Goal: Task Accomplishment & Management: Manage account settings

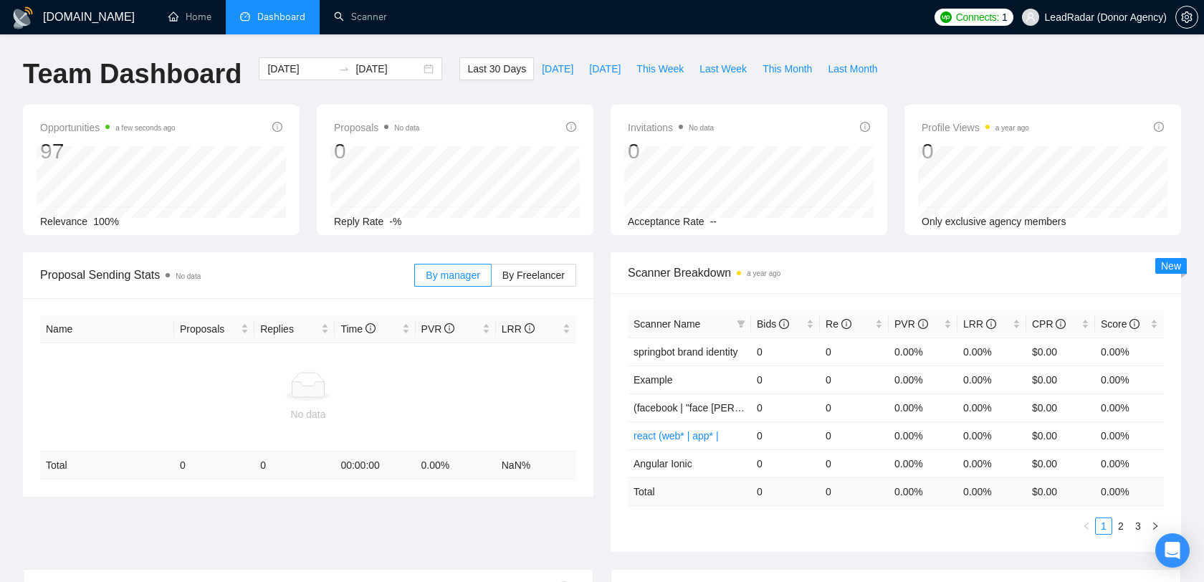
click at [1122, 17] on span "LeadRadar (Donor Agency)" at bounding box center [1106, 17] width 122 height 0
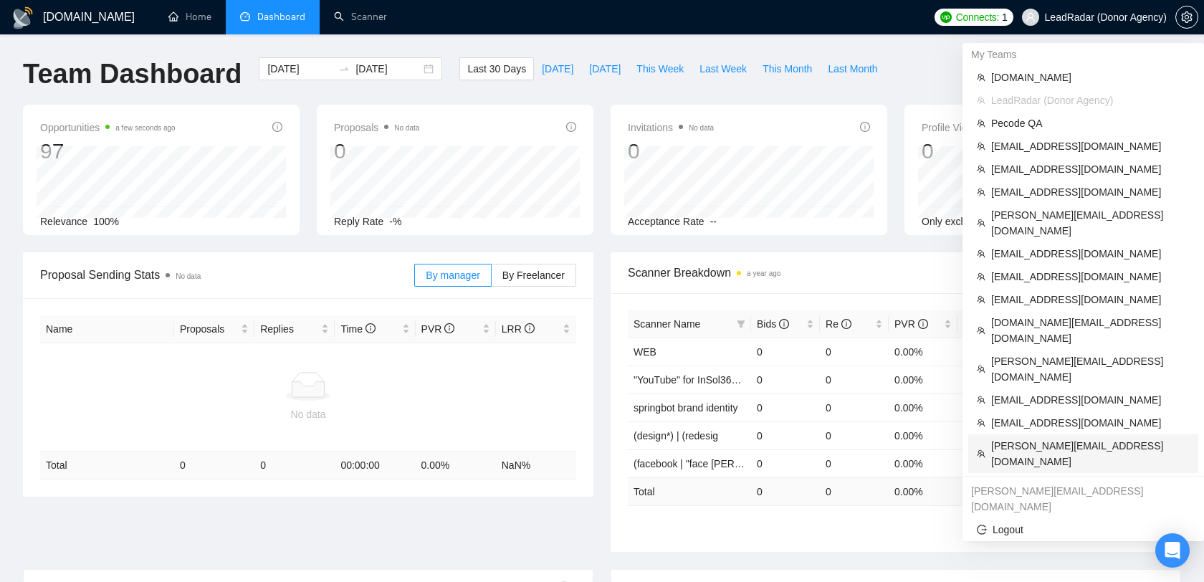
click at [1024, 438] on span "[PERSON_NAME][EMAIL_ADDRESS][DOMAIN_NAME]" at bounding box center [1090, 454] width 199 height 32
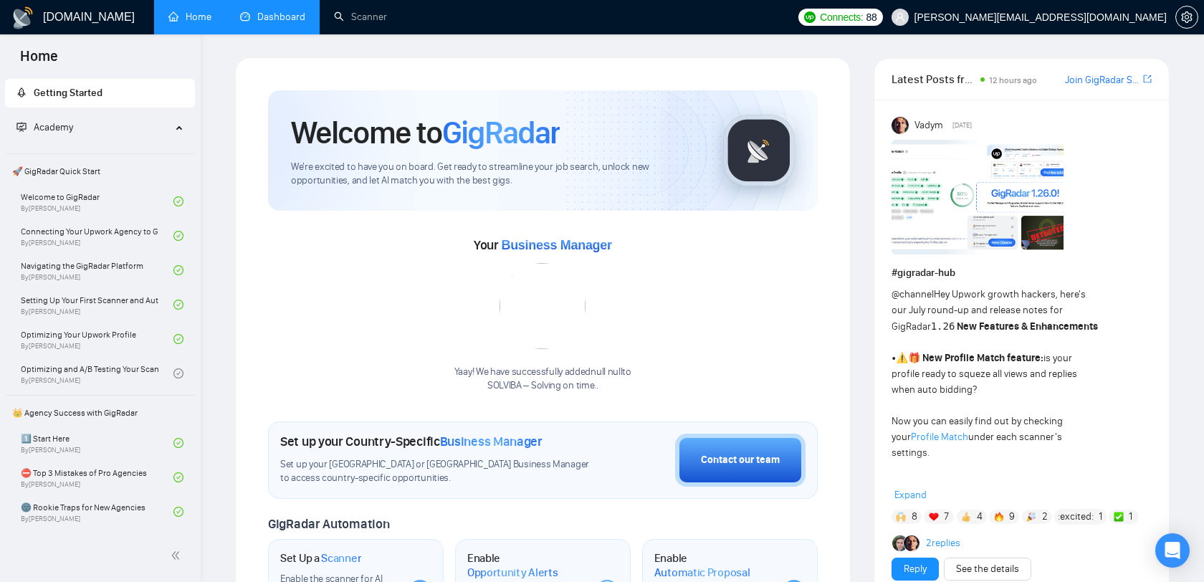
click at [266, 22] on link "Dashboard" at bounding box center [272, 17] width 65 height 12
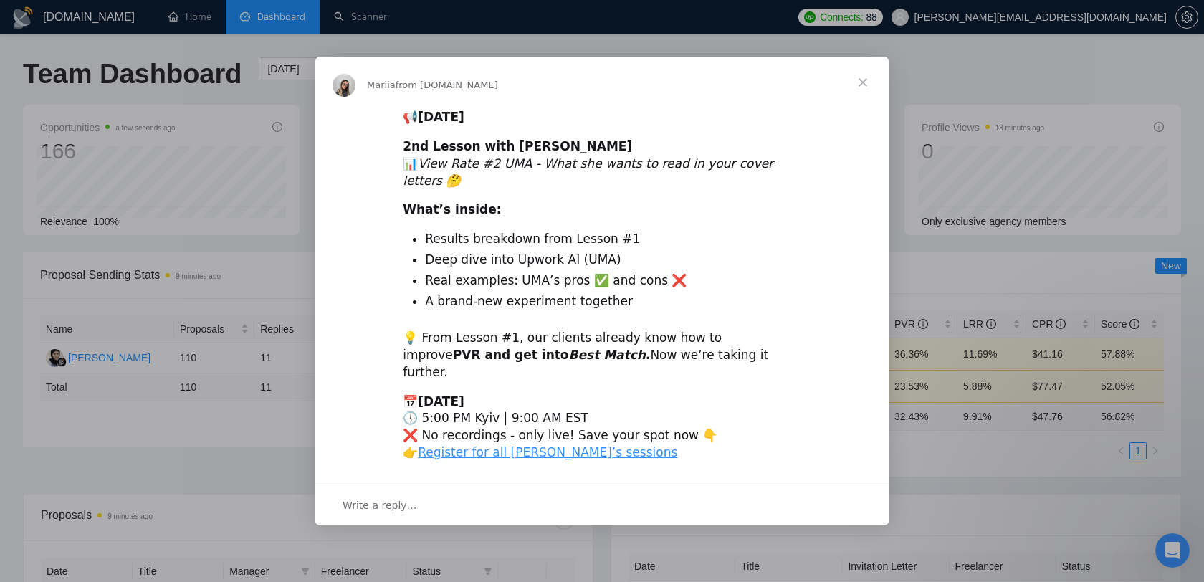
click at [860, 97] on span "Close" at bounding box center [863, 83] width 52 height 52
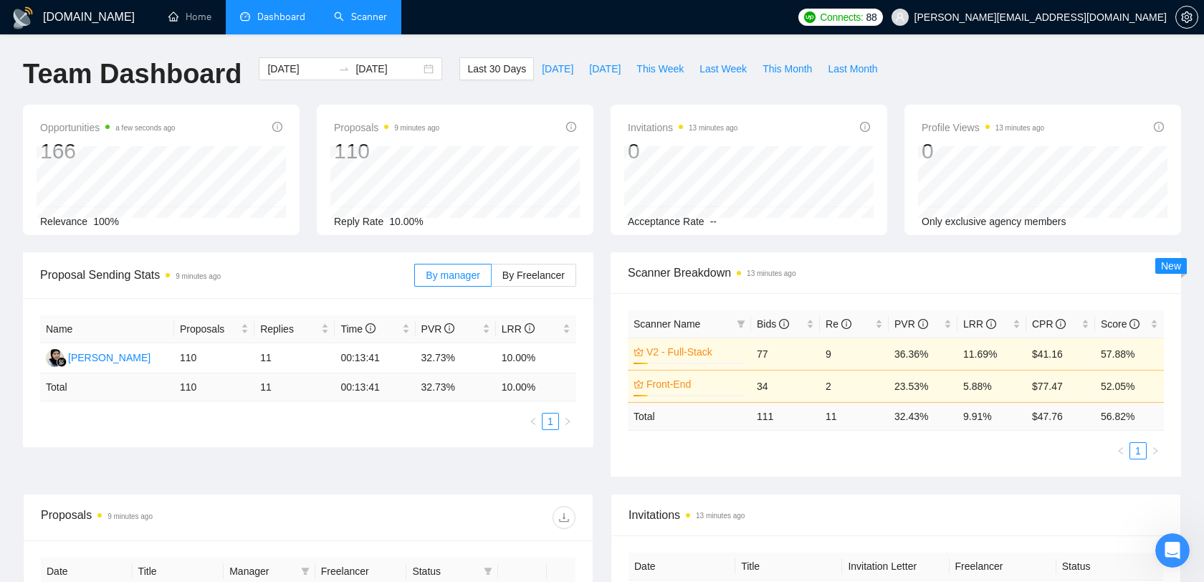
click at [354, 20] on link "Scanner" at bounding box center [360, 17] width 53 height 12
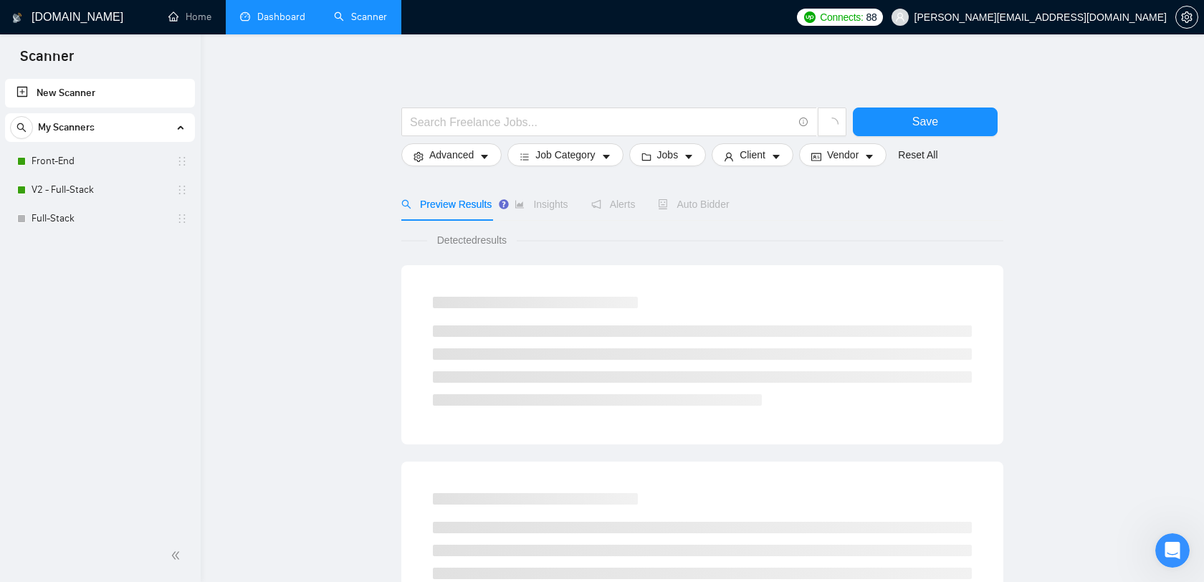
click at [275, 18] on link "Dashboard" at bounding box center [272, 17] width 65 height 12
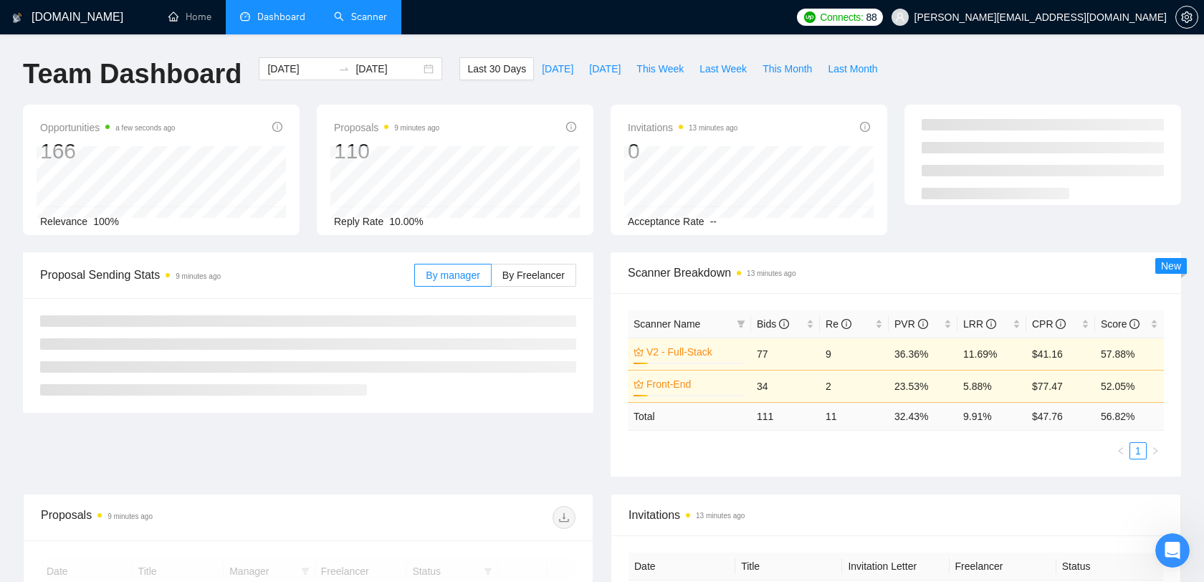
click at [1149, 17] on span "[PERSON_NAME][EMAIL_ADDRESS][DOMAIN_NAME]" at bounding box center [1041, 17] width 252 height 0
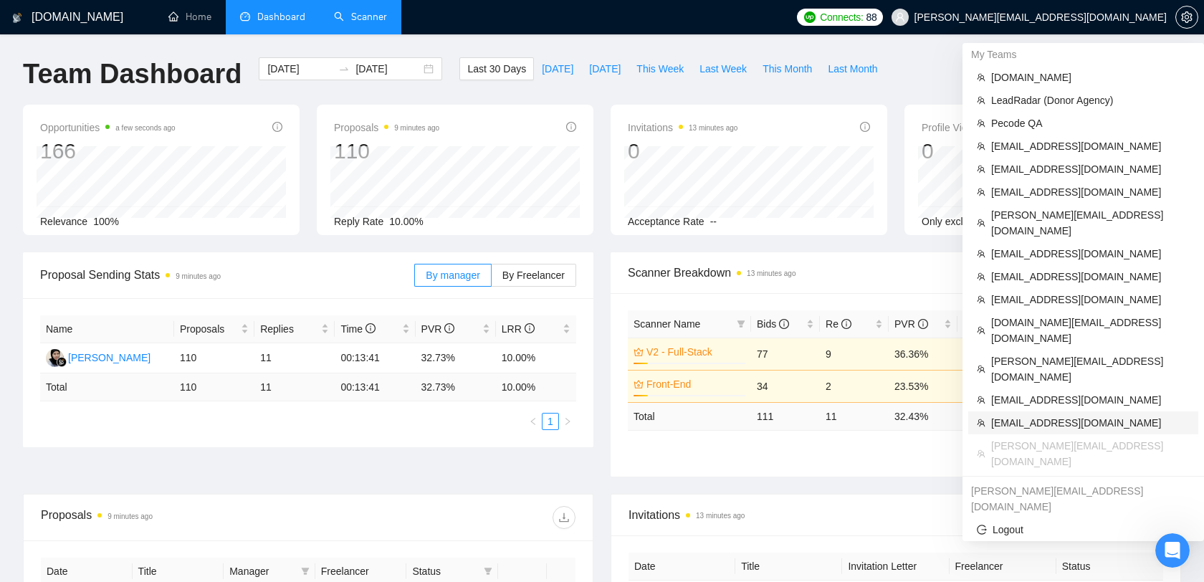
click at [1090, 415] on span "[EMAIL_ADDRESS][DOMAIN_NAME]" at bounding box center [1090, 423] width 199 height 16
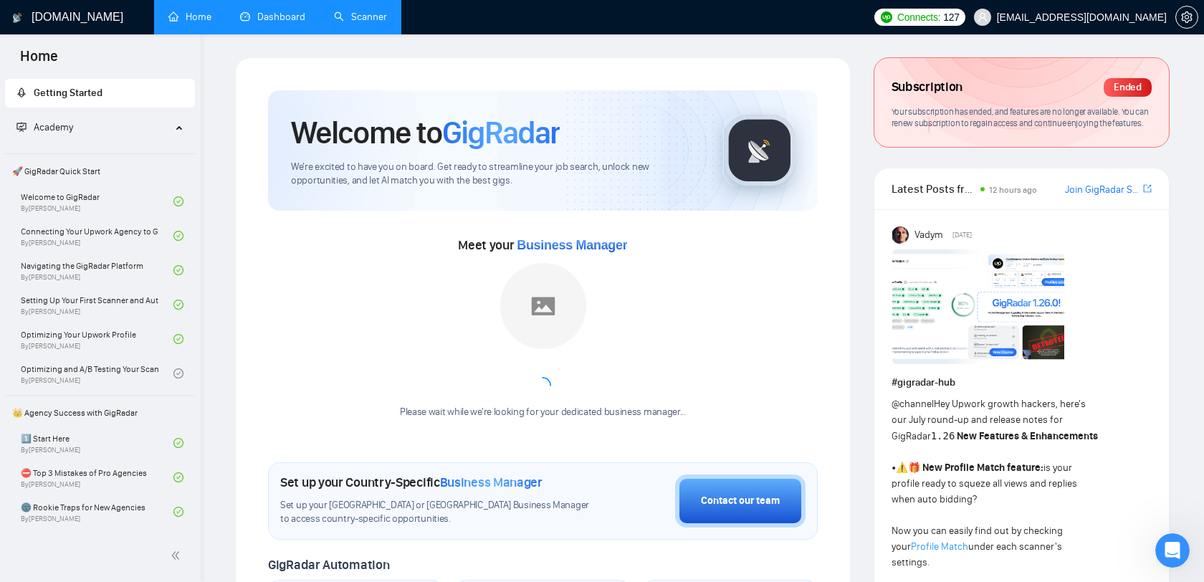
click at [266, 18] on link "Dashboard" at bounding box center [272, 17] width 65 height 12
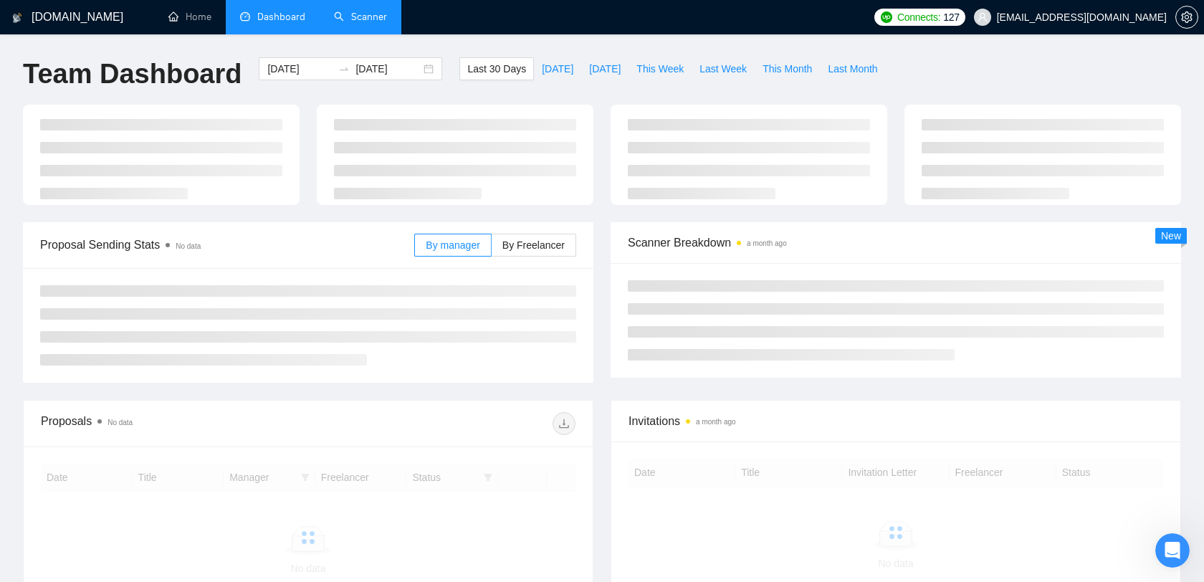
click at [338, 22] on link "Scanner" at bounding box center [360, 17] width 53 height 12
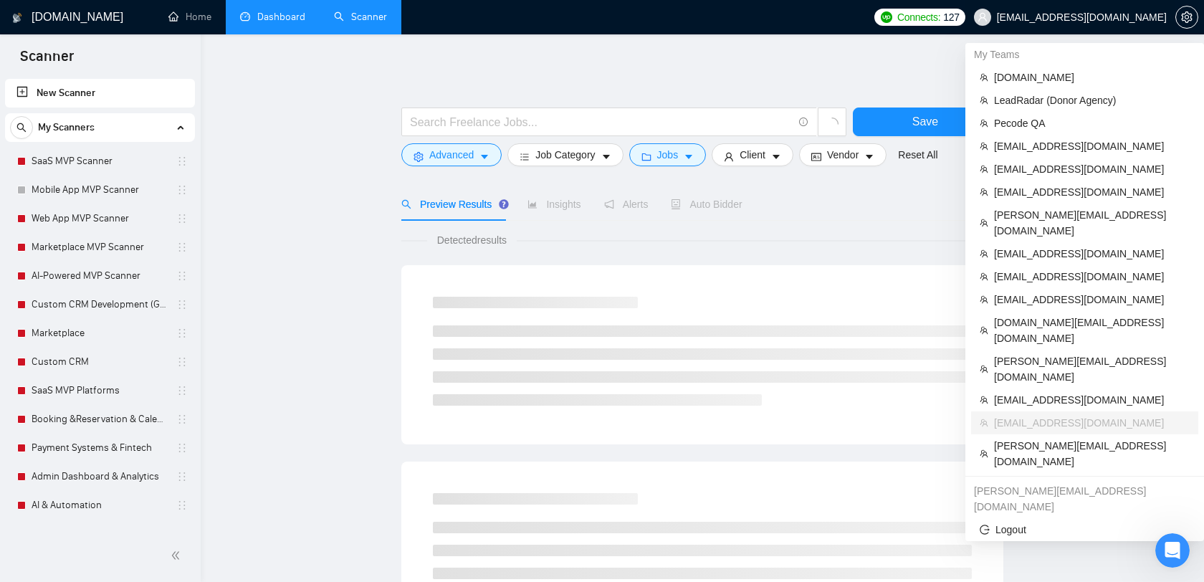
click at [1118, 17] on span "[EMAIL_ADDRESS][DOMAIN_NAME]" at bounding box center [1082, 17] width 170 height 0
click at [1045, 292] on span "[EMAIL_ADDRESS][DOMAIN_NAME]" at bounding box center [1092, 300] width 196 height 16
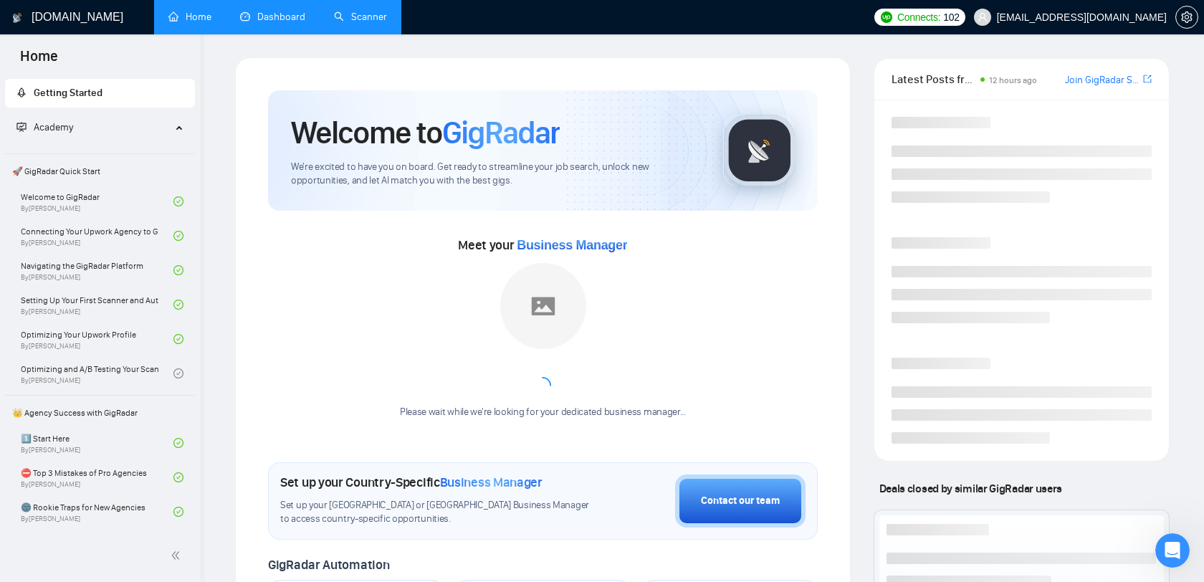
click at [269, 14] on link "Dashboard" at bounding box center [272, 17] width 65 height 12
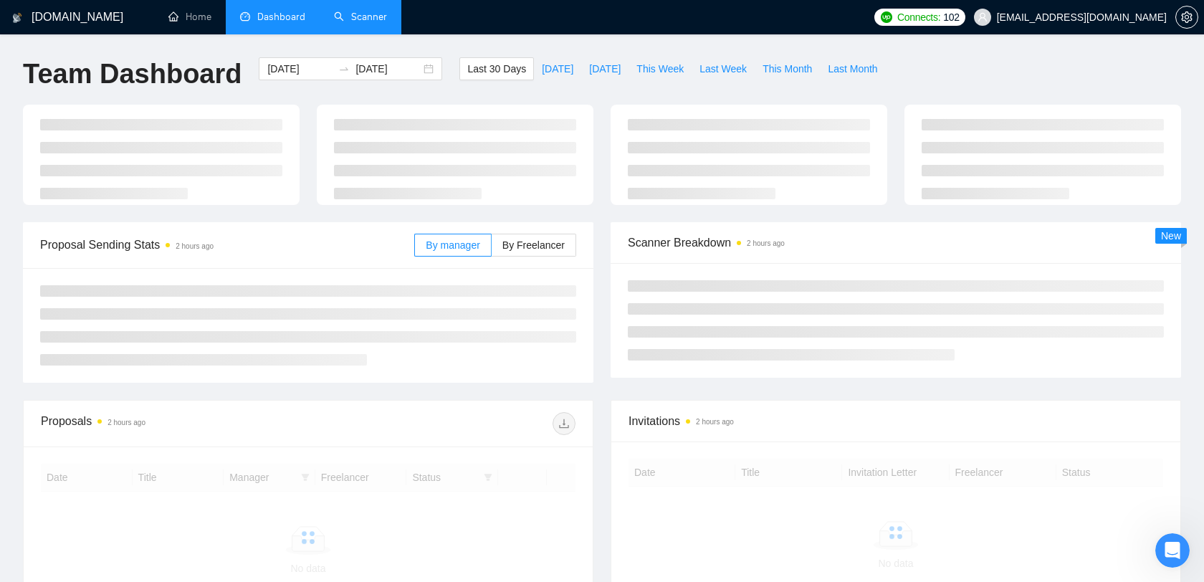
click at [371, 23] on link "Scanner" at bounding box center [360, 17] width 53 height 12
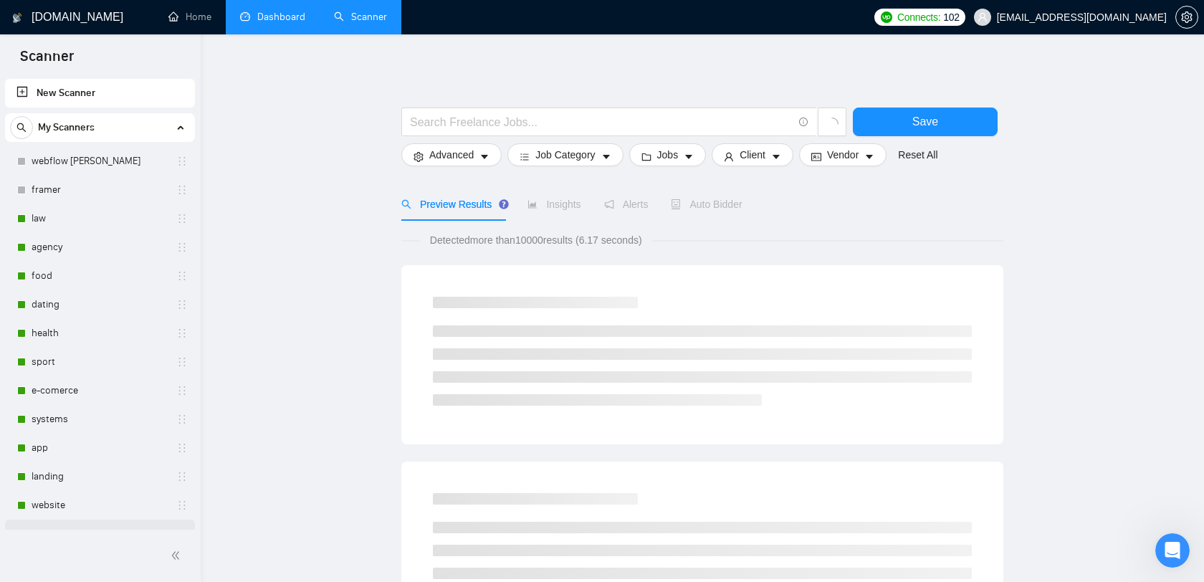
scroll to position [84, 0]
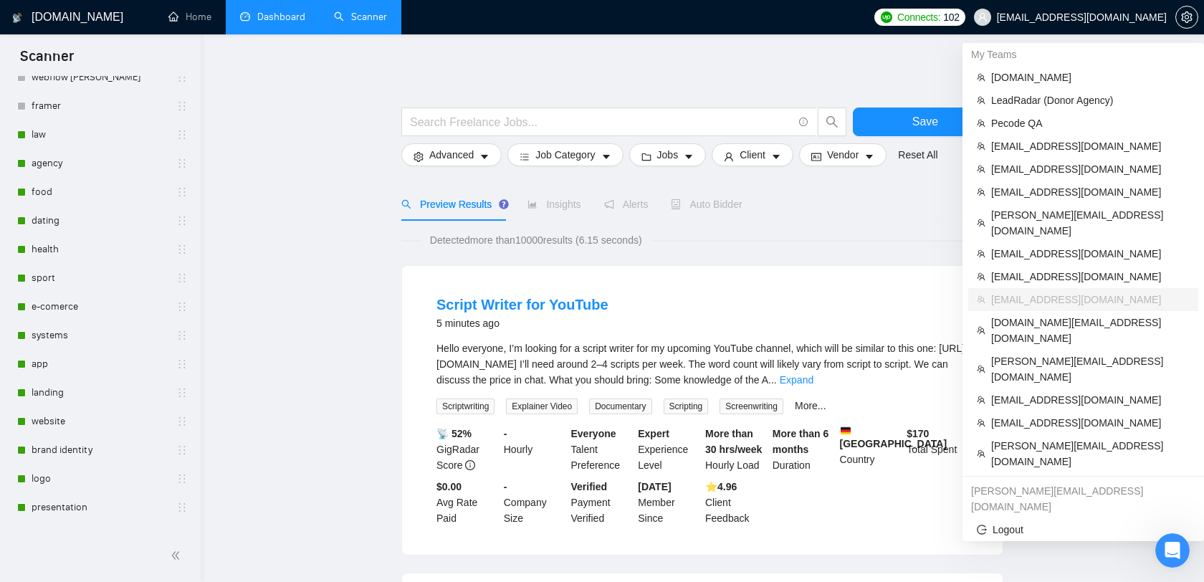
click at [1109, 17] on span "[EMAIL_ADDRESS][DOMAIN_NAME]" at bounding box center [1082, 17] width 170 height 0
click at [1054, 215] on span "[PERSON_NAME][EMAIL_ADDRESS][DOMAIN_NAME]" at bounding box center [1090, 223] width 199 height 32
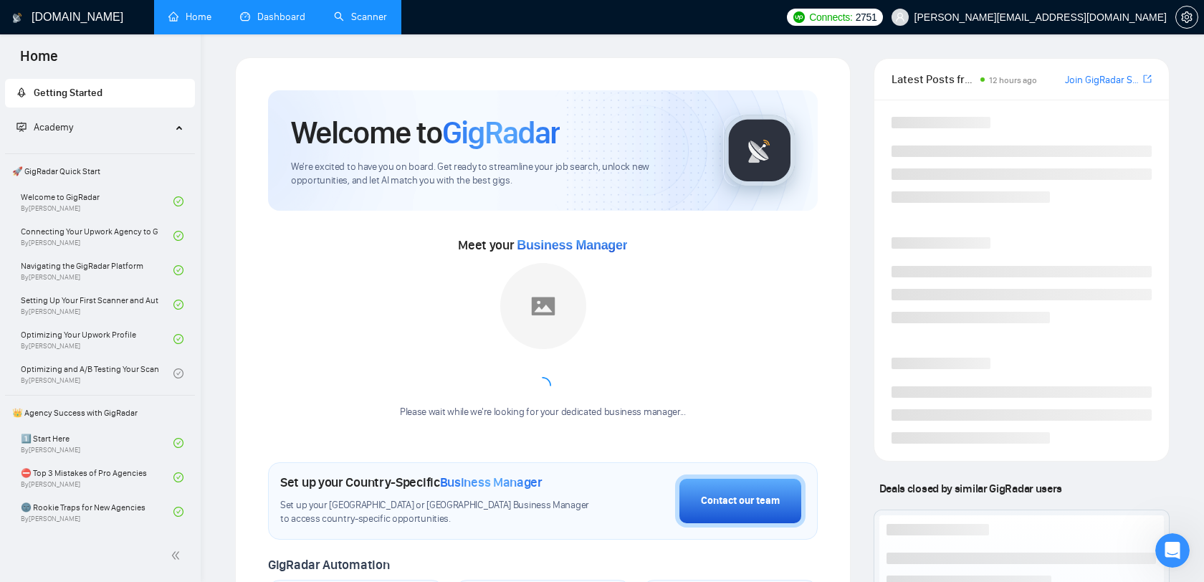
click at [266, 15] on link "Dashboard" at bounding box center [272, 17] width 65 height 12
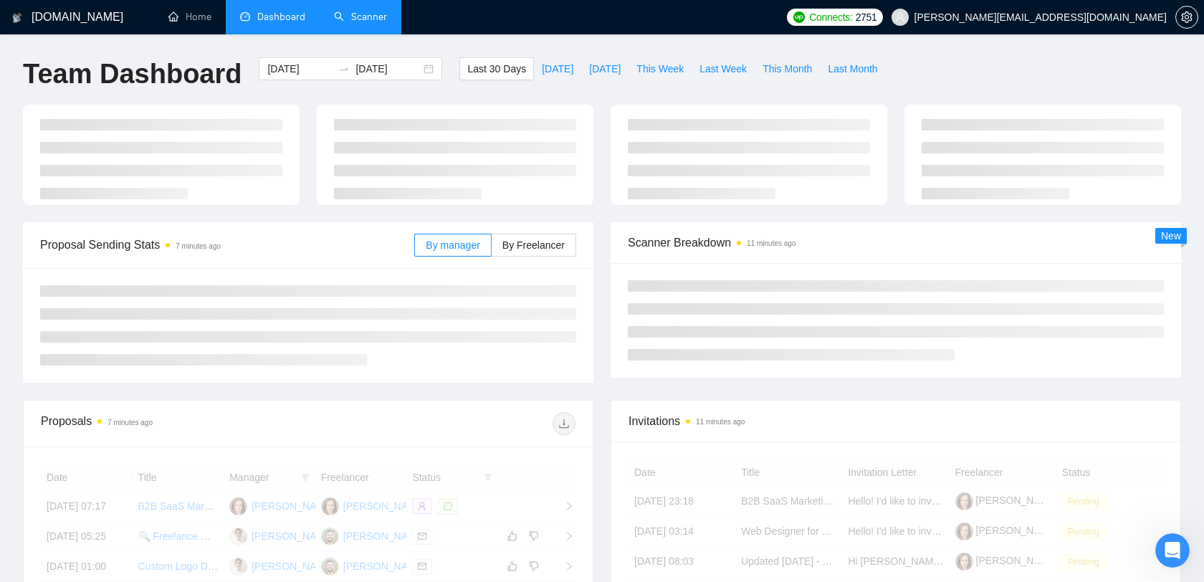
click at [346, 14] on link "Scanner" at bounding box center [360, 17] width 53 height 12
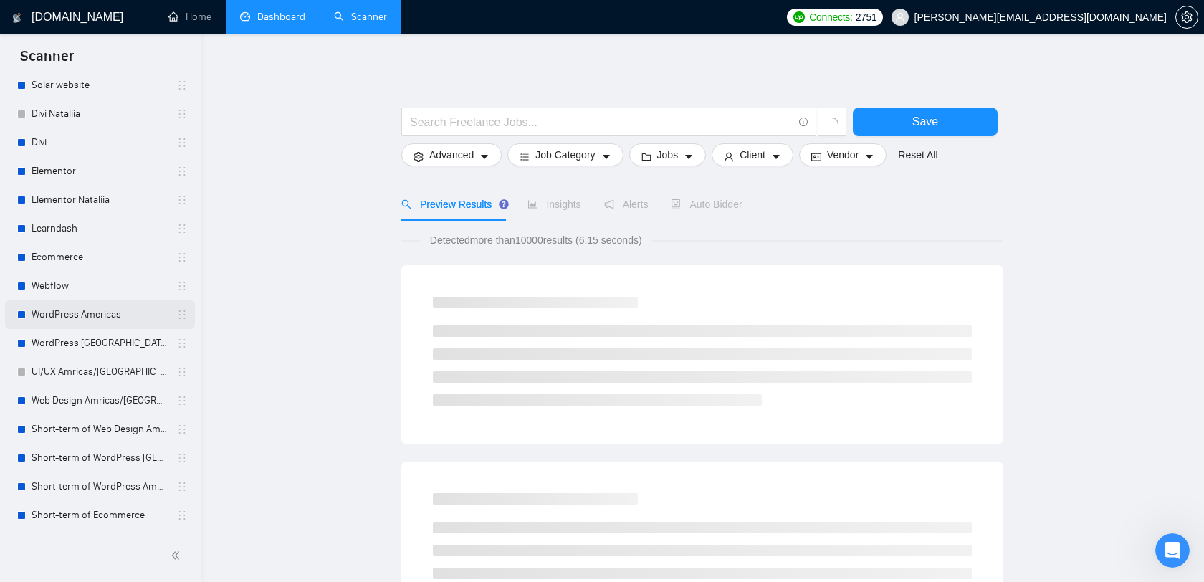
scroll to position [108, 0]
click at [91, 335] on link "WordPress [GEOGRAPHIC_DATA]" at bounding box center [100, 340] width 136 height 29
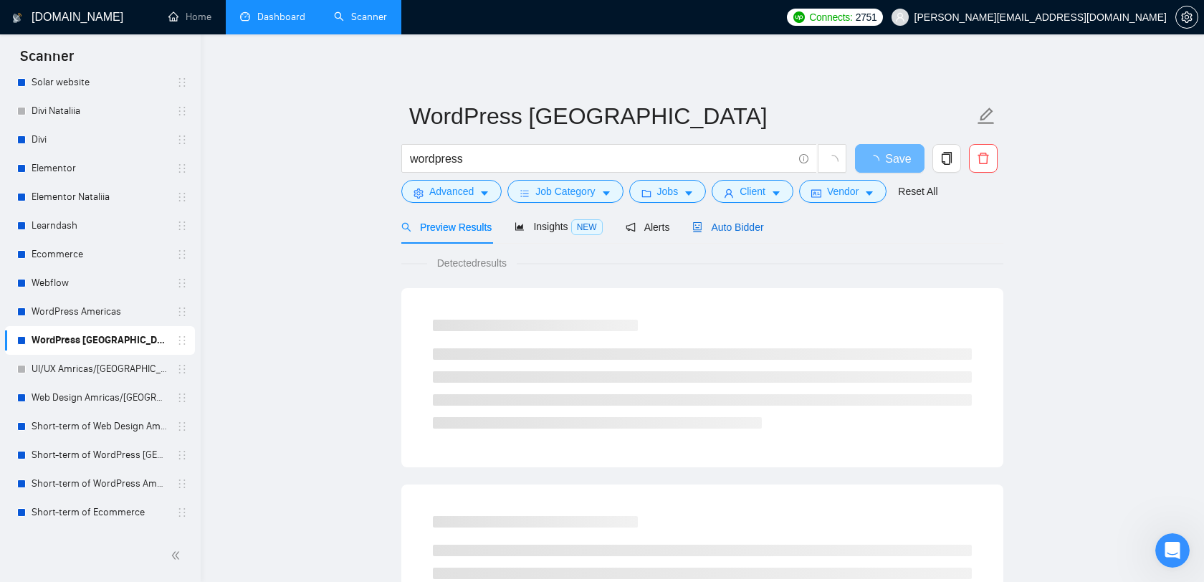
click at [718, 227] on span "Auto Bidder" at bounding box center [727, 227] width 71 height 11
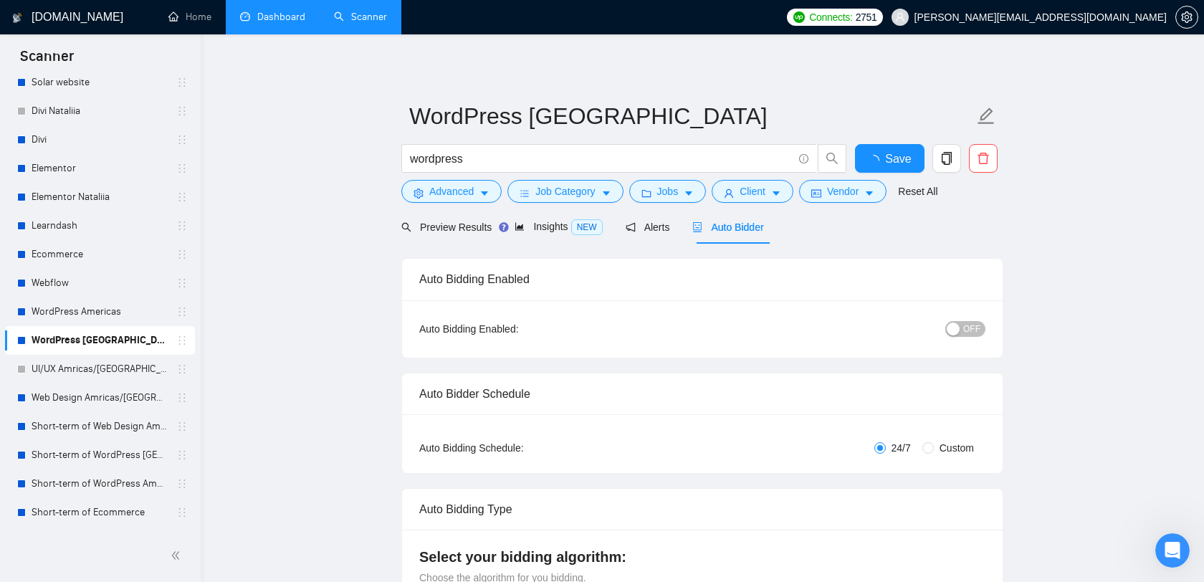
radio input "false"
radio input "true"
checkbox input "true"
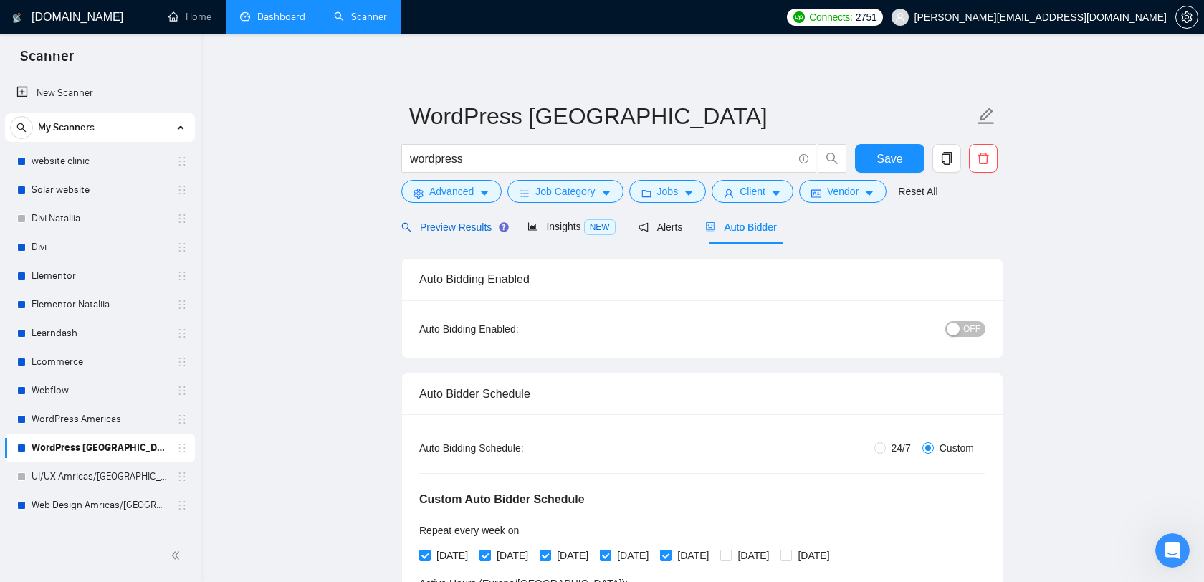
click at [450, 222] on span "Preview Results" at bounding box center [452, 227] width 103 height 11
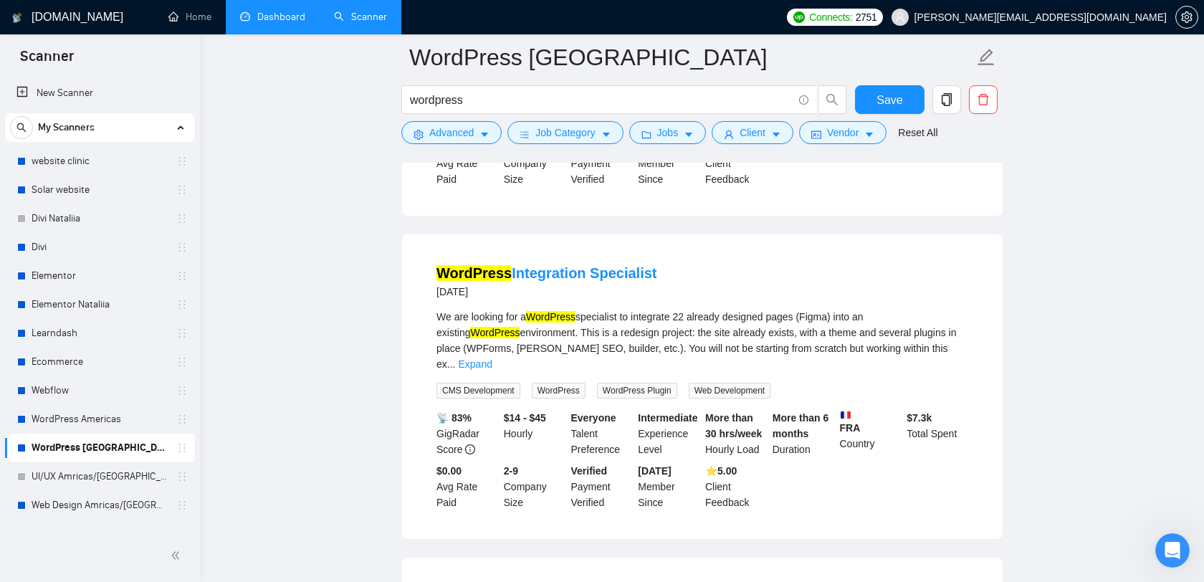
click at [285, 20] on link "Dashboard" at bounding box center [272, 17] width 65 height 12
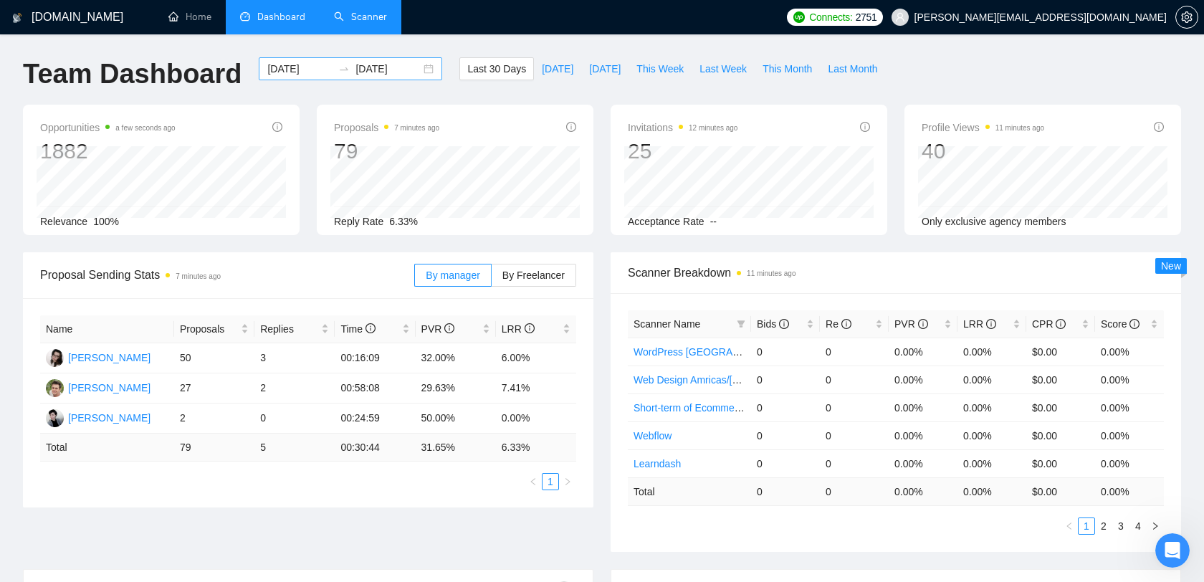
click at [287, 77] on div "2025-08-25 2025-09-24" at bounding box center [351, 68] width 184 height 23
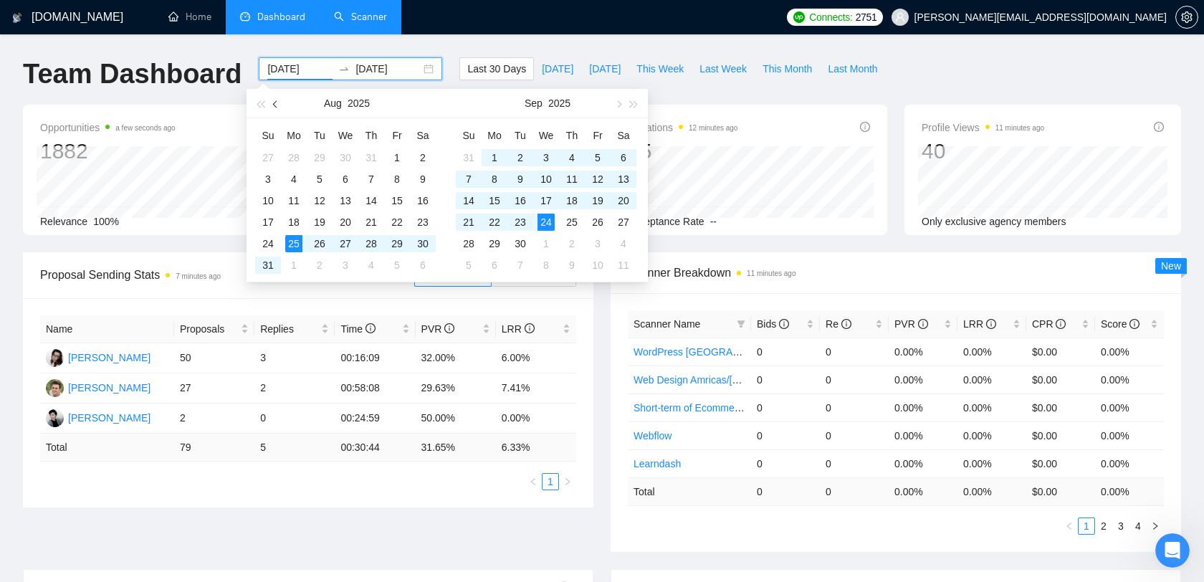
click at [273, 103] on span "button" at bounding box center [276, 103] width 7 height 7
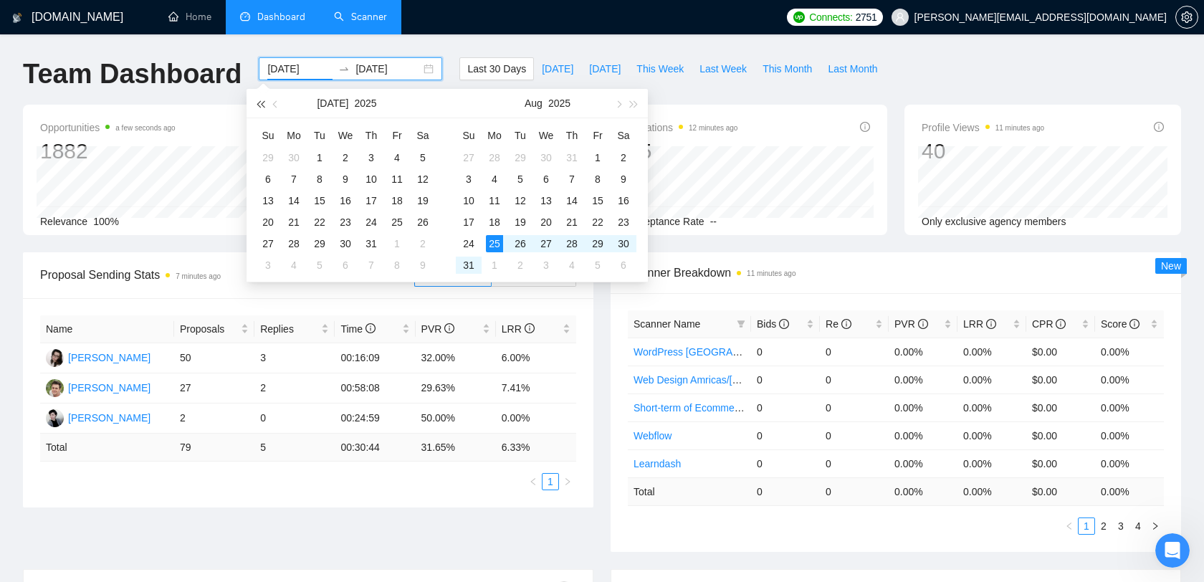
click at [257, 103] on span "button" at bounding box center [260, 103] width 7 height 7
type input "2024-07-10"
click at [351, 180] on div "10" at bounding box center [345, 179] width 17 height 17
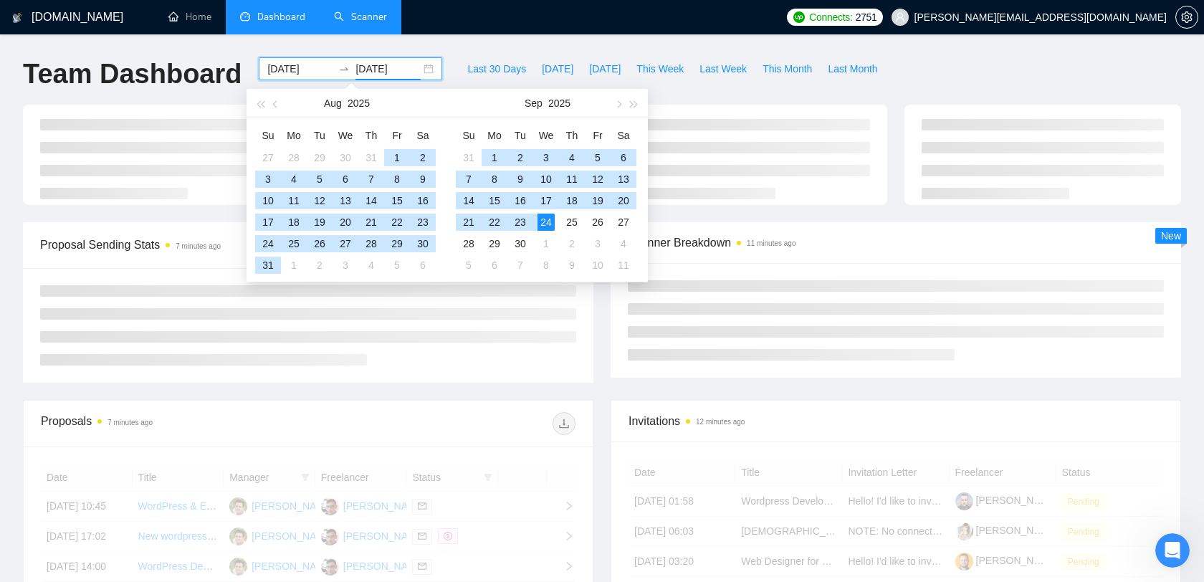
type input "2025-09-24"
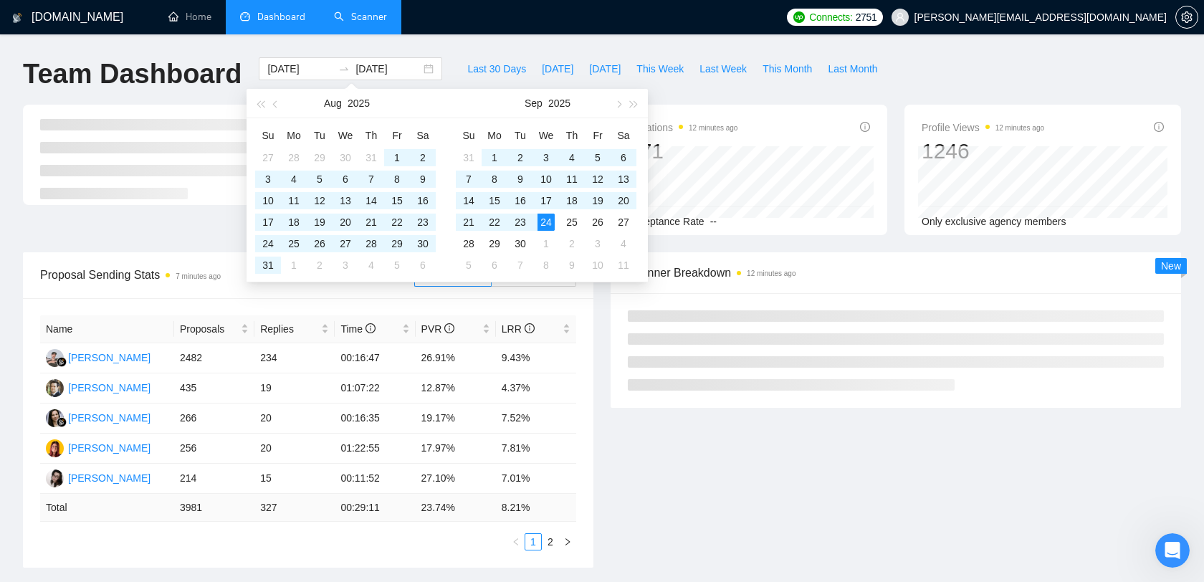
click at [943, 406] on div at bounding box center [896, 350] width 571 height 115
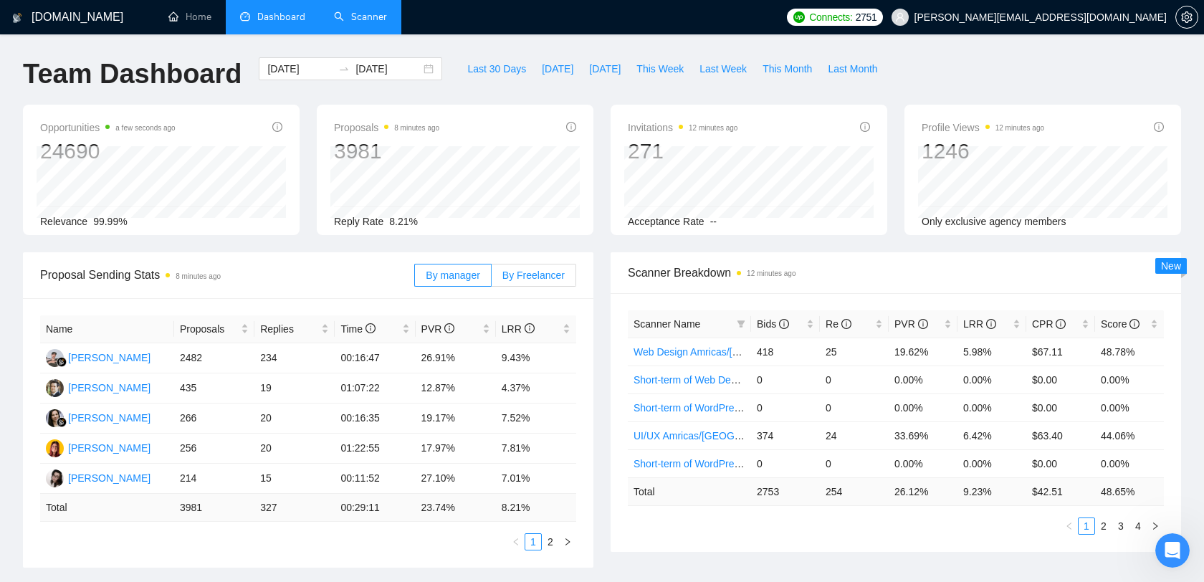
click at [535, 273] on span "By Freelancer" at bounding box center [534, 275] width 62 height 11
click at [492, 279] on input "By Freelancer" at bounding box center [492, 279] width 0 height 0
click at [450, 271] on span "By manager" at bounding box center [453, 275] width 54 height 11
click at [415, 279] on input "By manager" at bounding box center [415, 279] width 0 height 0
click at [1019, 321] on div "LRR" at bounding box center [991, 324] width 57 height 16
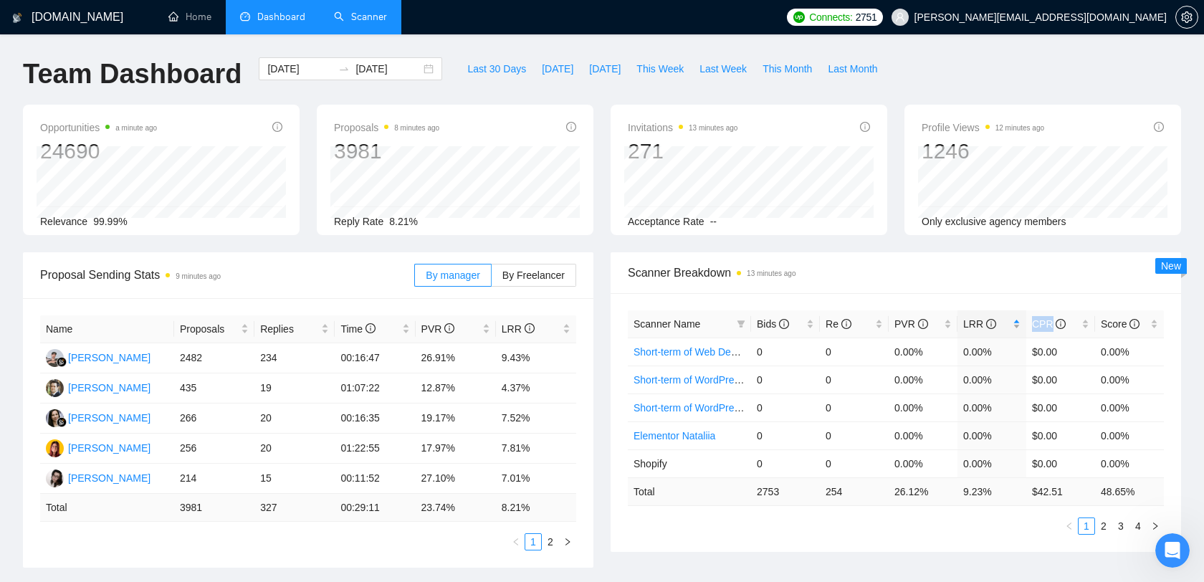
click at [1019, 321] on div "LRR" at bounding box center [991, 324] width 57 height 16
click at [1044, 285] on div "Scanner Breakdown 13 minutes ago" at bounding box center [896, 272] width 536 height 41
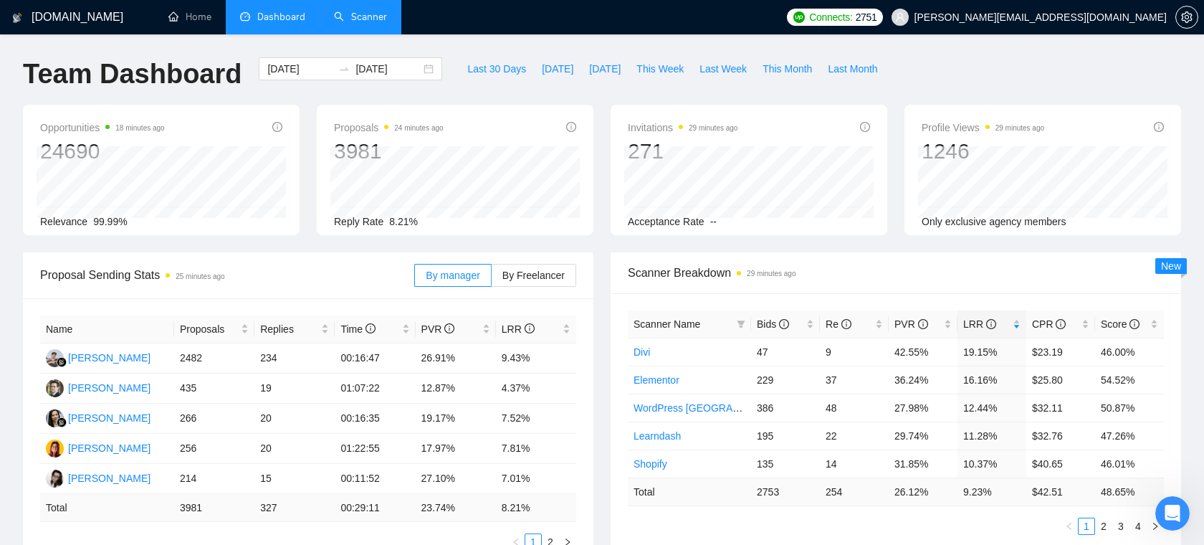
click at [343, 23] on link "Scanner" at bounding box center [360, 17] width 53 height 12
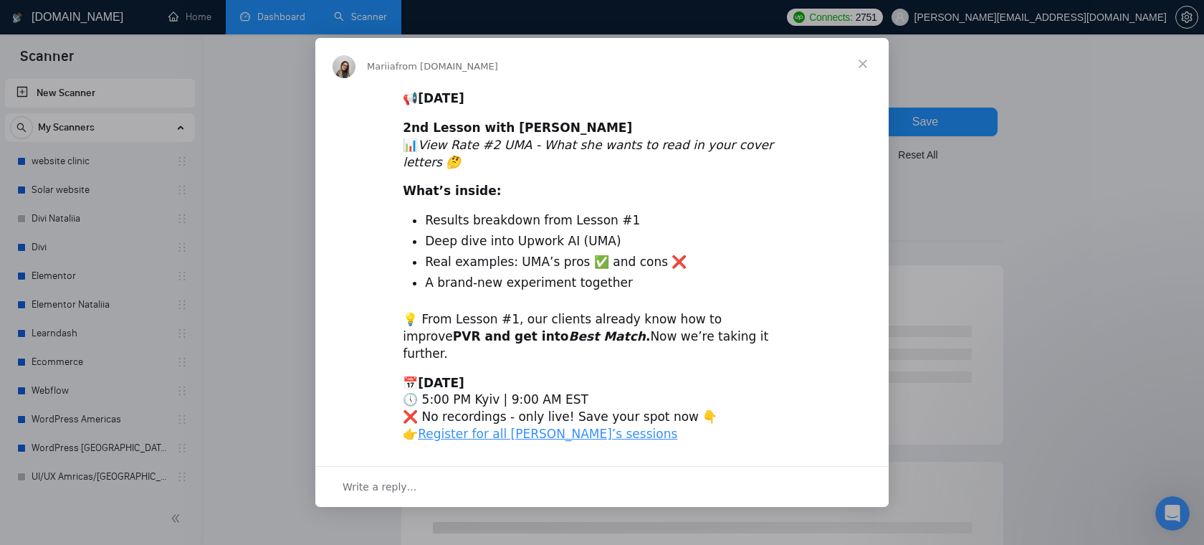
click at [860, 82] on span "Close" at bounding box center [863, 64] width 52 height 52
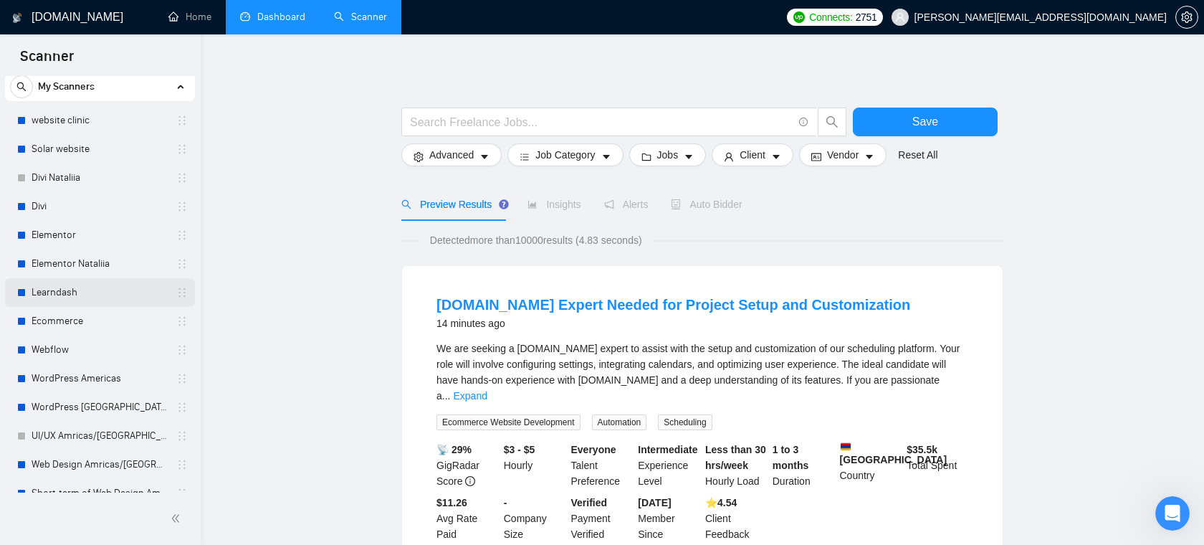
scroll to position [42, 0]
click at [93, 232] on link "Elementor" at bounding box center [100, 233] width 136 height 29
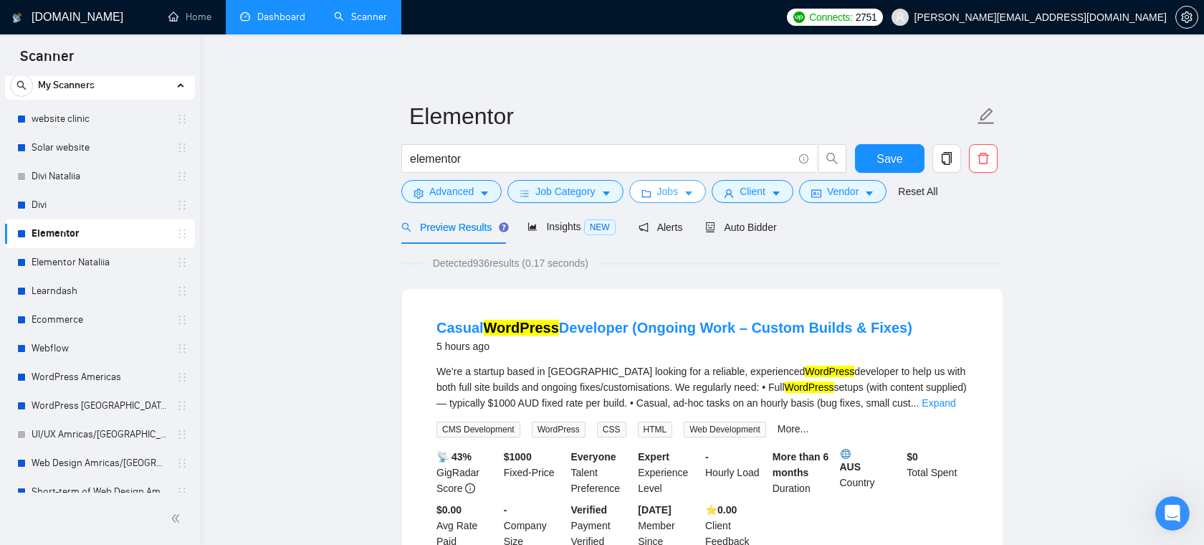
click at [692, 188] on span "caret-down" at bounding box center [689, 193] width 10 height 11
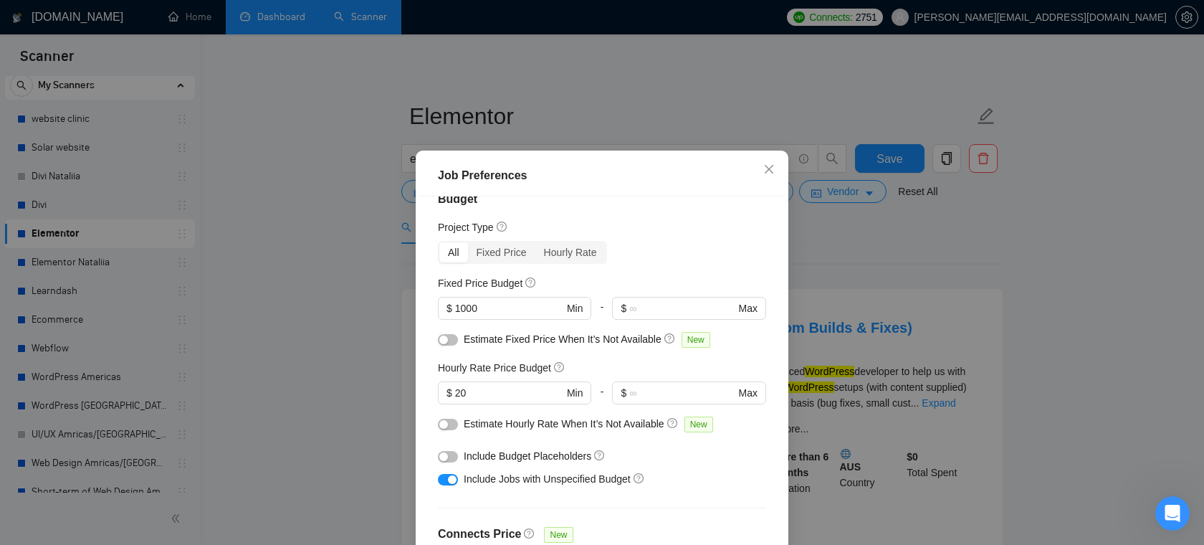
scroll to position [54, 0]
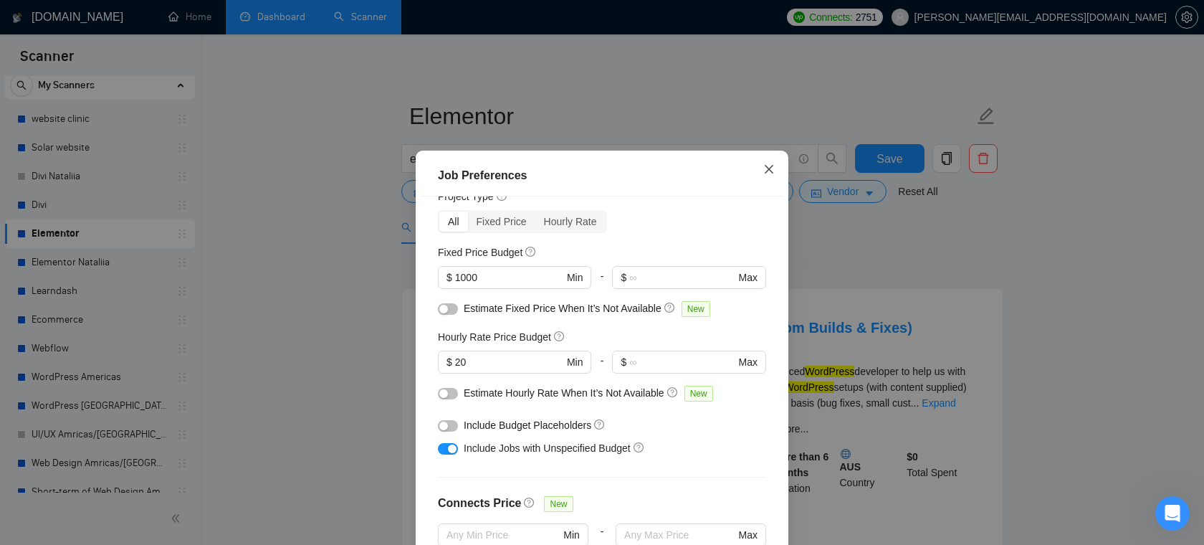
click at [778, 161] on span "Close" at bounding box center [769, 170] width 39 height 39
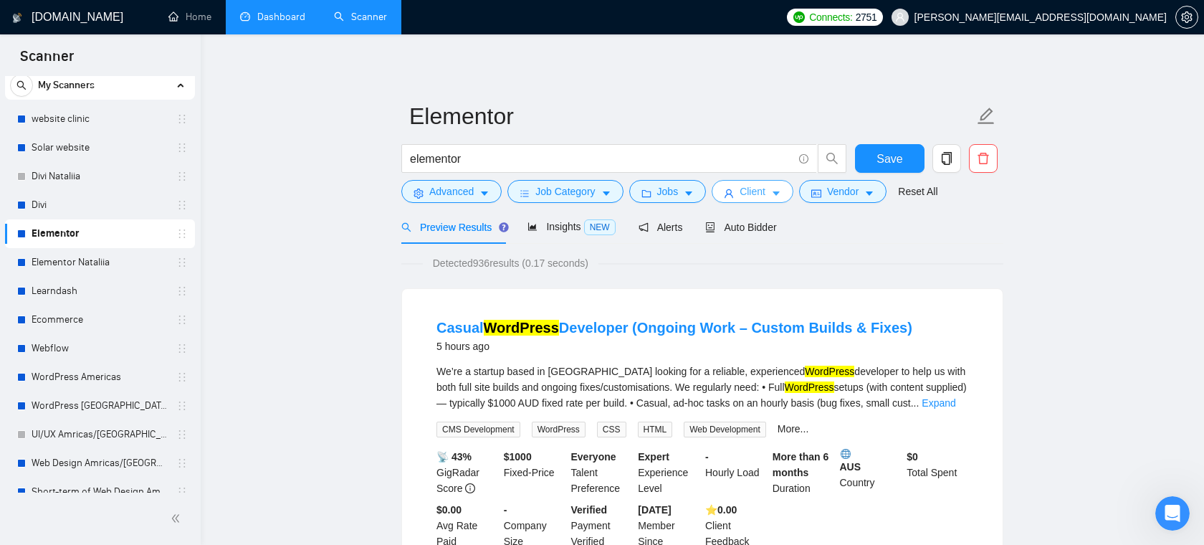
click at [766, 194] on span "Client" at bounding box center [753, 192] width 26 height 16
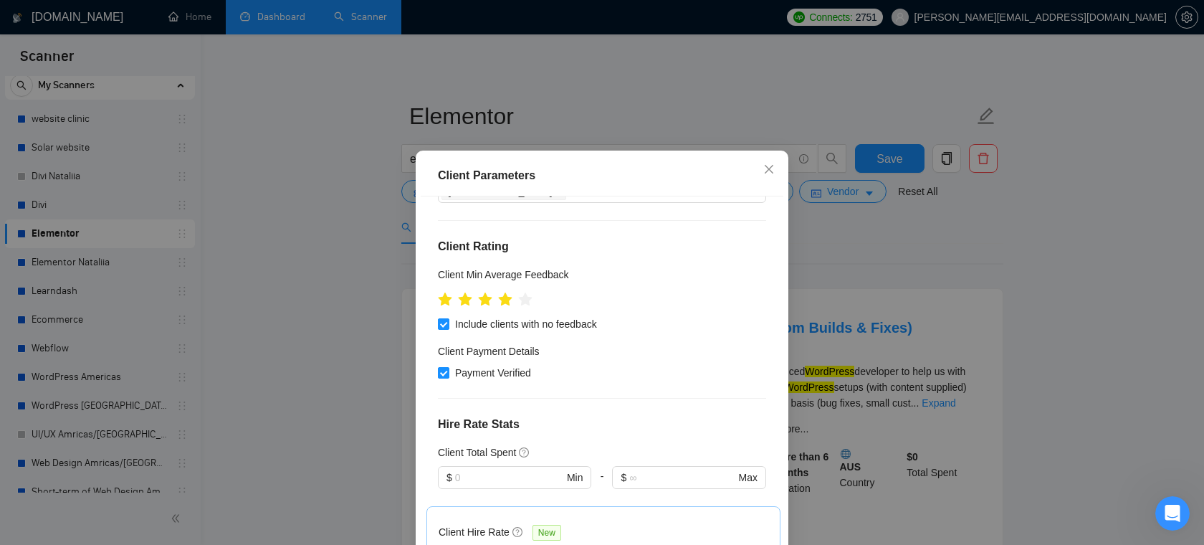
scroll to position [310, 0]
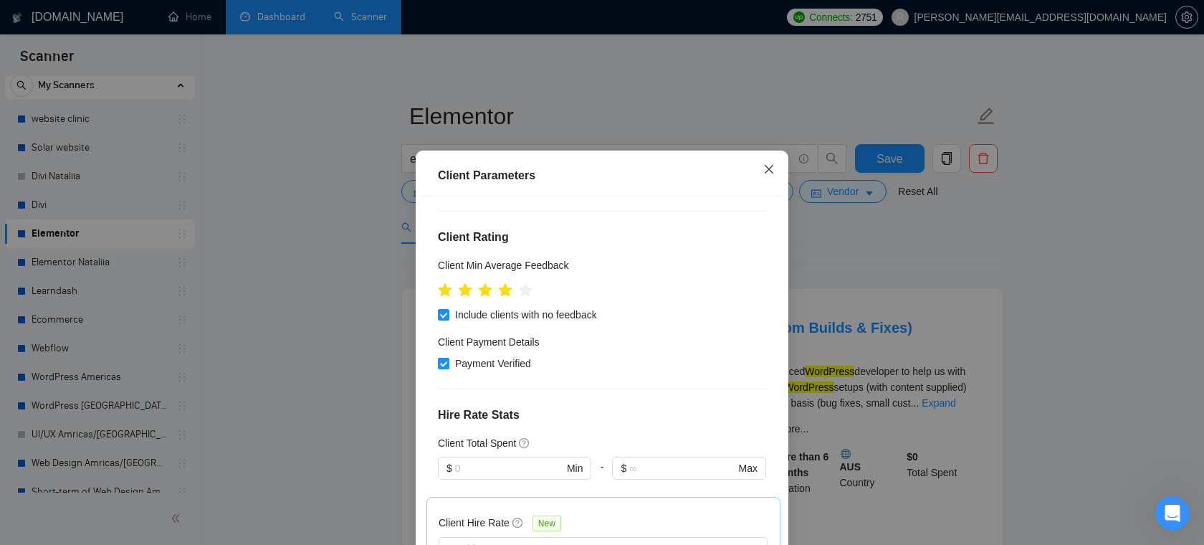
click at [779, 172] on span "Close" at bounding box center [769, 170] width 39 height 39
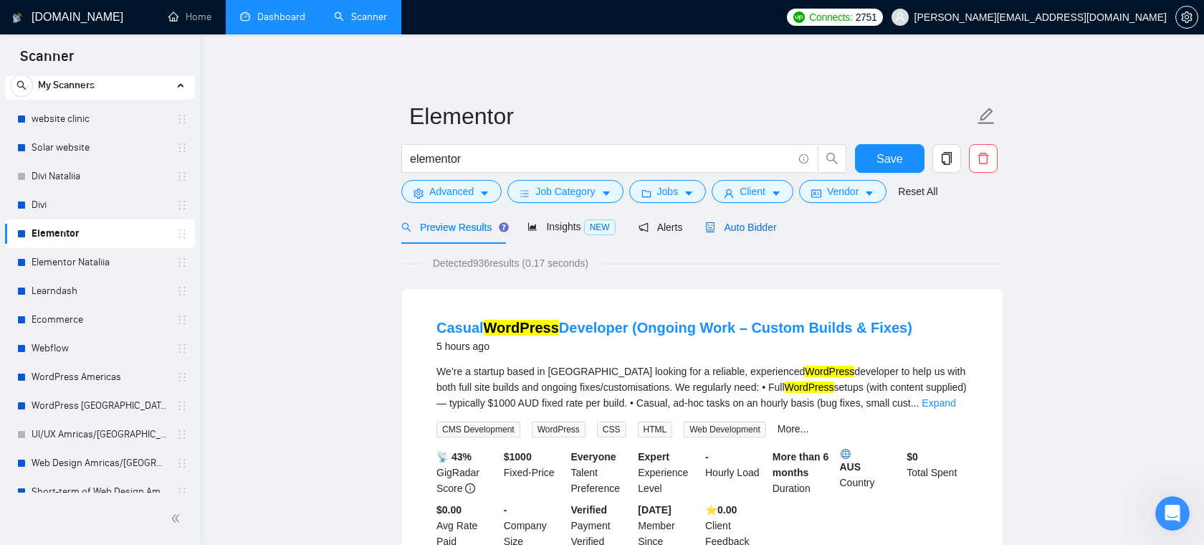
click at [723, 232] on span "Auto Bidder" at bounding box center [740, 227] width 71 height 11
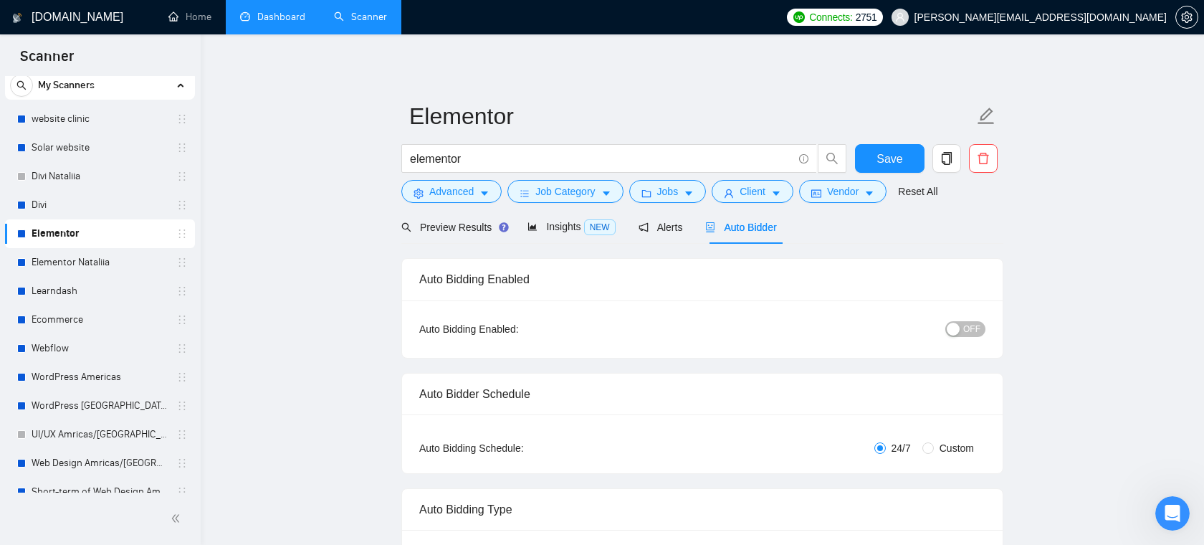
radio input "false"
radio input "true"
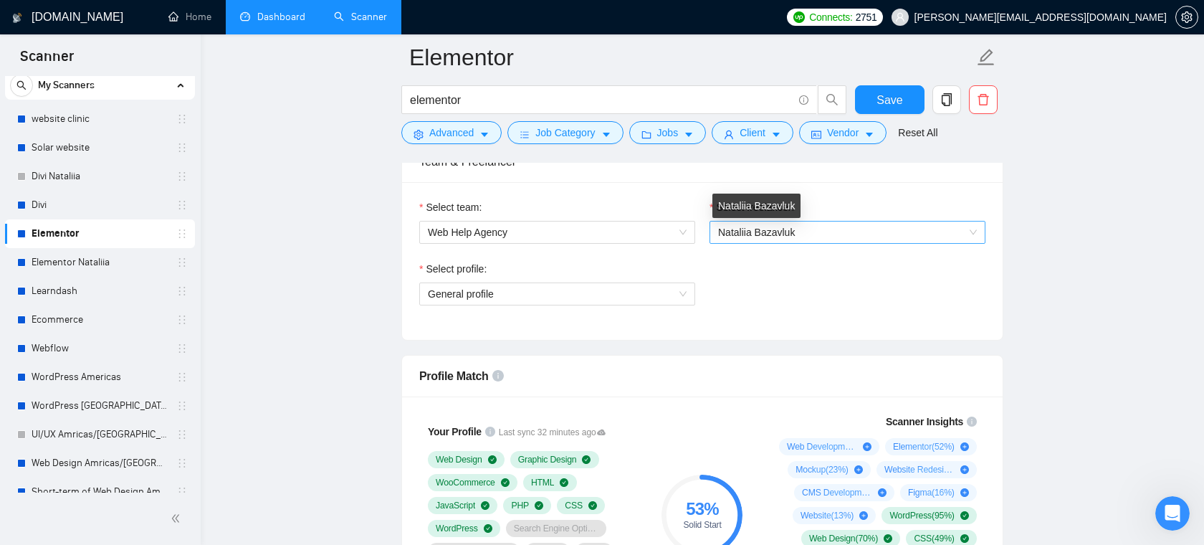
scroll to position [922, 0]
click at [760, 232] on span "Nataliia Bazavluk" at bounding box center [756, 232] width 77 height 11
click at [748, 194] on div "Select team: Web Help Agency Select freelancer: Nataliia Bazavluk Select profil…" at bounding box center [702, 262] width 601 height 158
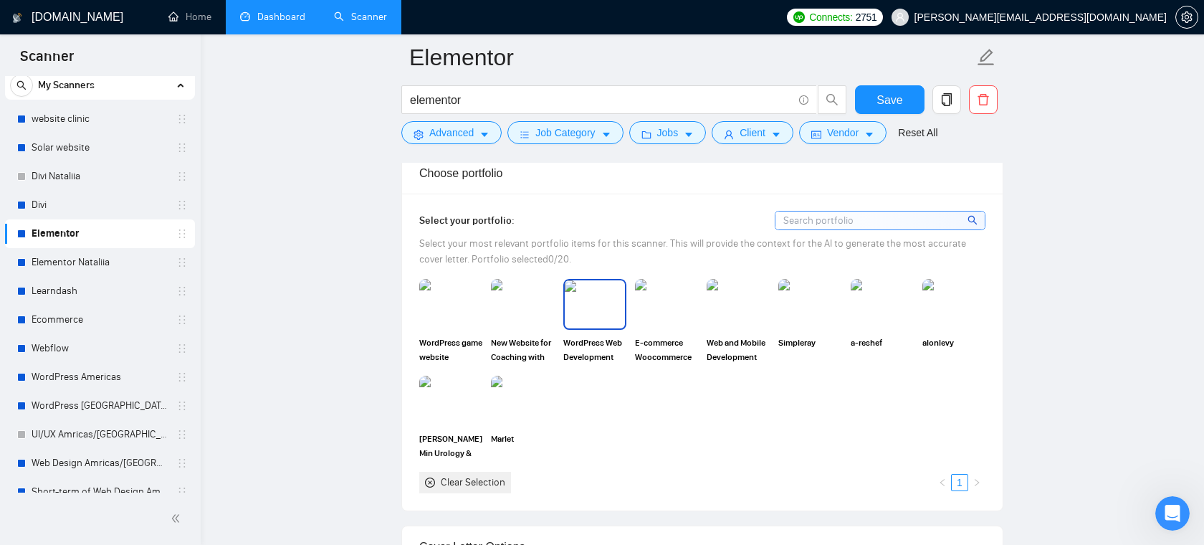
scroll to position [1414, 0]
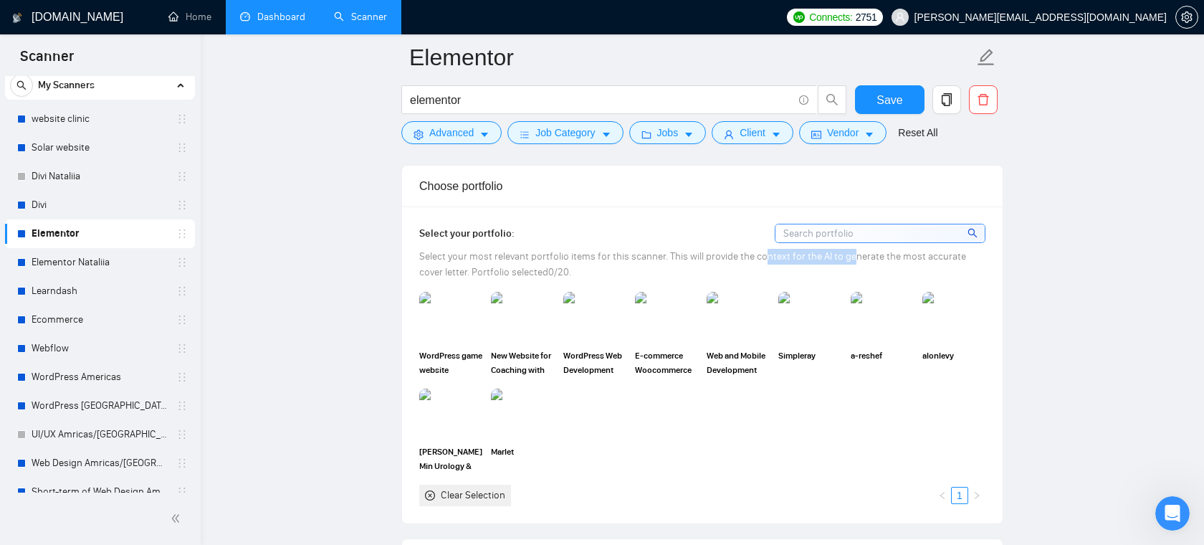
drag, startPoint x: 763, startPoint y: 257, endPoint x: 854, endPoint y: 255, distance: 91.1
click at [854, 255] on span "Select your most relevant portfolio items for this scanner. This will provide t…" at bounding box center [692, 264] width 547 height 28
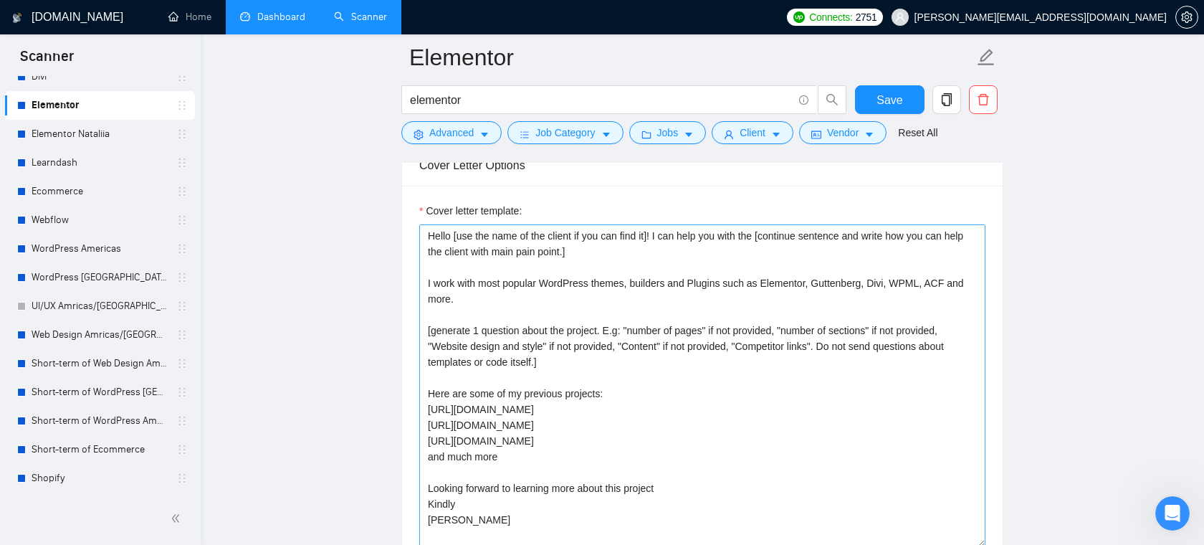
scroll to position [1802, 0]
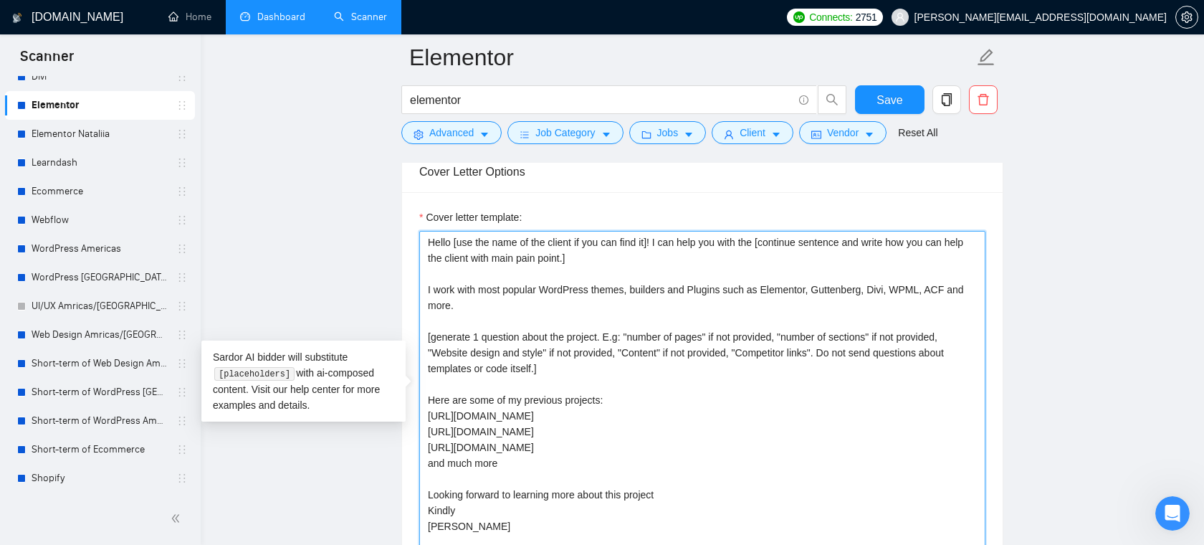
drag, startPoint x: 644, startPoint y: 264, endPoint x: 468, endPoint y: 239, distance: 177.4
click at [468, 239] on textarea "Hello [use the name of the client if you can find it]! I can help you with the …" at bounding box center [702, 392] width 566 height 323
click at [604, 252] on textarea "Hello [use the name of the client if you can find it]! I can help you with the …" at bounding box center [702, 392] width 566 height 323
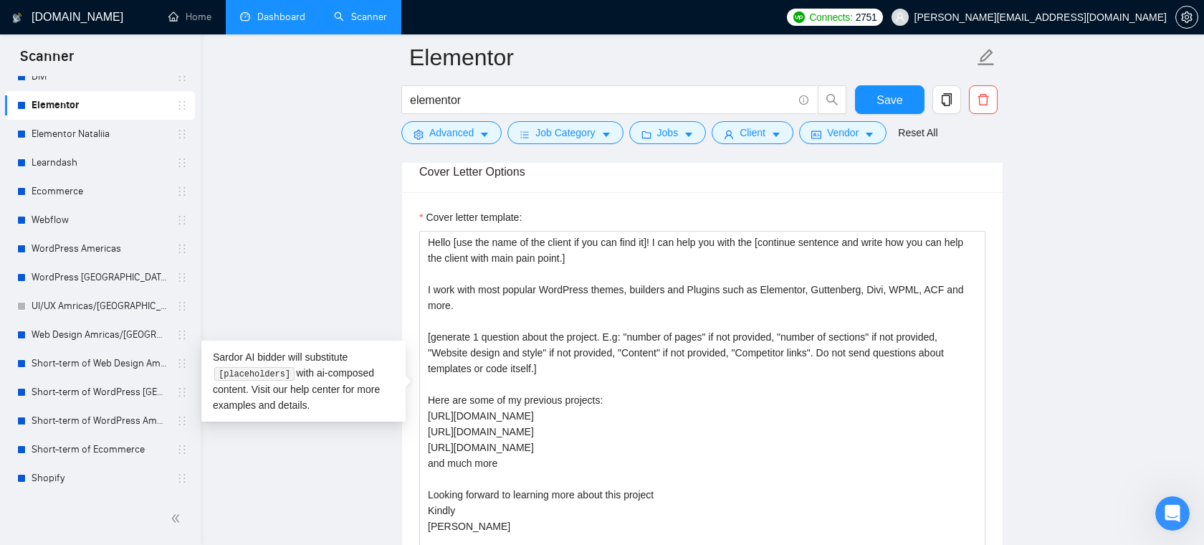
click at [661, 201] on div "Cover letter template: Hello [use the name of the client if you can find it]! I…" at bounding box center [702, 390] width 601 height 396
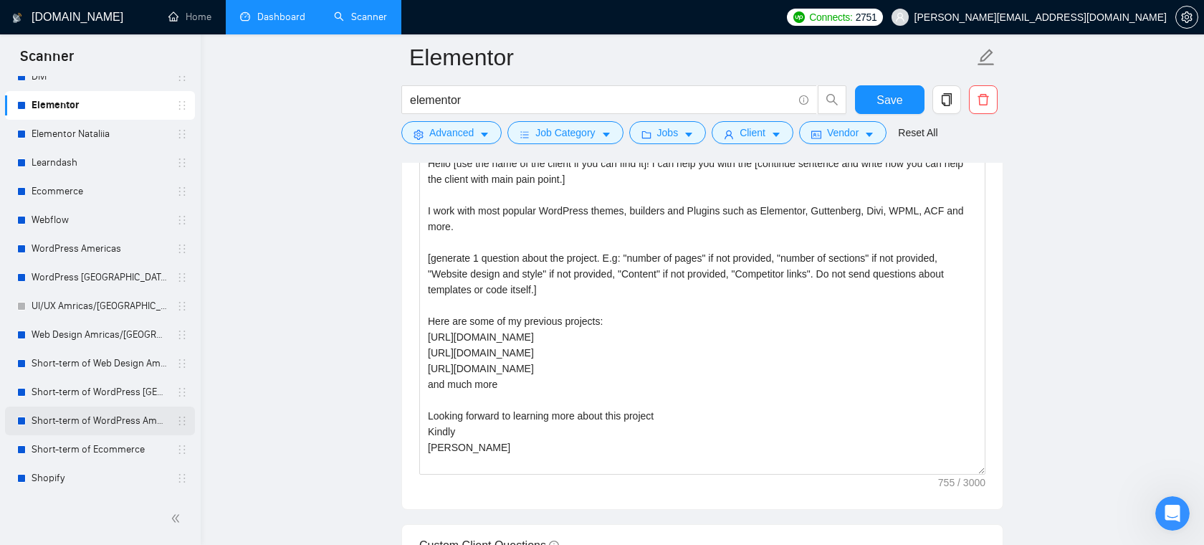
scroll to position [139, 0]
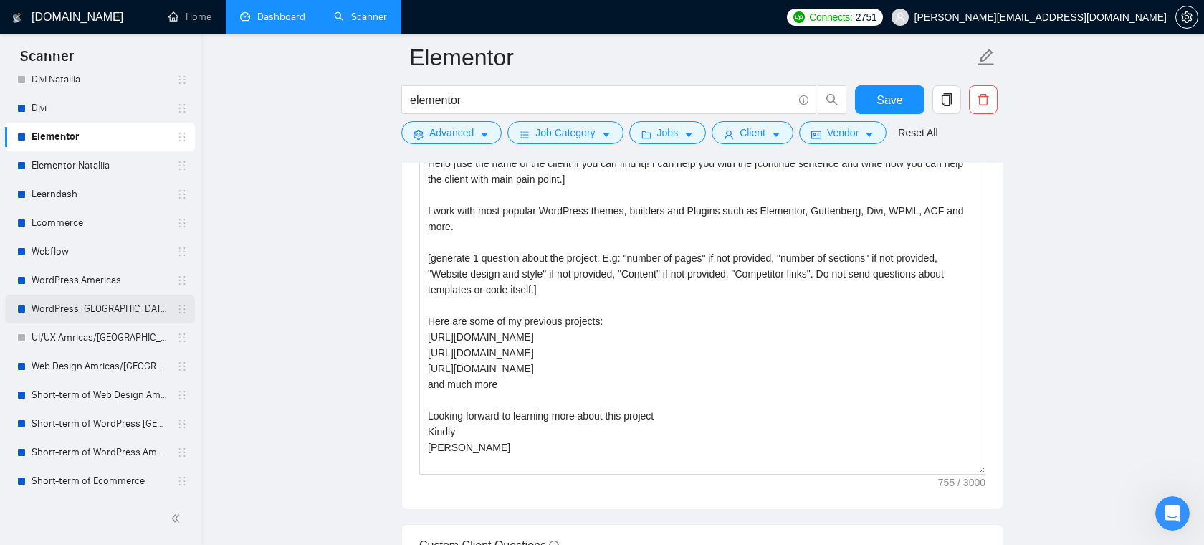
click at [85, 313] on link "WordPress [GEOGRAPHIC_DATA]" at bounding box center [100, 309] width 136 height 29
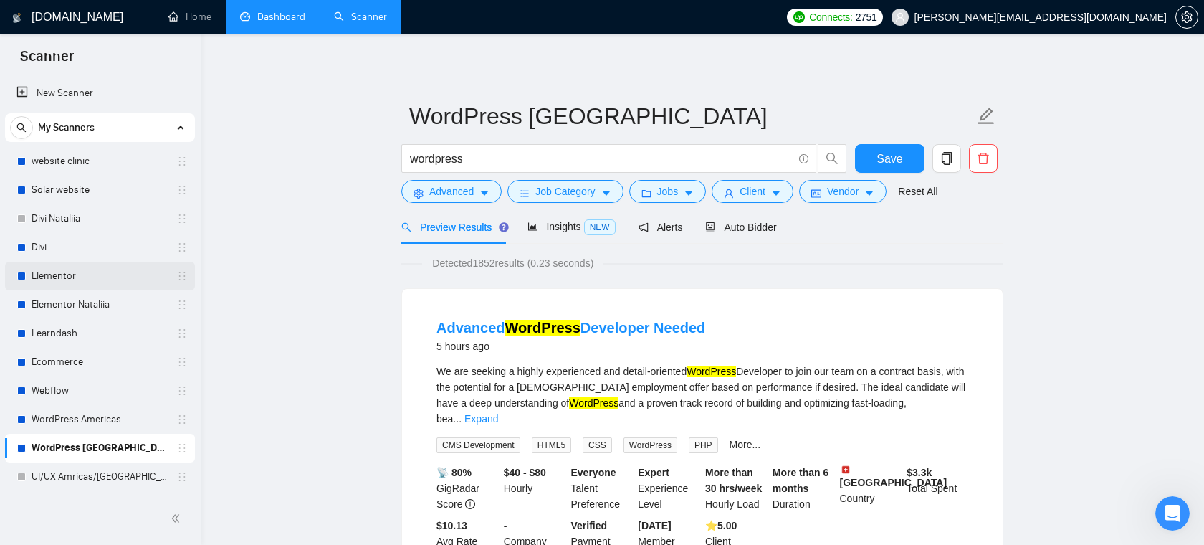
click at [78, 275] on link "Elementor" at bounding box center [100, 276] width 136 height 29
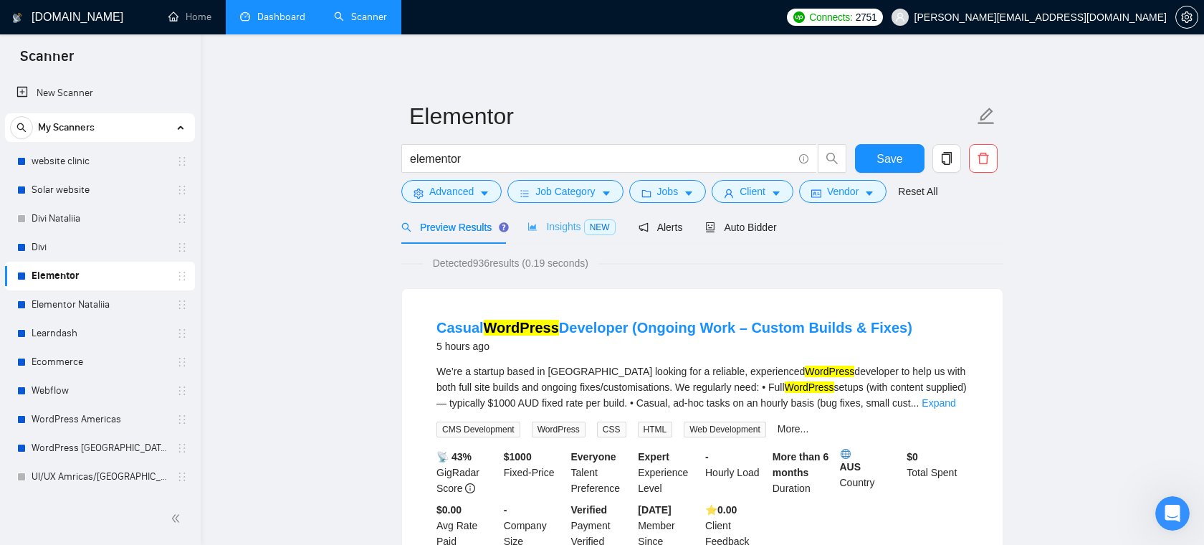
click at [554, 216] on div "Insights NEW" at bounding box center [571, 227] width 87 height 34
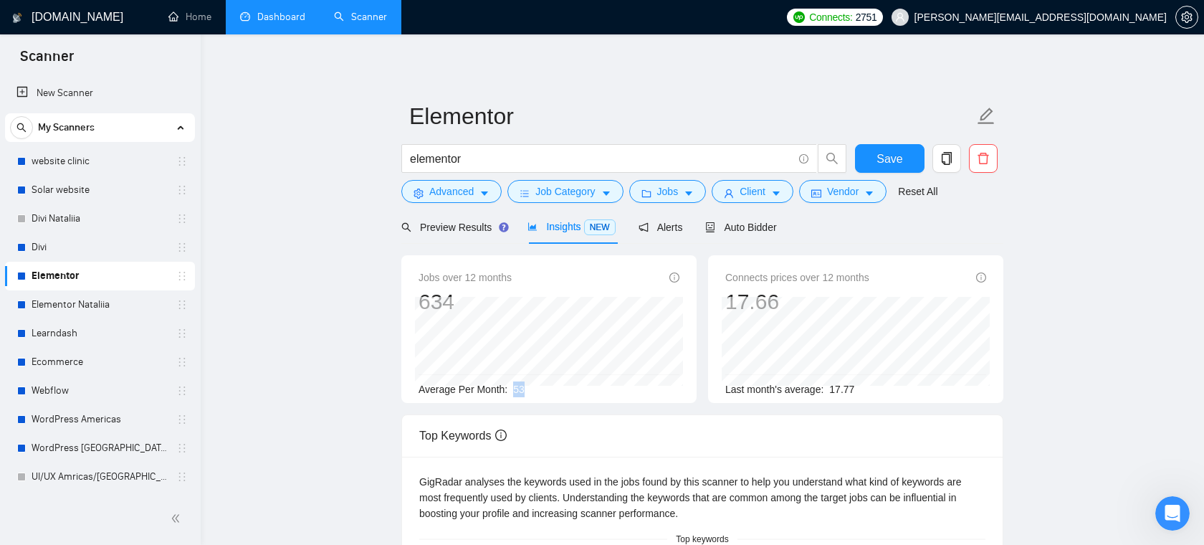
drag, startPoint x: 547, startPoint y: 388, endPoint x: 508, endPoint y: 388, distance: 38.7
click at [508, 388] on div "Average Per Month: 53" at bounding box center [549, 389] width 261 height 16
click at [652, 194] on icon "folder" at bounding box center [647, 194] width 10 height 10
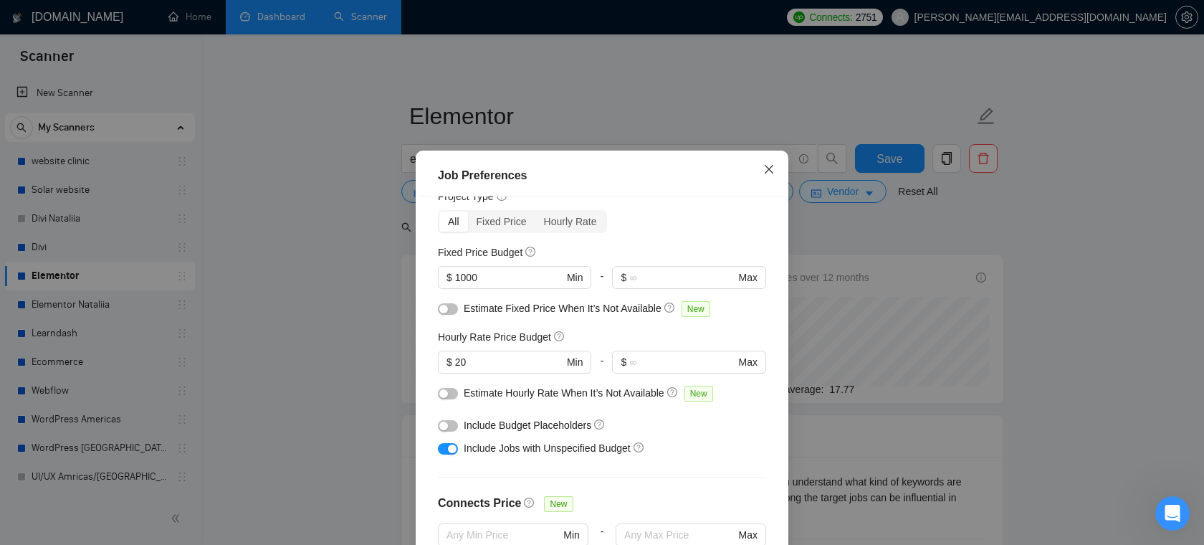
click at [773, 168] on icon "close" at bounding box center [768, 168] width 11 height 11
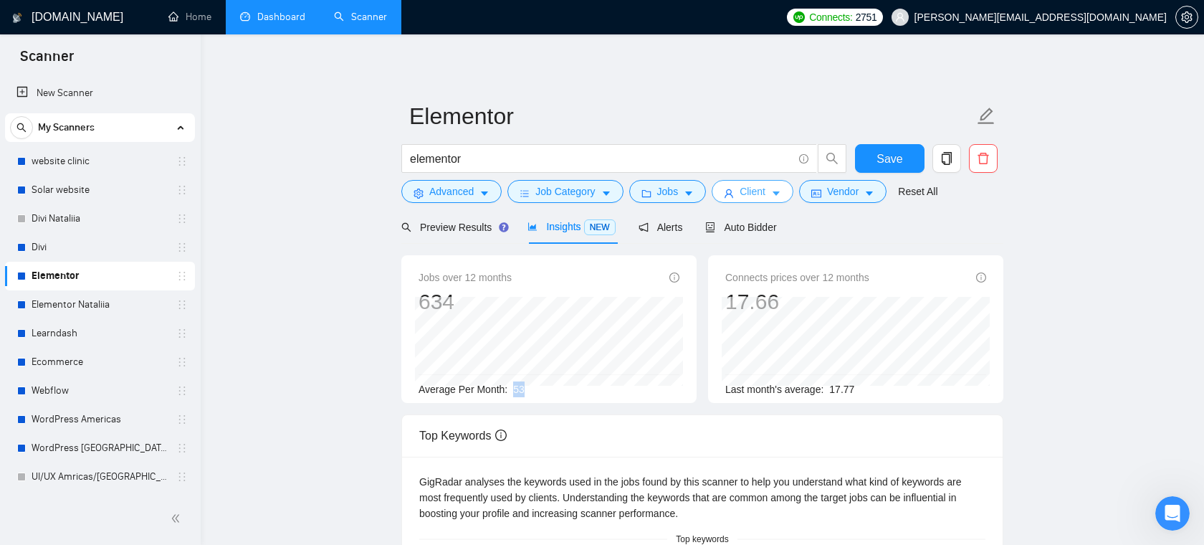
click at [760, 195] on span "Client" at bounding box center [753, 192] width 26 height 16
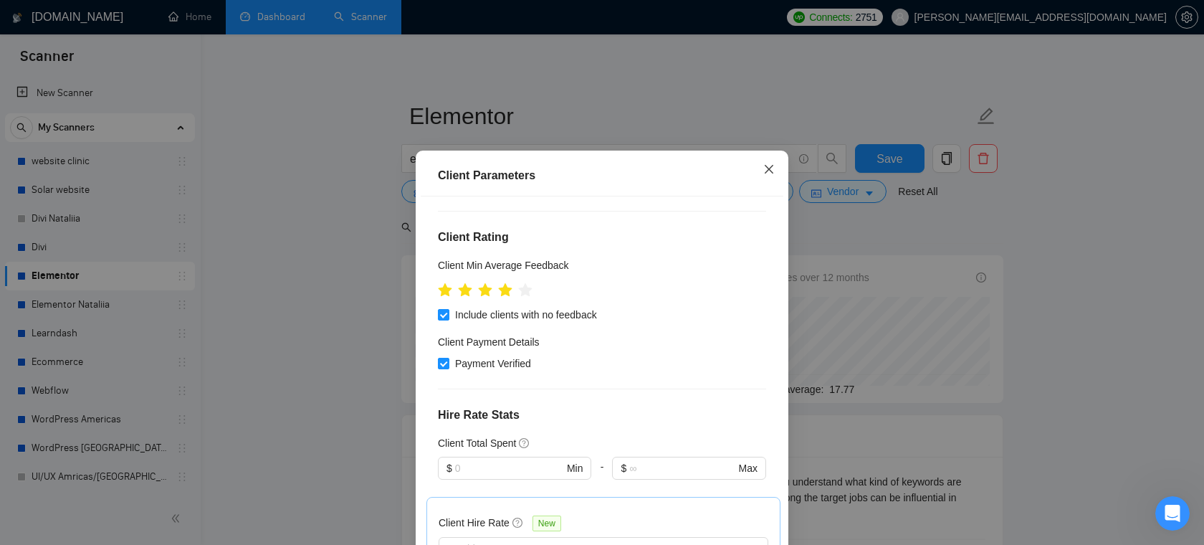
click at [779, 159] on span "Close" at bounding box center [769, 170] width 39 height 39
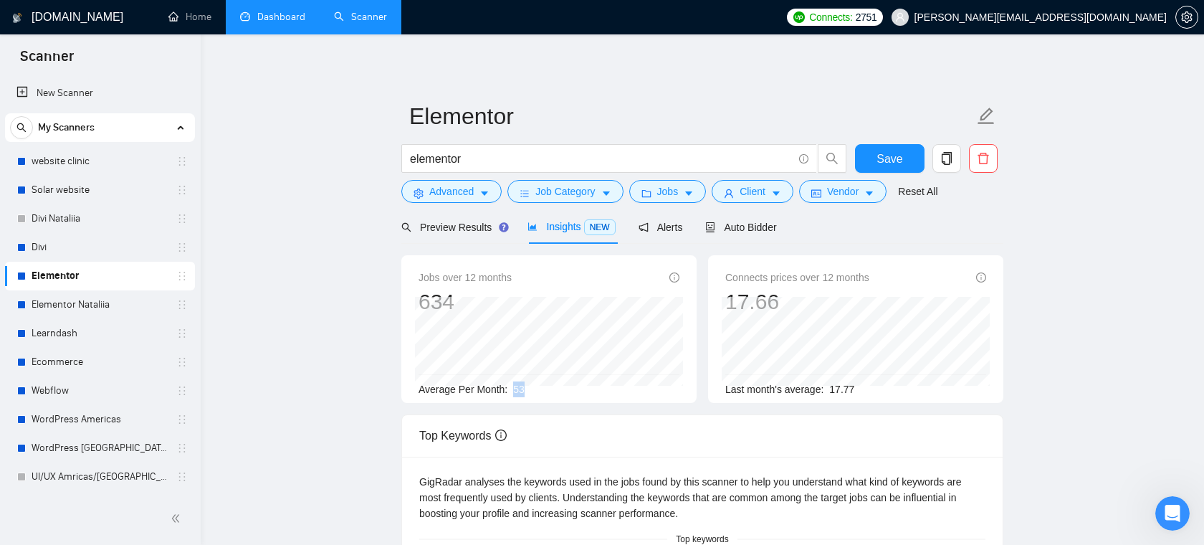
click at [554, 397] on div "Jobs over 12 months 634 Apr 2025 52 Average Per Month: 53" at bounding box center [548, 329] width 295 height 148
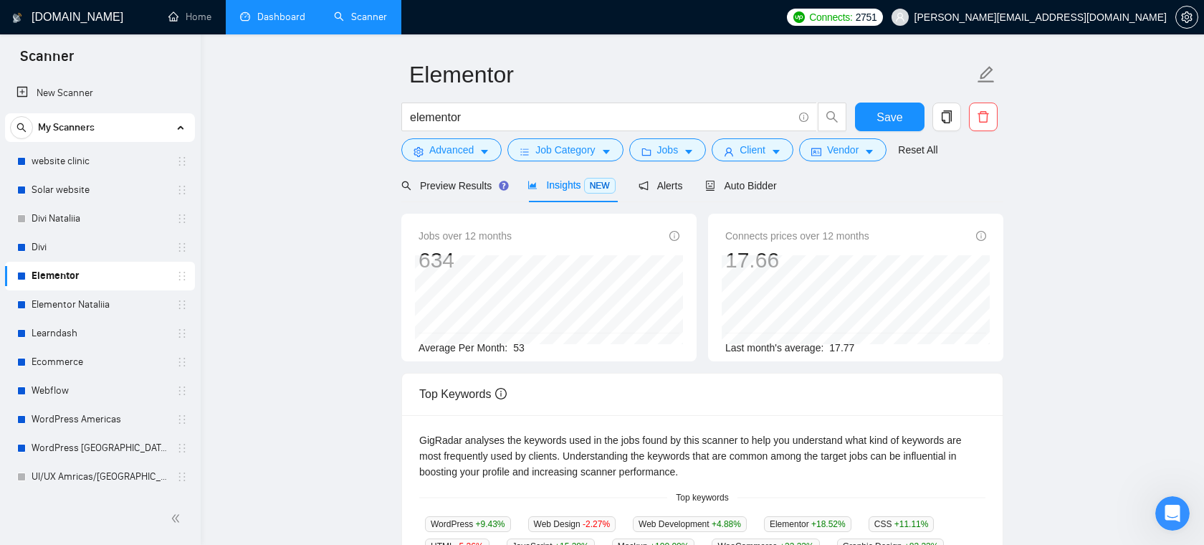
scroll to position [45, 0]
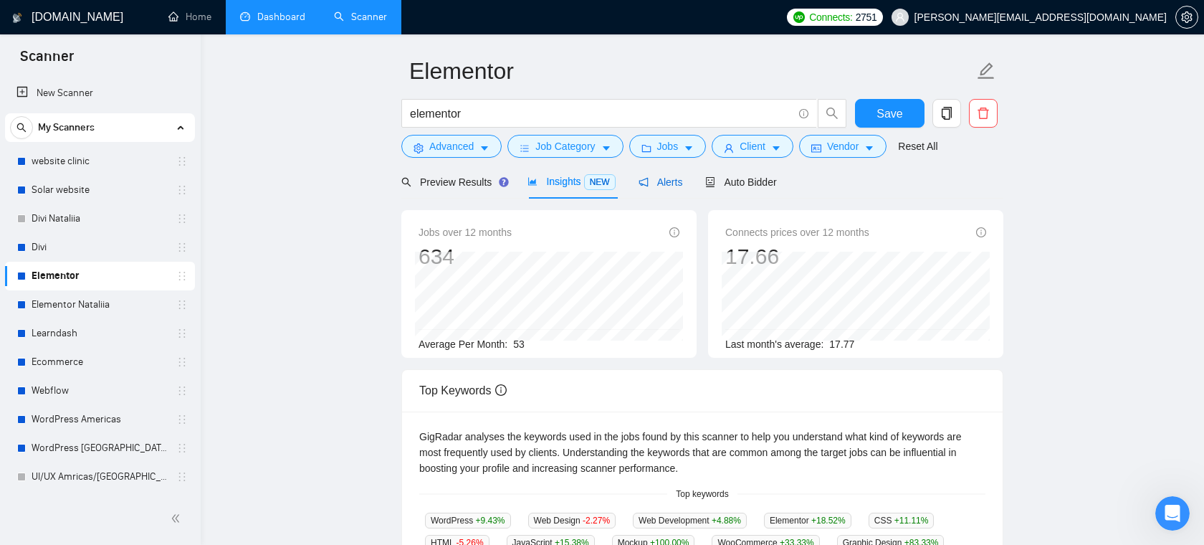
click at [682, 180] on span "Alerts" at bounding box center [661, 181] width 44 height 11
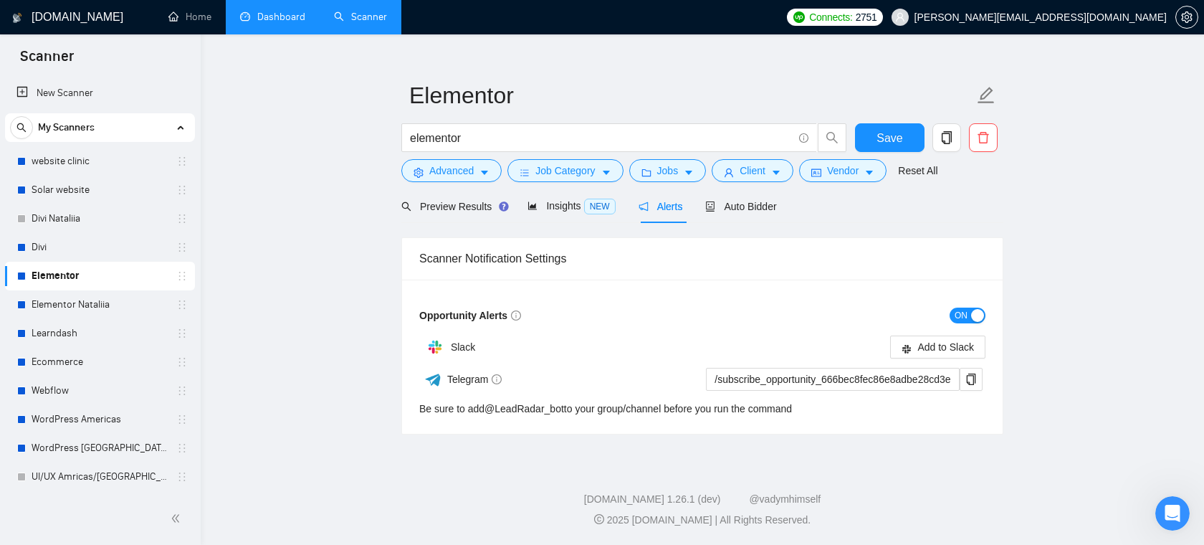
scroll to position [20, 0]
click at [744, 206] on span "Auto Bidder" at bounding box center [740, 206] width 71 height 11
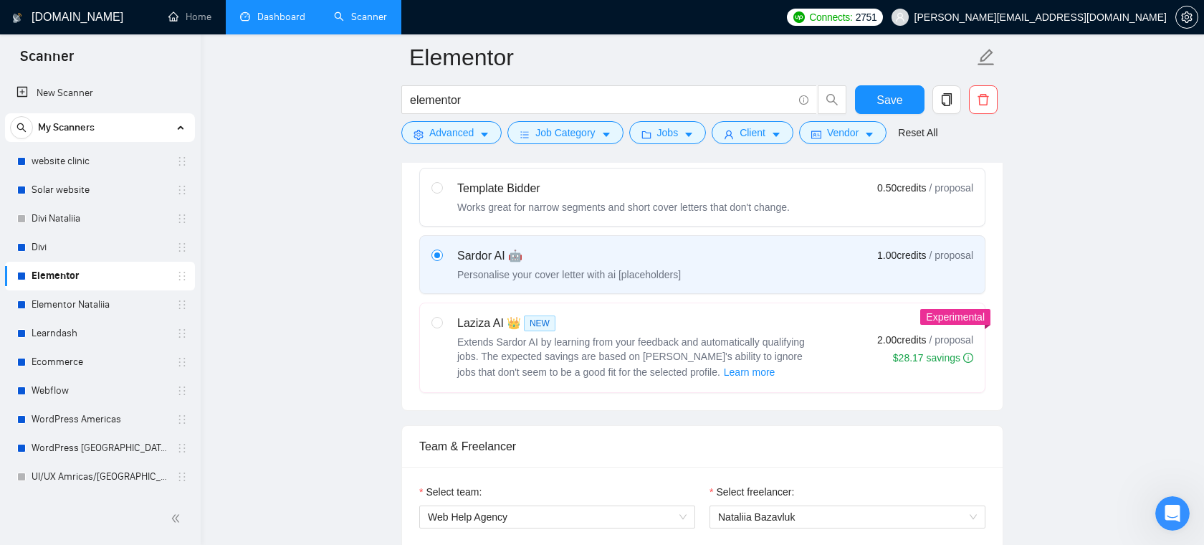
scroll to position [832, 0]
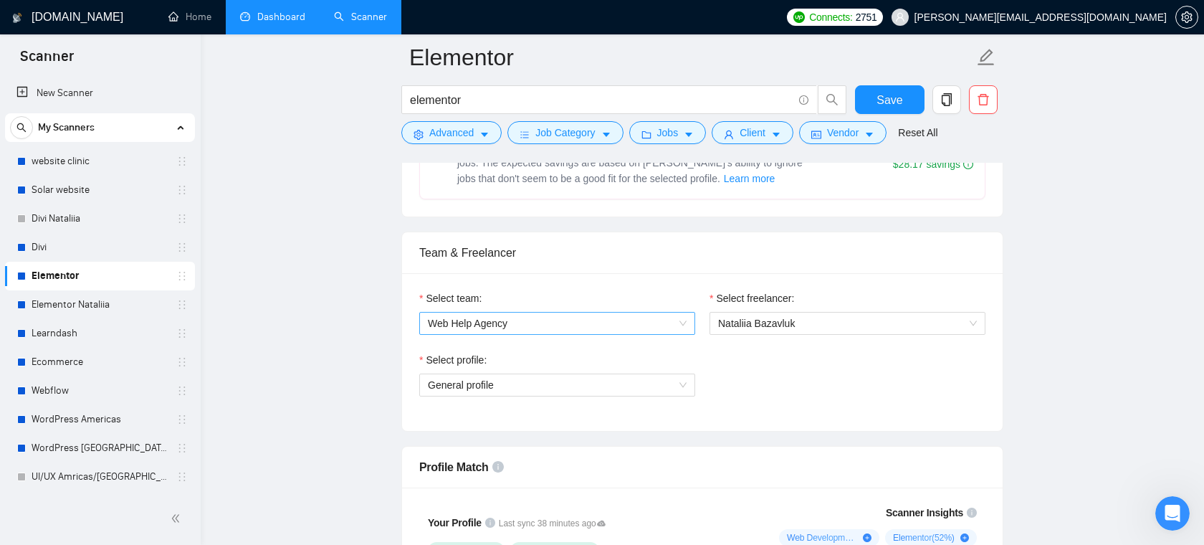
click at [449, 313] on span "Web Help Agency" at bounding box center [557, 324] width 259 height 22
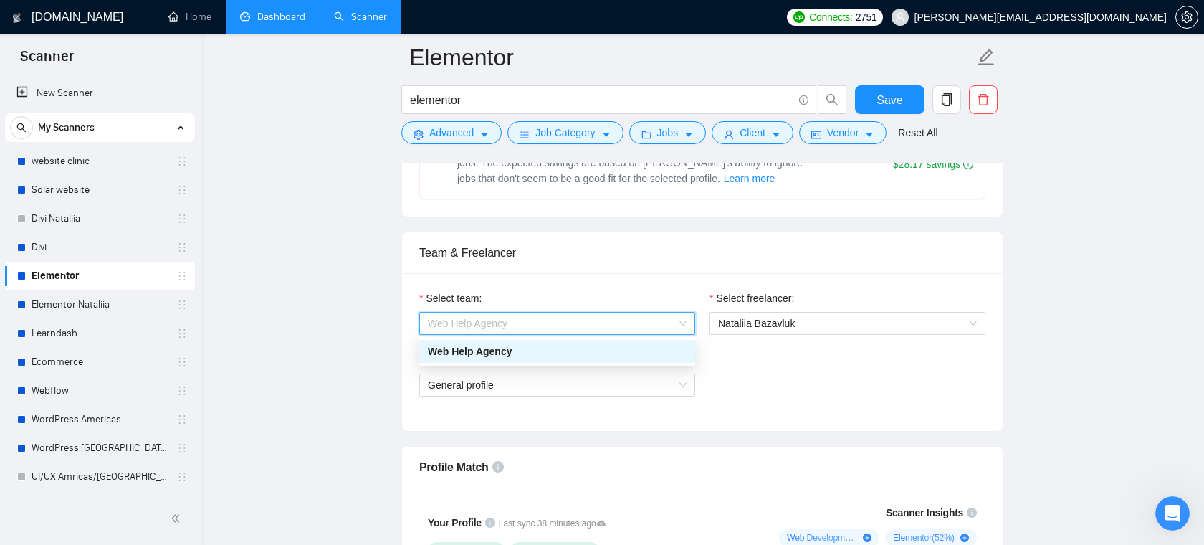
click at [492, 350] on div "Web Help Agency" at bounding box center [557, 351] width 259 height 16
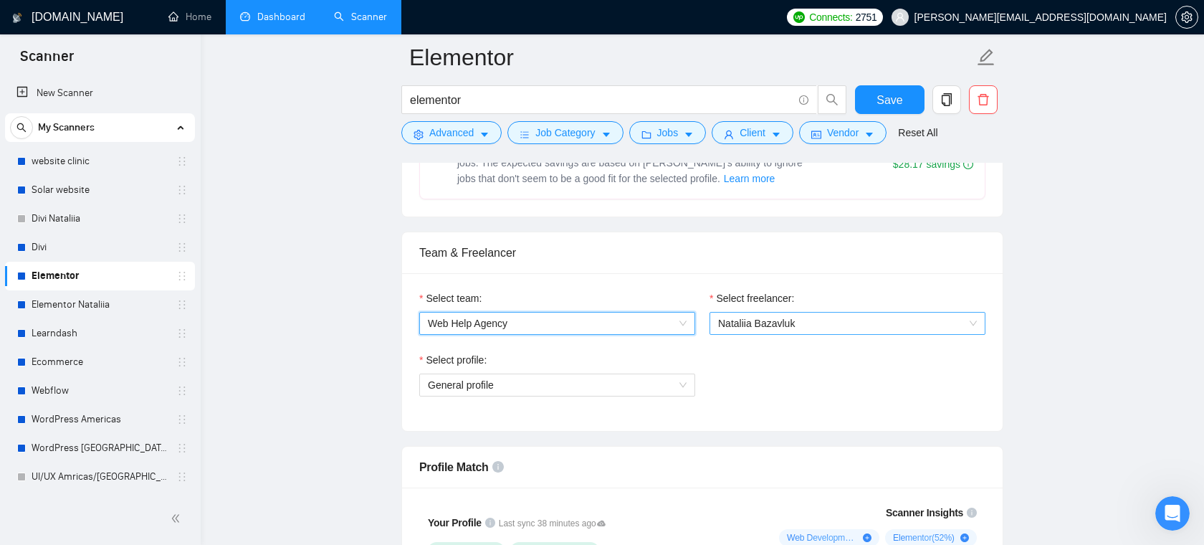
click at [743, 315] on span "Nataliia Bazavluk" at bounding box center [847, 324] width 259 height 22
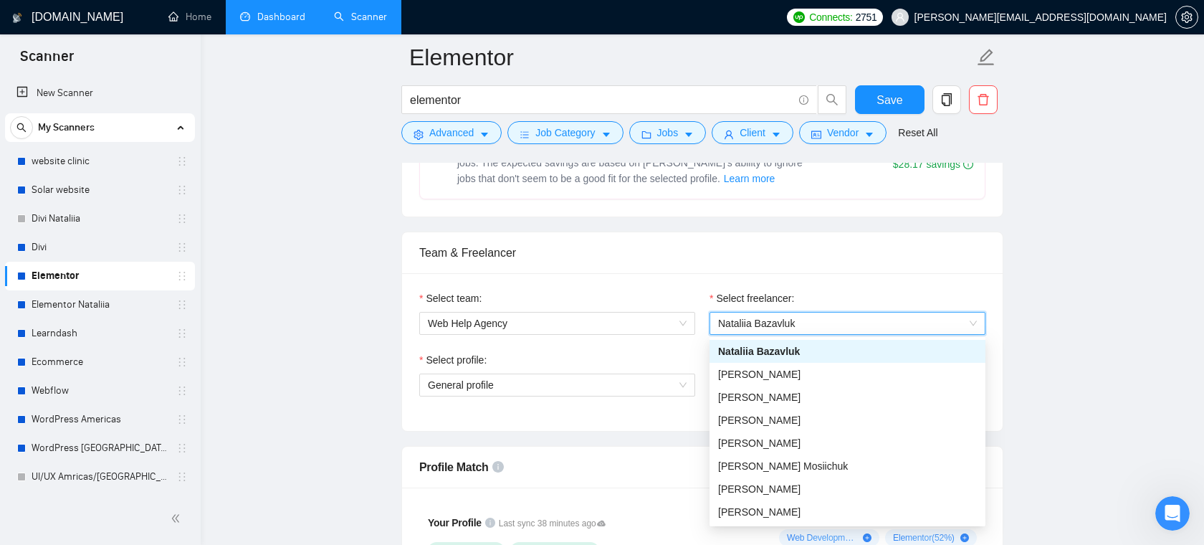
click at [776, 263] on div "Team & Freelancer" at bounding box center [702, 252] width 566 height 41
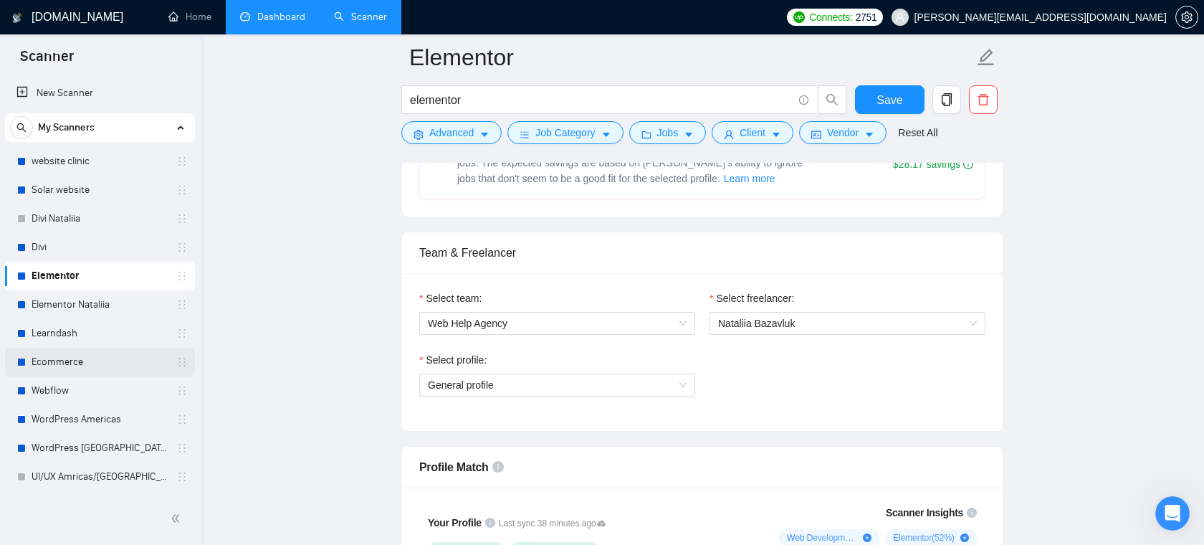
click at [104, 361] on link "Ecommerce" at bounding box center [100, 362] width 136 height 29
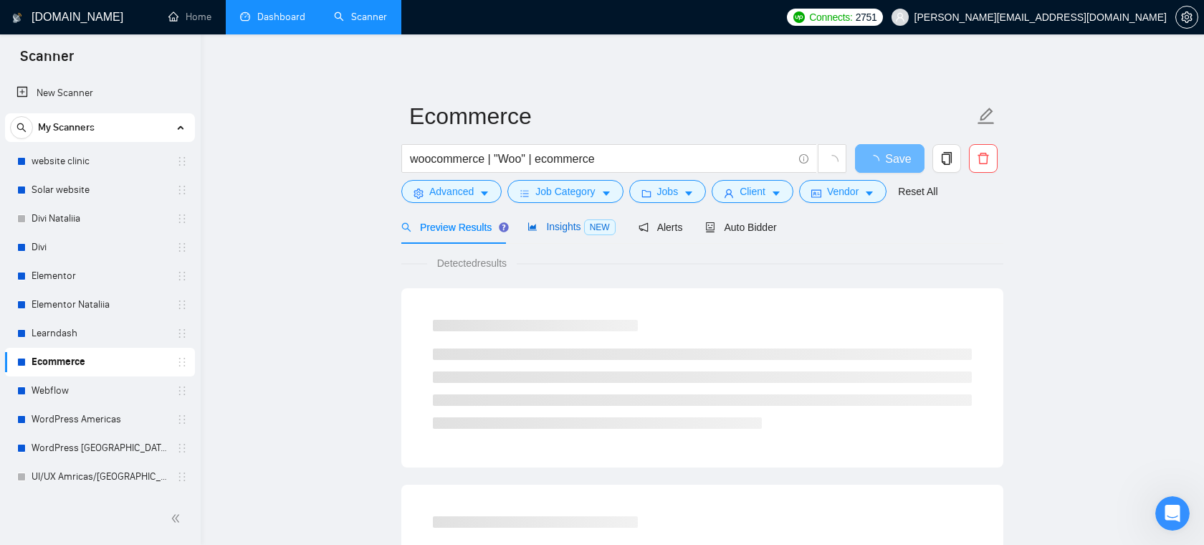
click at [553, 221] on span "Insights NEW" at bounding box center [571, 226] width 87 height 11
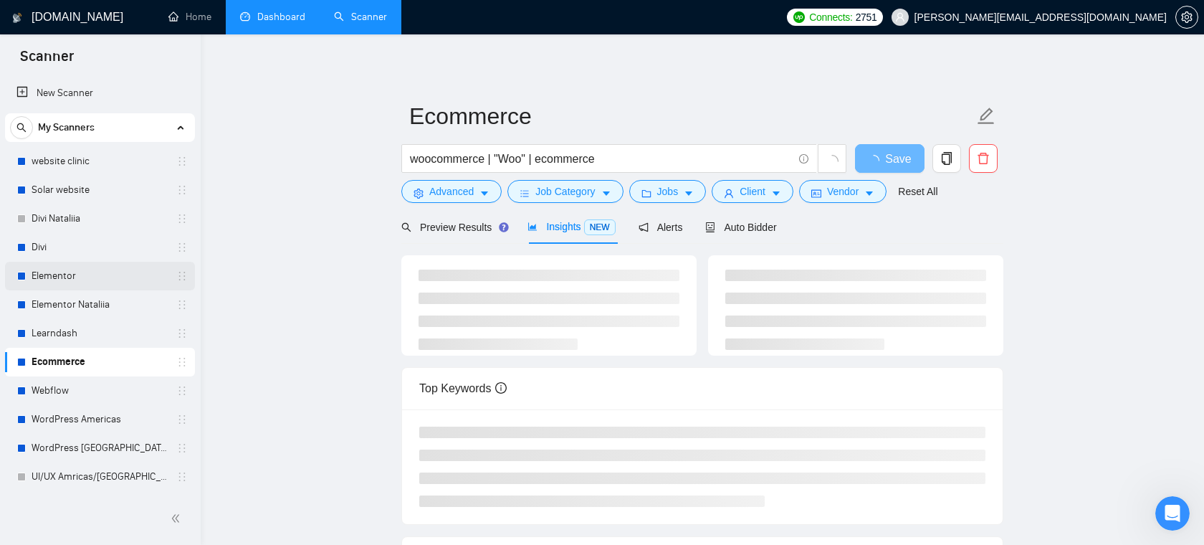
click at [85, 279] on link "Elementor" at bounding box center [100, 276] width 136 height 29
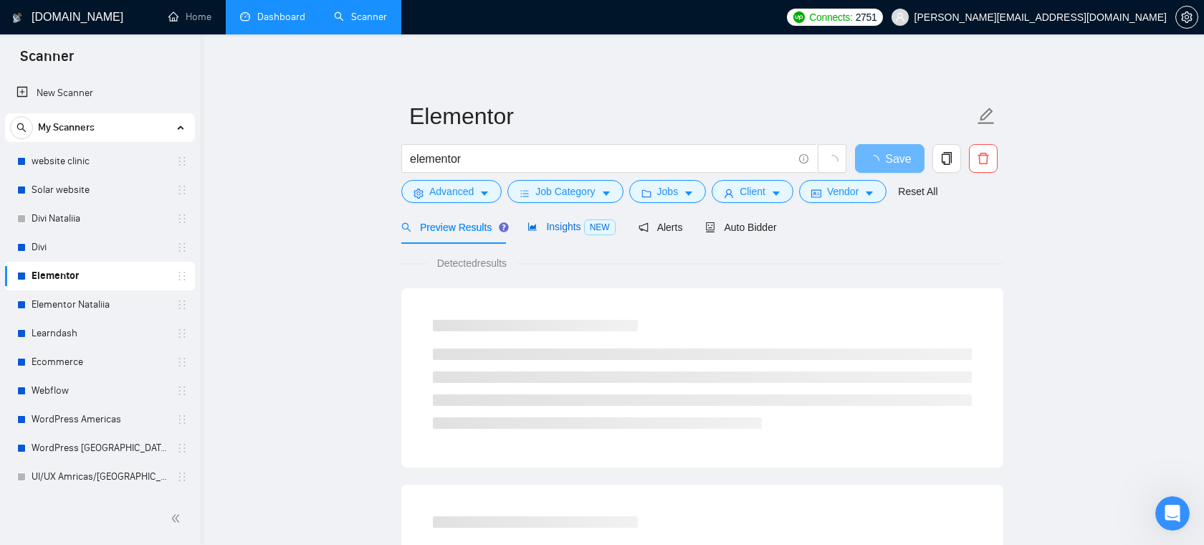
click at [581, 227] on span "Insights NEW" at bounding box center [571, 226] width 87 height 11
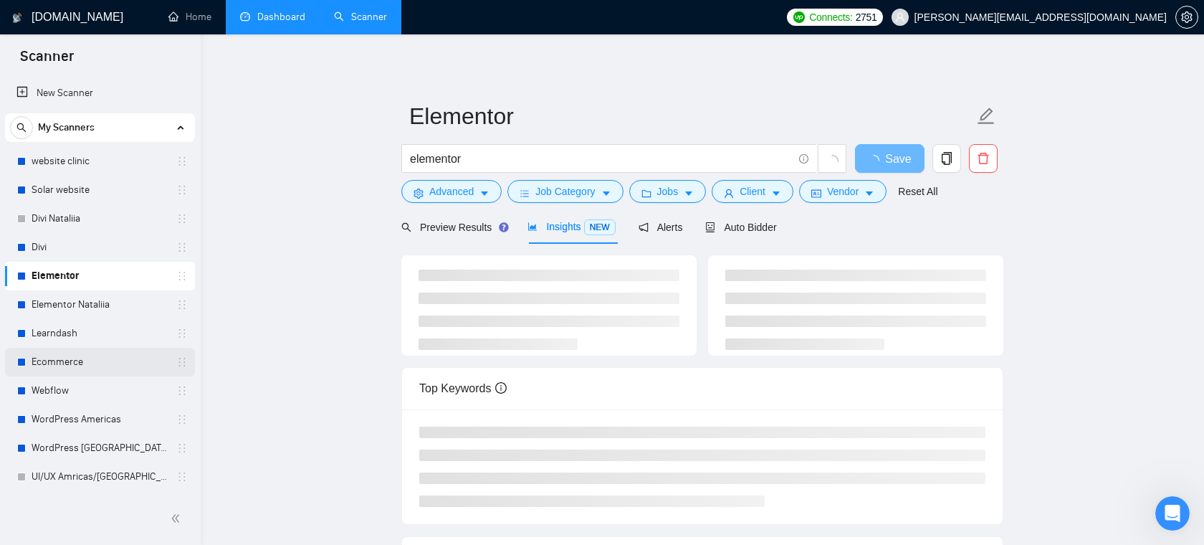
click at [102, 368] on link "Ecommerce" at bounding box center [100, 362] width 136 height 29
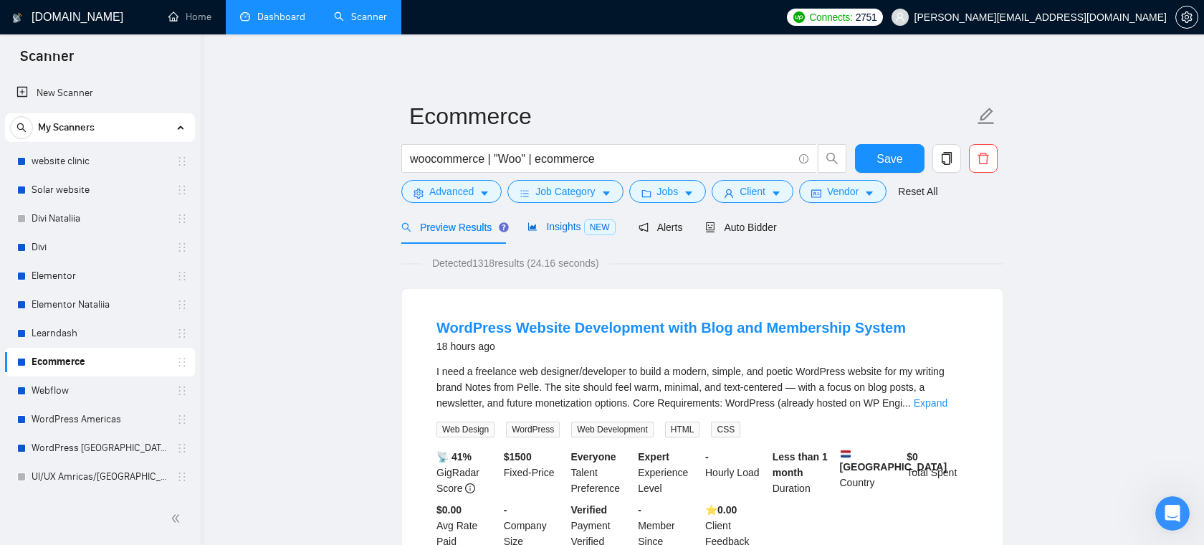
click at [556, 227] on span "Insights NEW" at bounding box center [571, 226] width 87 height 11
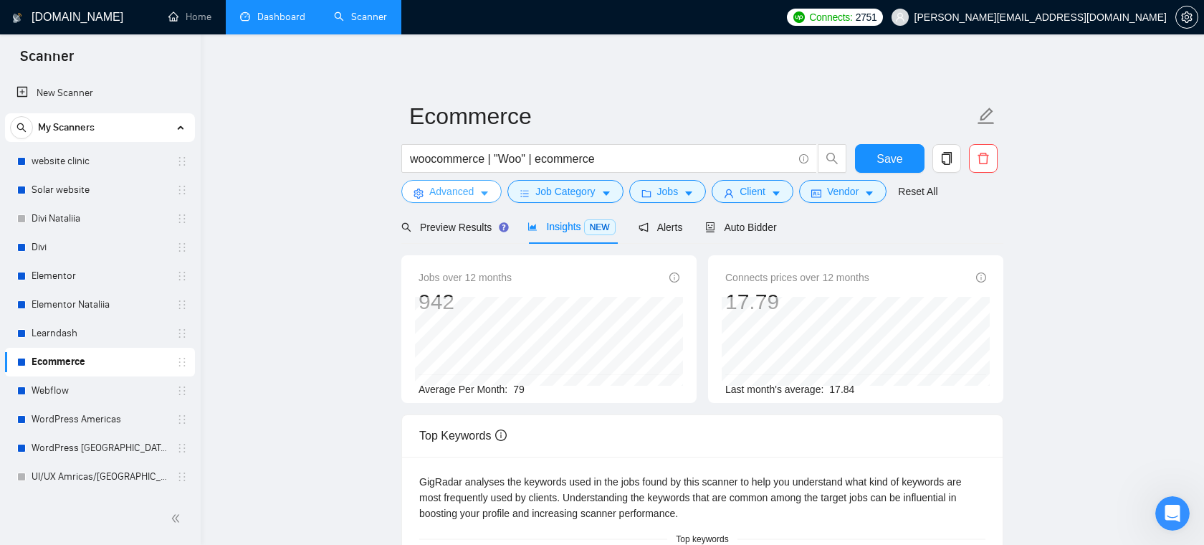
click at [467, 187] on span "Advanced" at bounding box center [451, 192] width 44 height 16
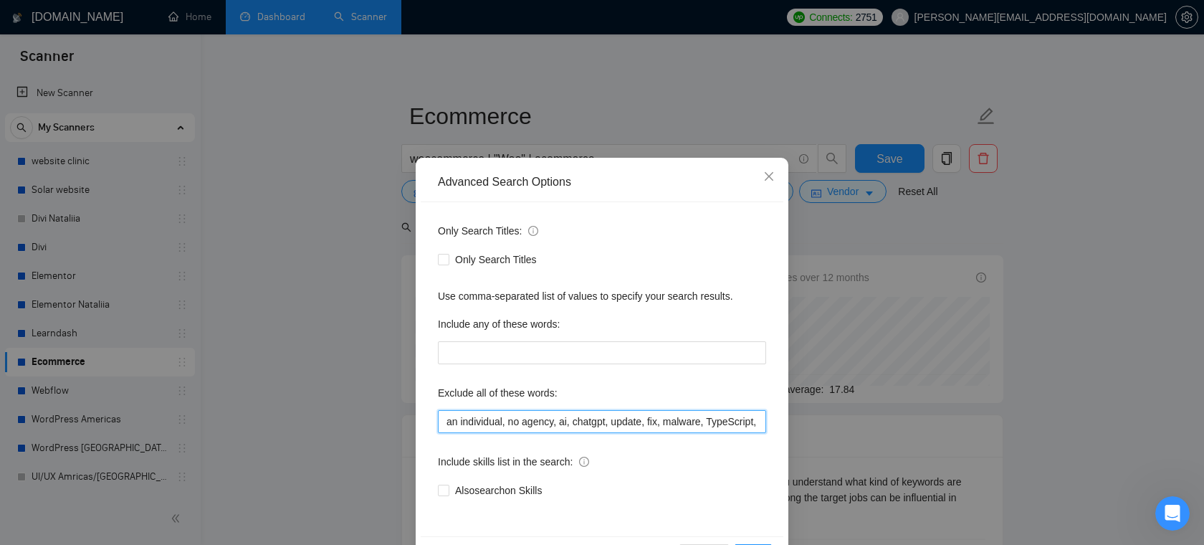
click at [590, 423] on input "an individual, no agency, ai, chatgpt, update, fix, malware, TypeScript, react,…" at bounding box center [602, 421] width 328 height 23
click at [542, 415] on input "an individual, no agency, ai, chatgpt, update, fix, malware, TypeScript, react,…" at bounding box center [602, 421] width 328 height 23
click at [771, 178] on icon "close" at bounding box center [769, 176] width 9 height 9
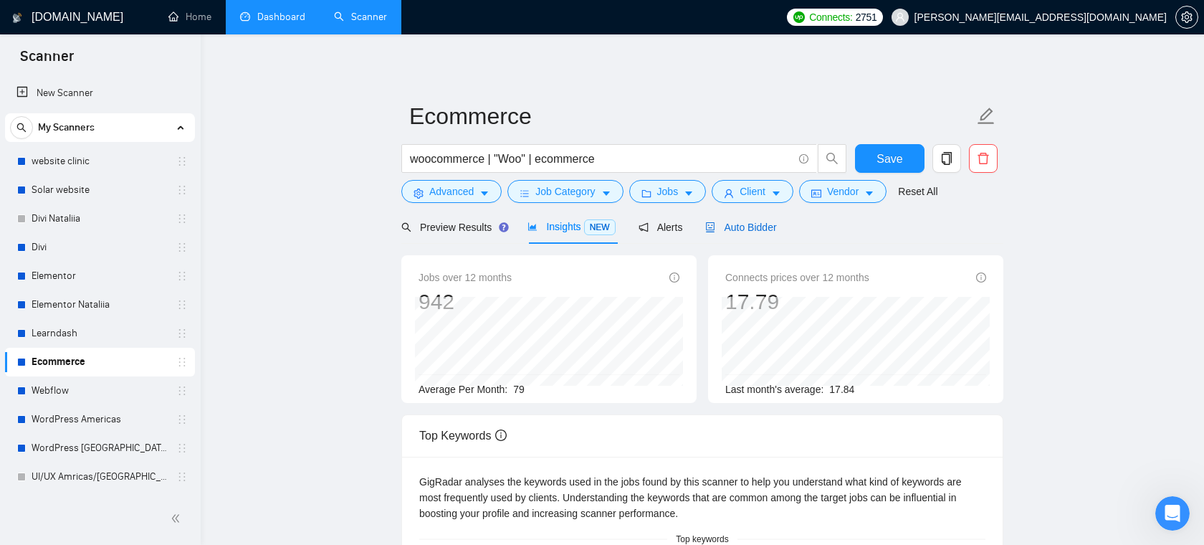
click at [737, 229] on span "Auto Bidder" at bounding box center [740, 227] width 71 height 11
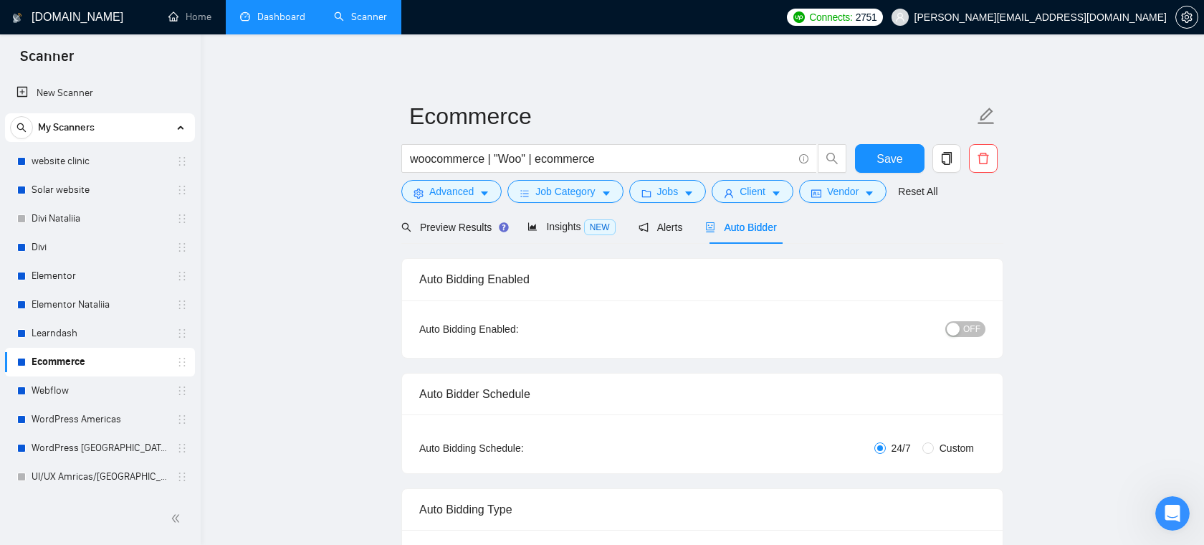
radio input "false"
radio input "true"
checkbox input "true"
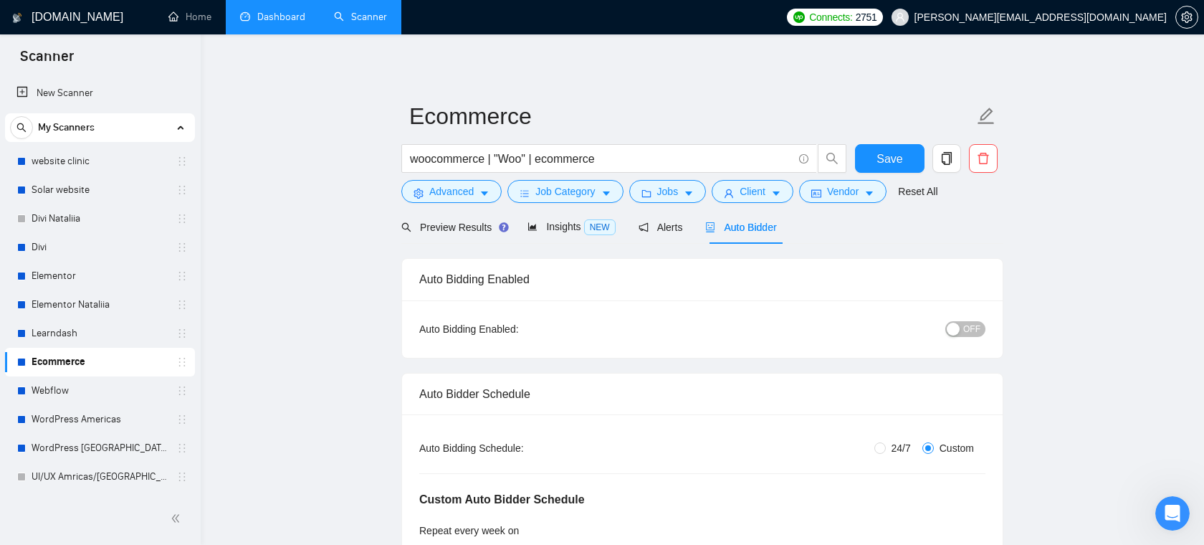
click at [887, 452] on span "24/7" at bounding box center [901, 448] width 31 height 16
click at [886, 452] on input "24/7" at bounding box center [880, 447] width 11 height 11
radio input "true"
radio input "false"
checkbox input "false"
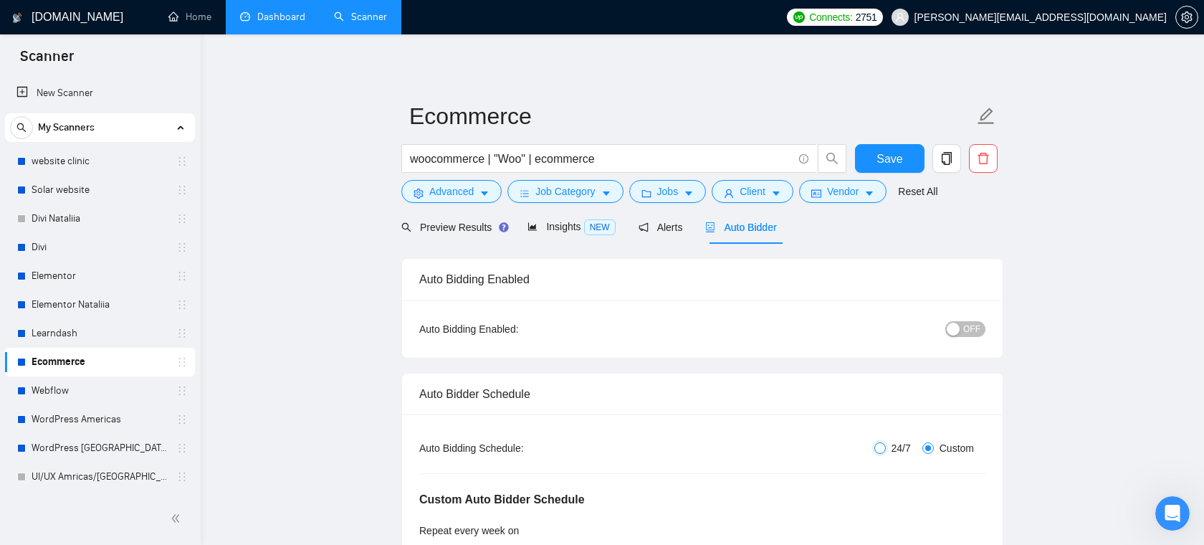
checkbox input "false"
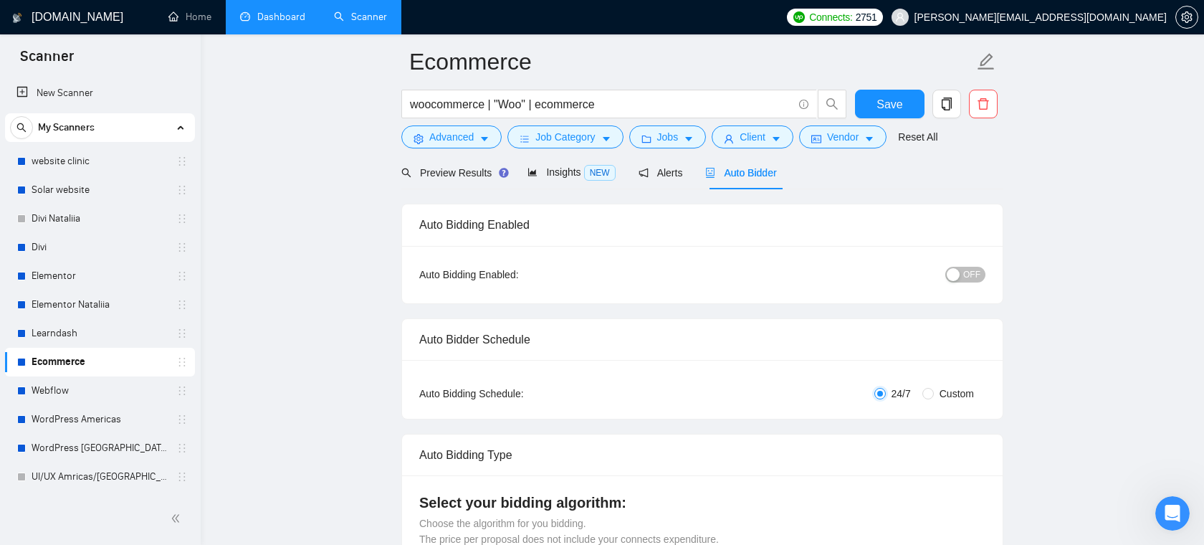
scroll to position [150, 0]
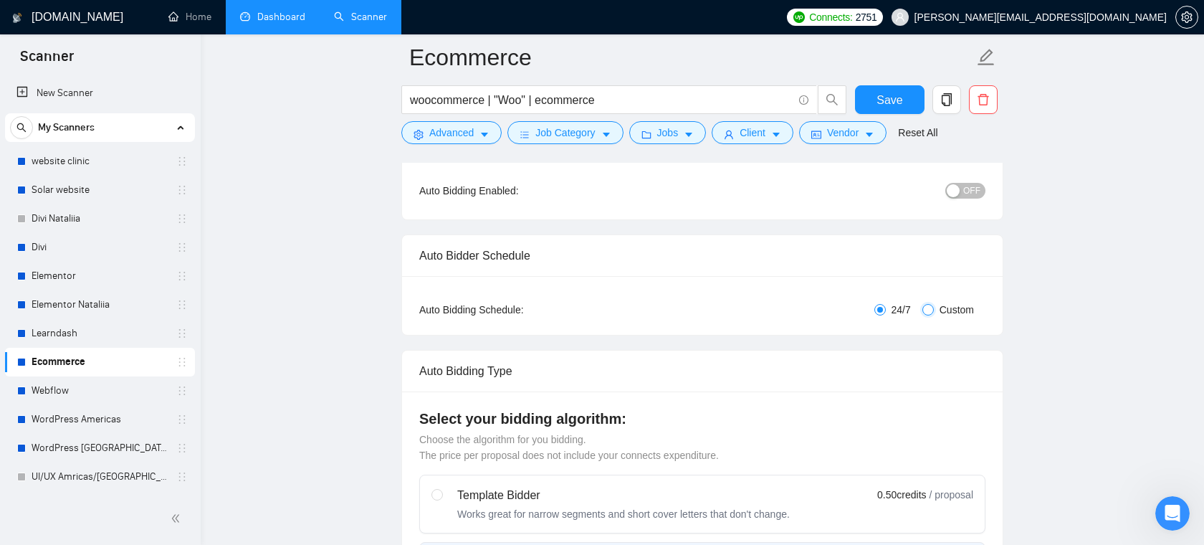
click at [929, 309] on input "Custom" at bounding box center [928, 309] width 11 height 11
radio input "true"
radio input "false"
checkbox input "true"
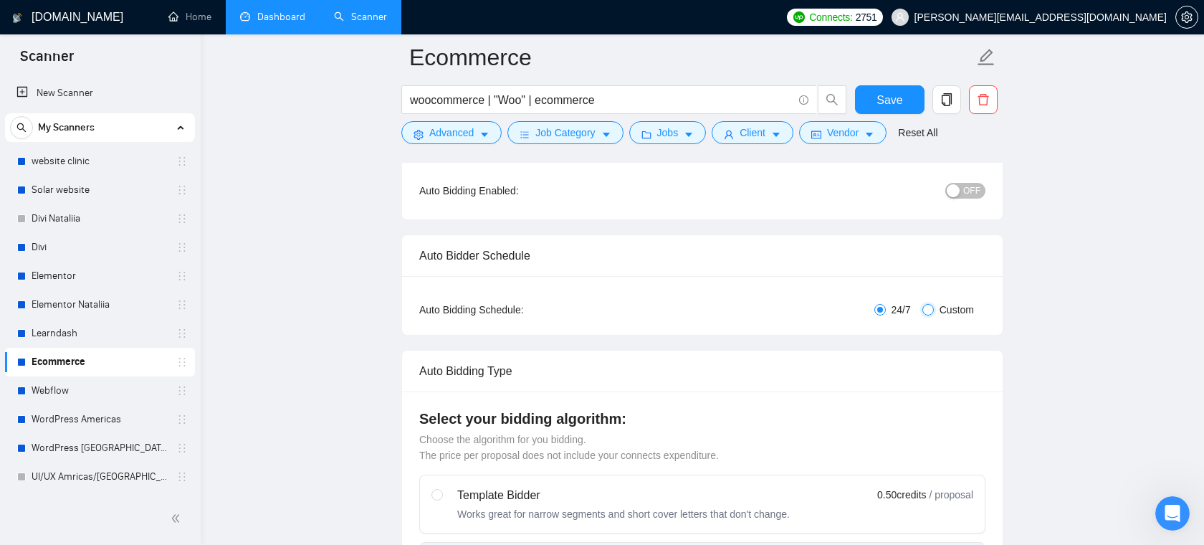
checkbox input "true"
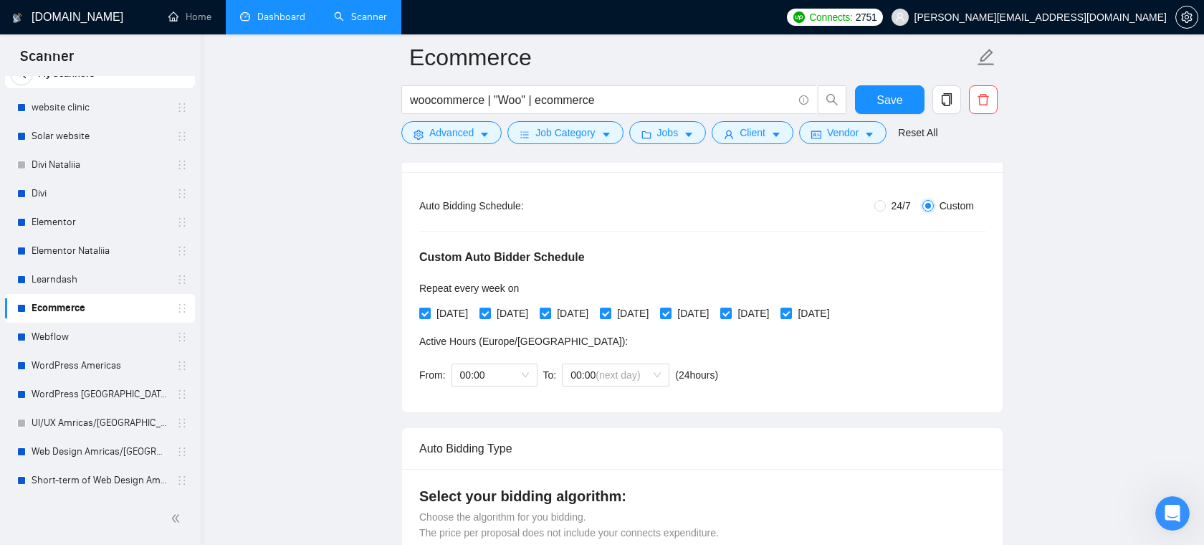
scroll to position [67, 0]
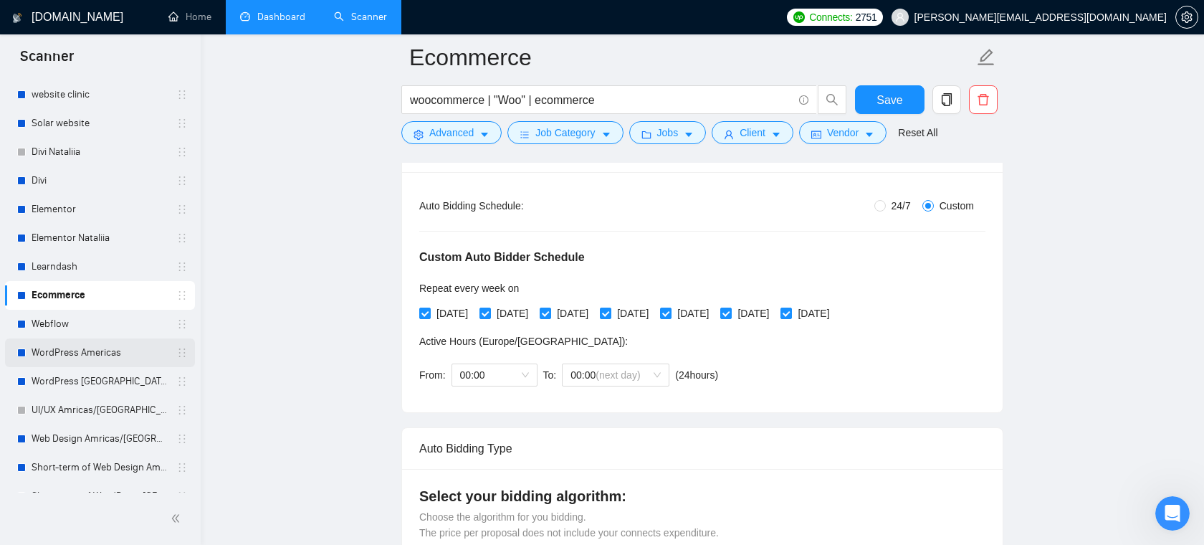
click at [120, 355] on link "WordPress Americas" at bounding box center [100, 352] width 136 height 29
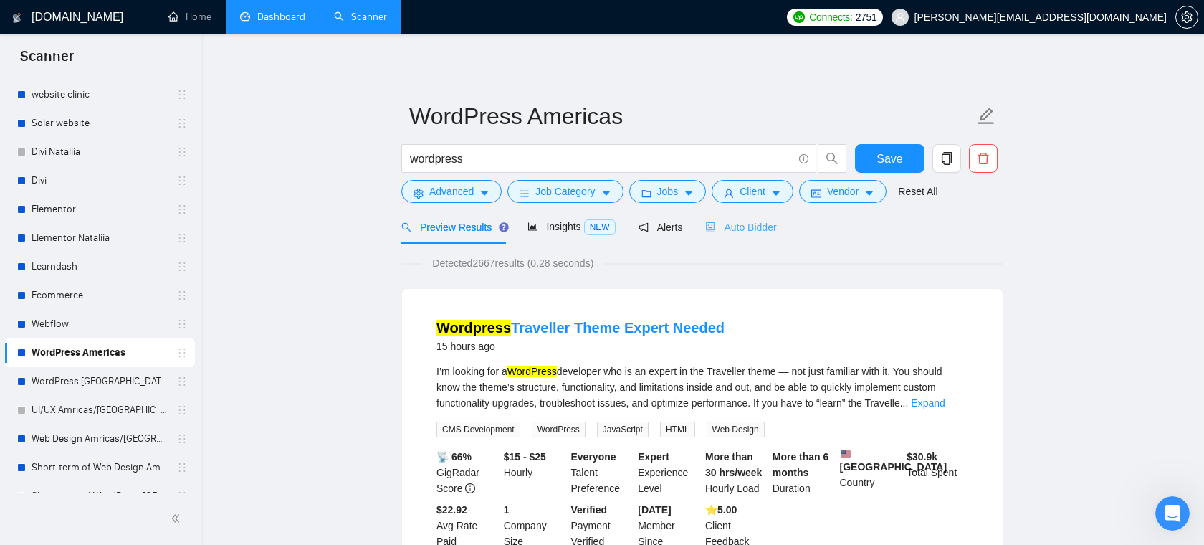
click at [749, 239] on div "Auto Bidder" at bounding box center [740, 227] width 71 height 34
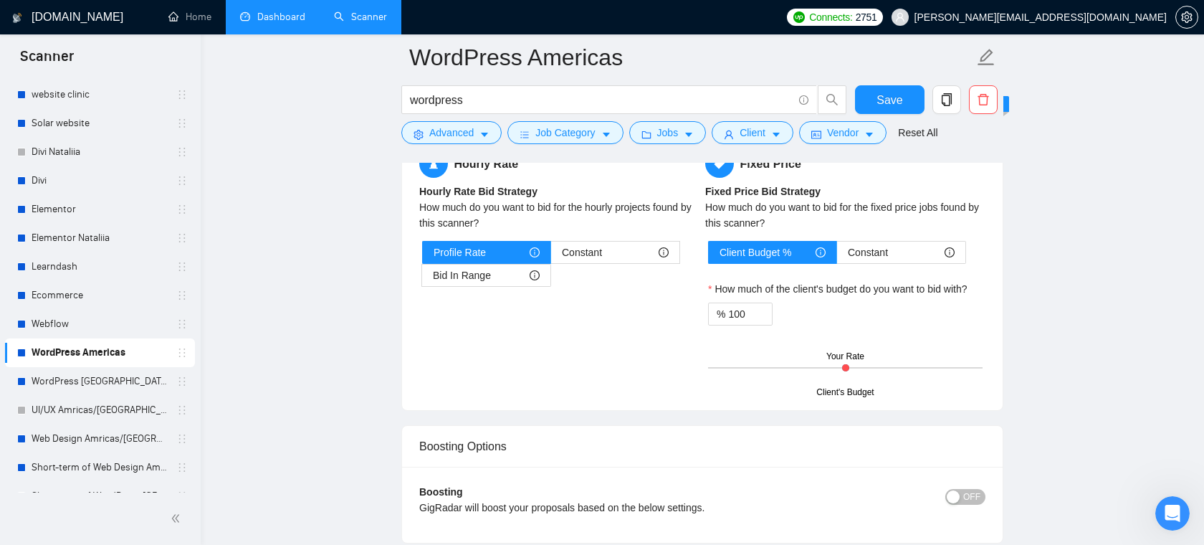
scroll to position [2559, 0]
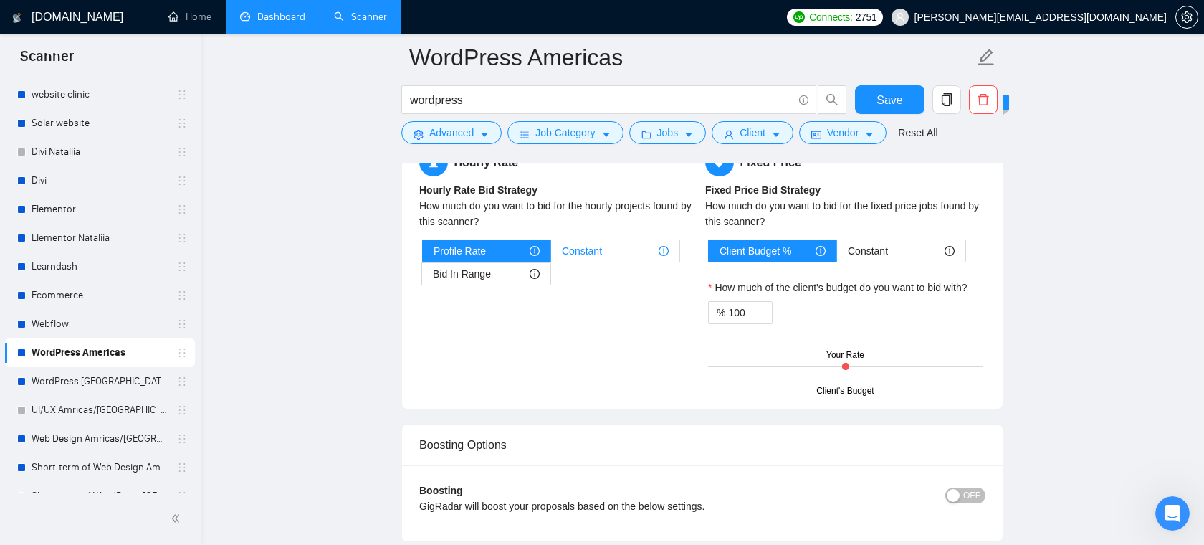
click at [598, 246] on span "Constant" at bounding box center [582, 251] width 40 height 22
click at [551, 254] on input "Constant" at bounding box center [551, 254] width 0 height 0
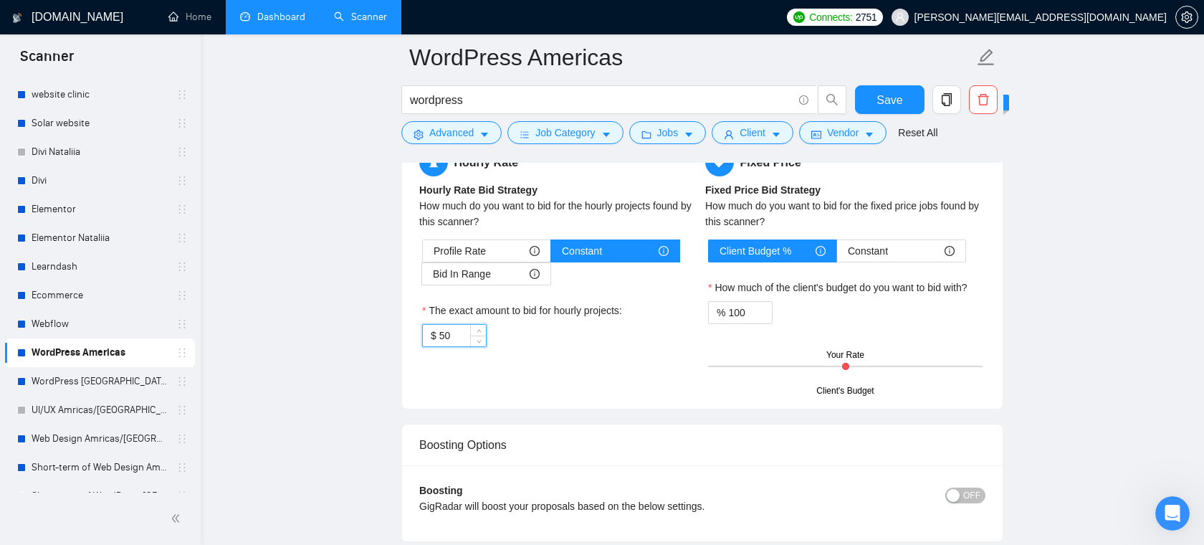
click at [457, 337] on input "50" at bounding box center [462, 336] width 47 height 22
type input "3"
type input "4"
type input "35"
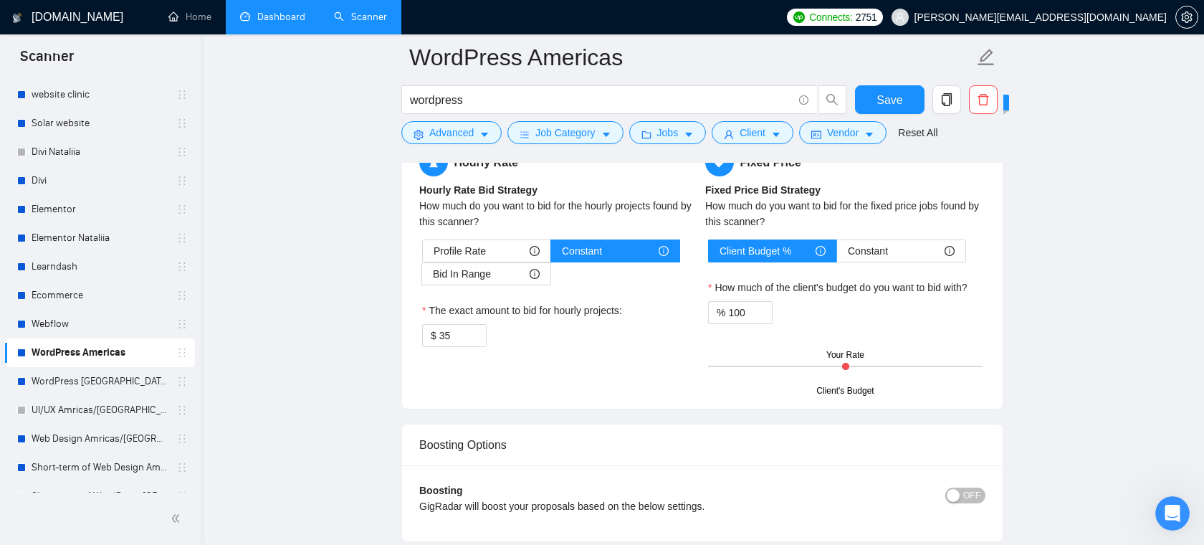
click at [575, 362] on div "Hourly Rate Hourly Rate Bid Strategy How much do you want to bid for the hourly…" at bounding box center [559, 256] width 286 height 216
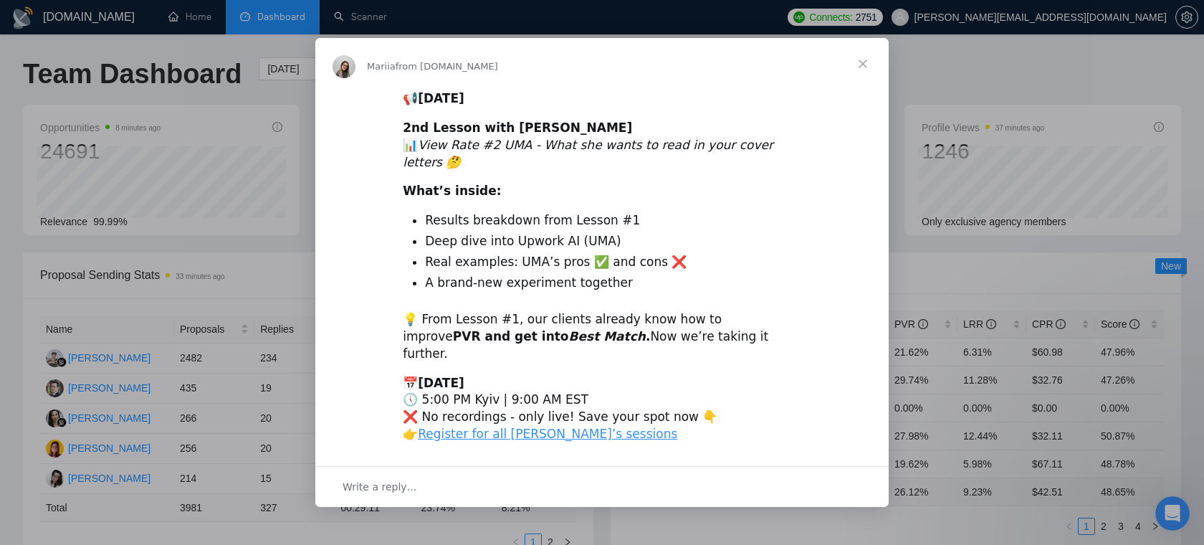
click at [849, 84] on span "Close" at bounding box center [863, 64] width 52 height 52
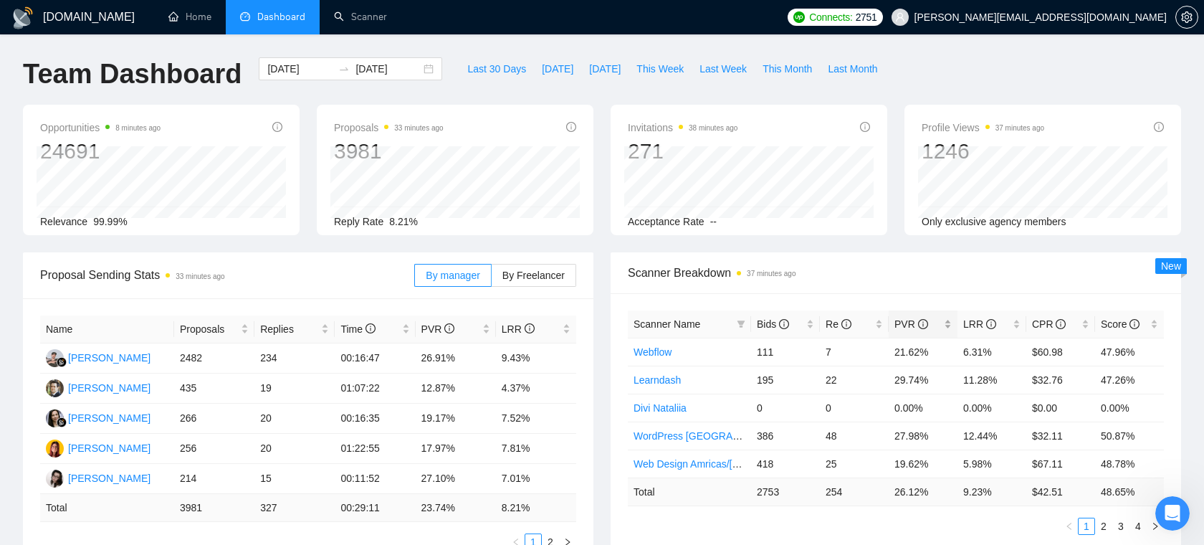
click at [948, 322] on div "PVR" at bounding box center [923, 324] width 57 height 16
click at [1014, 320] on div "LRR" at bounding box center [991, 324] width 57 height 16
click at [1016, 320] on div "LRR" at bounding box center [991, 324] width 57 height 16
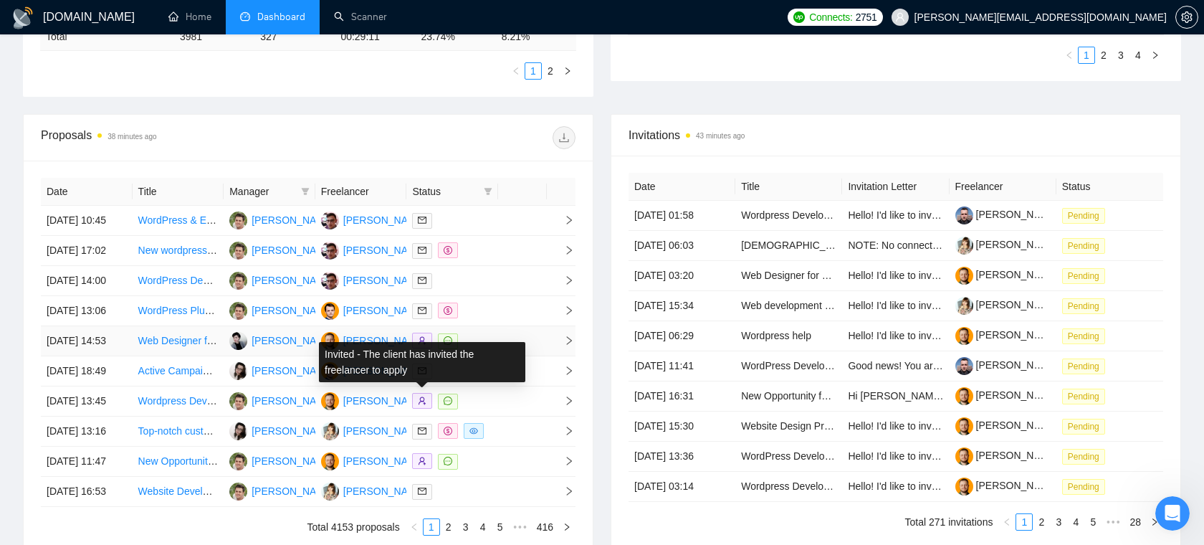
scroll to position [474, 0]
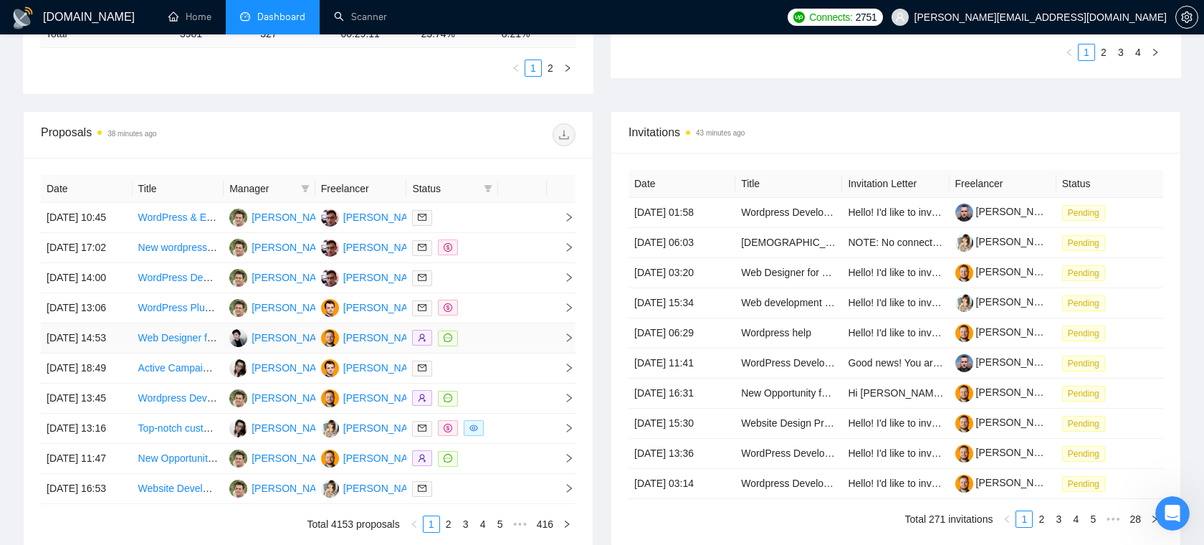
click at [494, 353] on td at bounding box center [452, 338] width 92 height 30
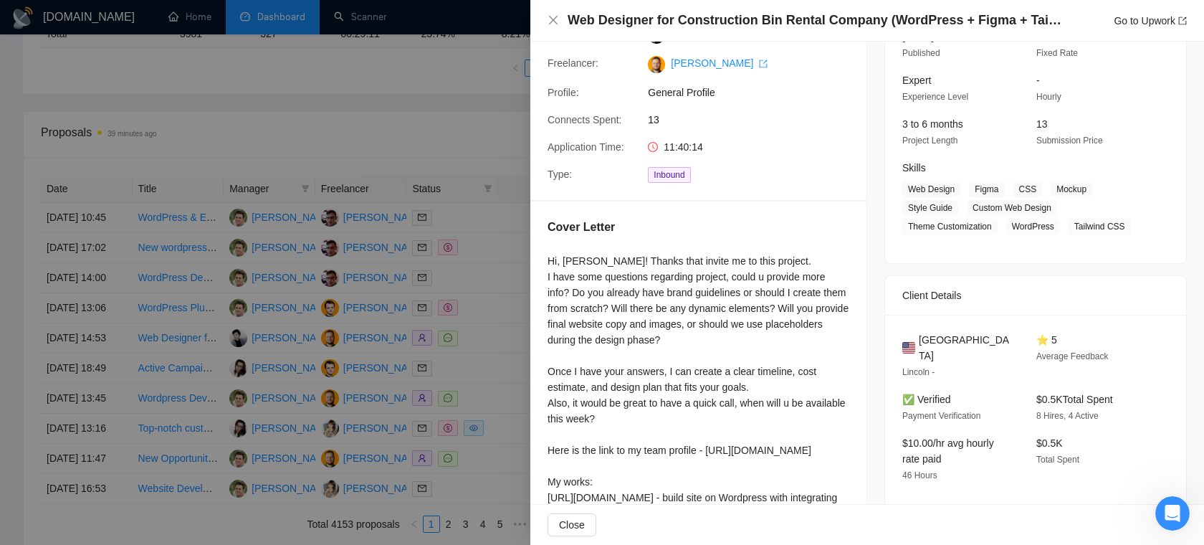
scroll to position [128, 0]
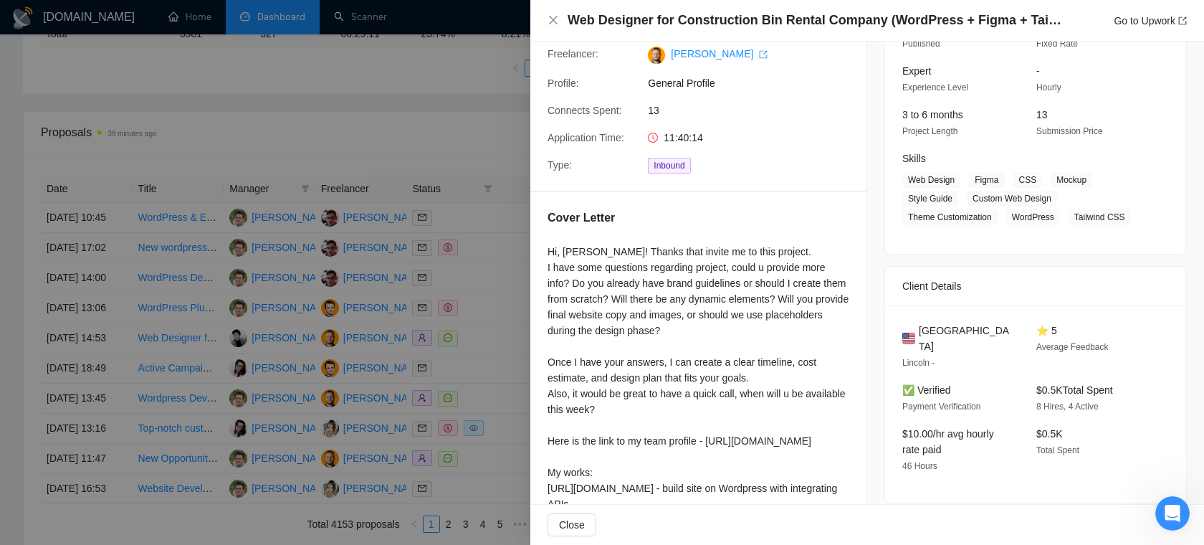
click at [469, 436] on div at bounding box center [602, 272] width 1204 height 545
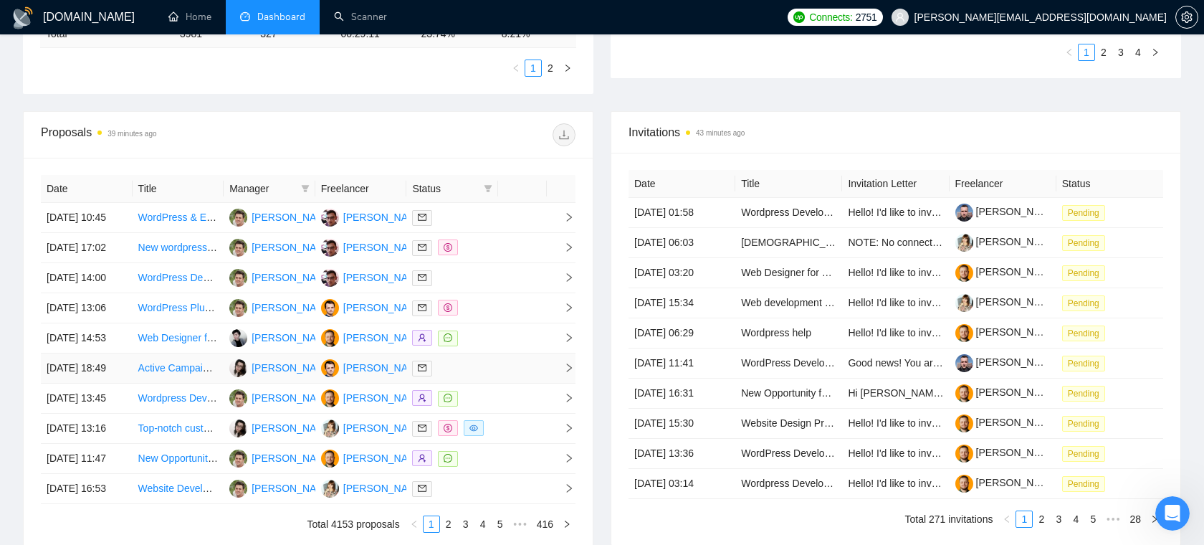
scroll to position [520, 0]
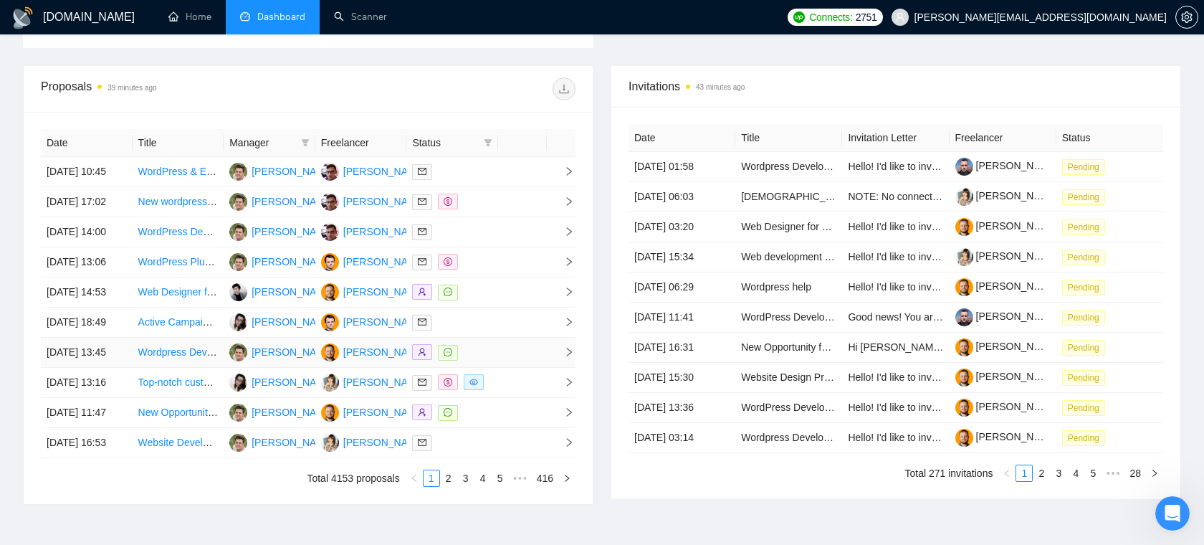
click at [487, 361] on div at bounding box center [452, 352] width 80 height 16
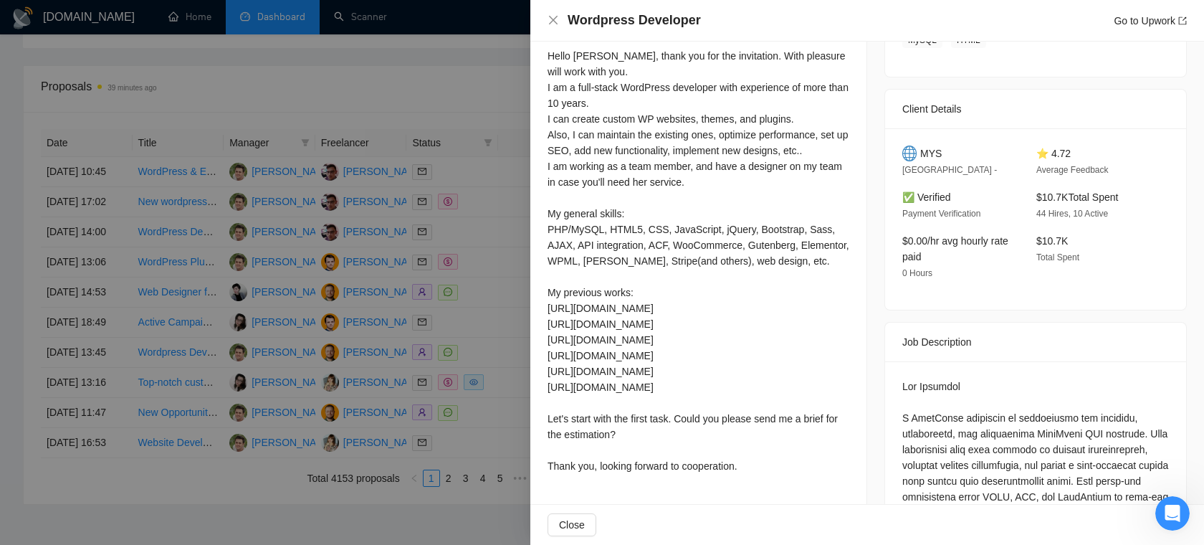
scroll to position [347, 0]
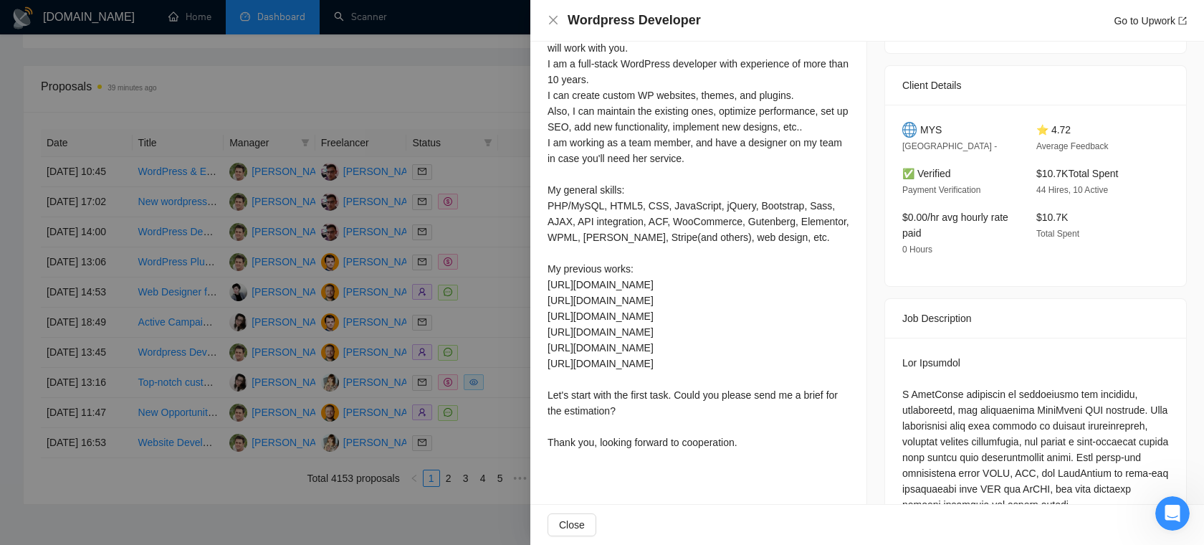
click at [465, 267] on div at bounding box center [602, 272] width 1204 height 545
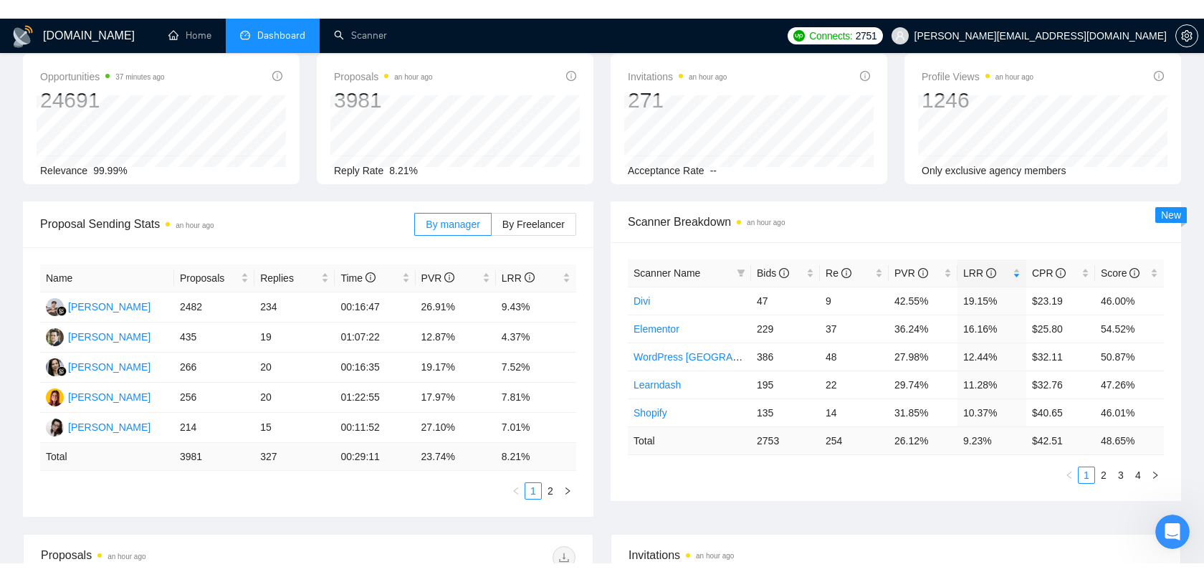
scroll to position [81, 0]
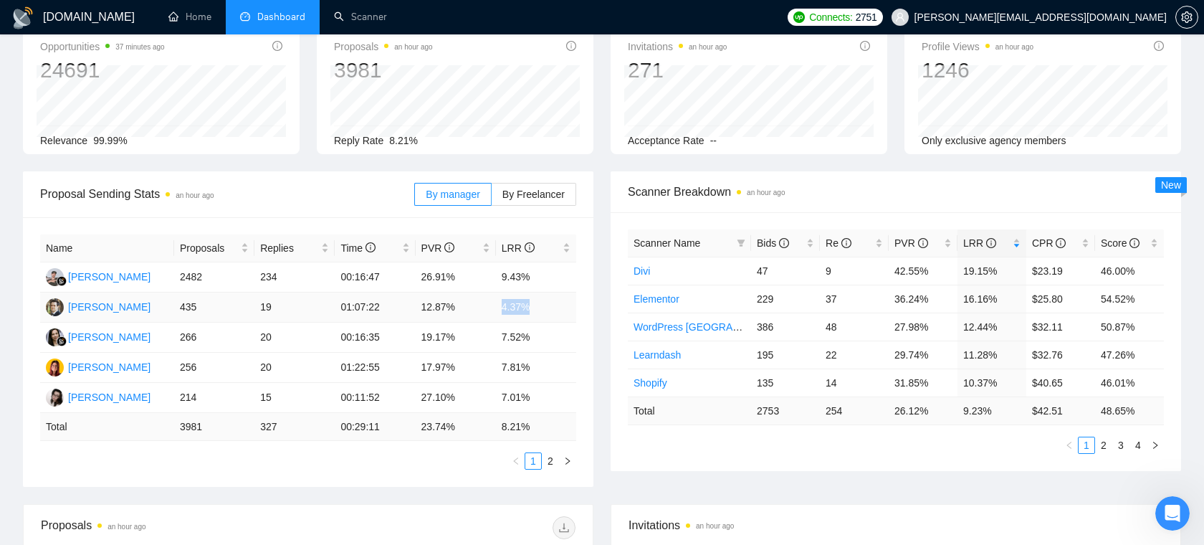
drag, startPoint x: 540, startPoint y: 305, endPoint x: 499, endPoint y: 308, distance: 41.7
click at [499, 308] on td "4.37%" at bounding box center [536, 307] width 80 height 30
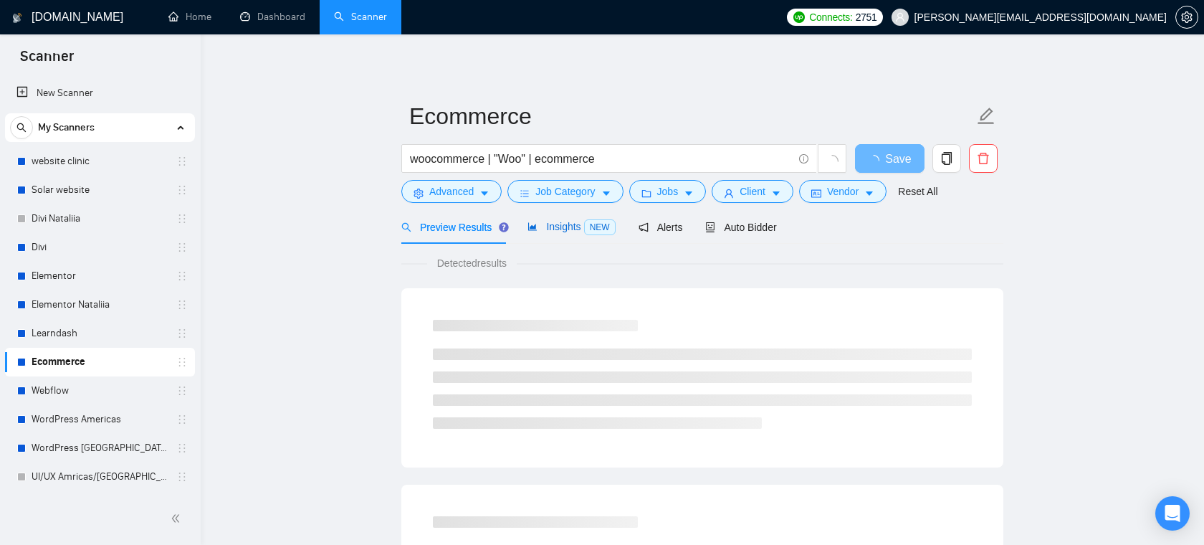
click at [575, 232] on div "Insights NEW" at bounding box center [571, 227] width 87 height 16
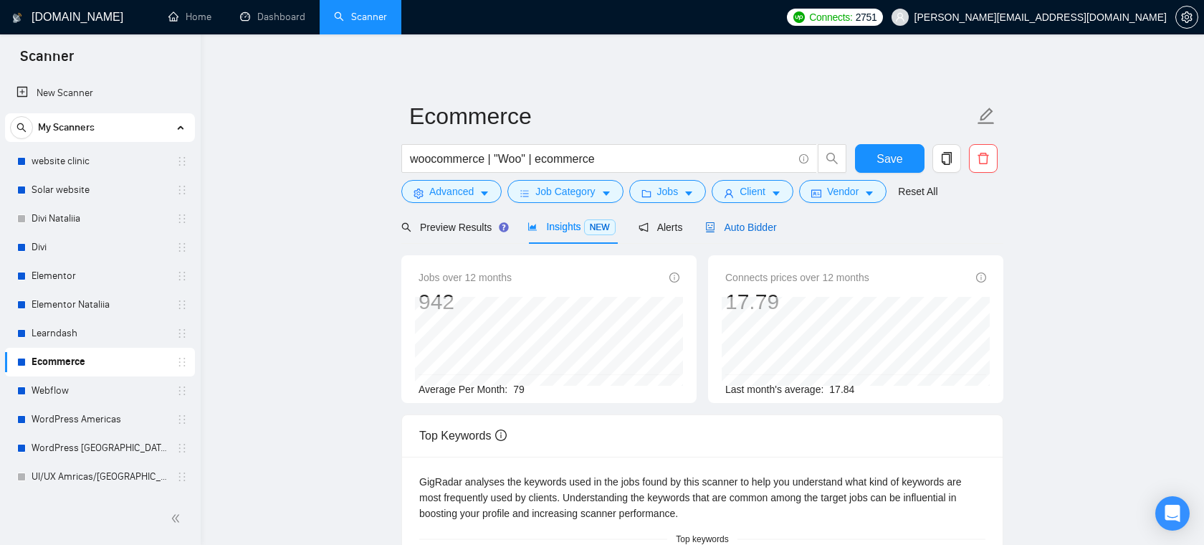
click at [736, 228] on span "Auto Bidder" at bounding box center [740, 227] width 71 height 11
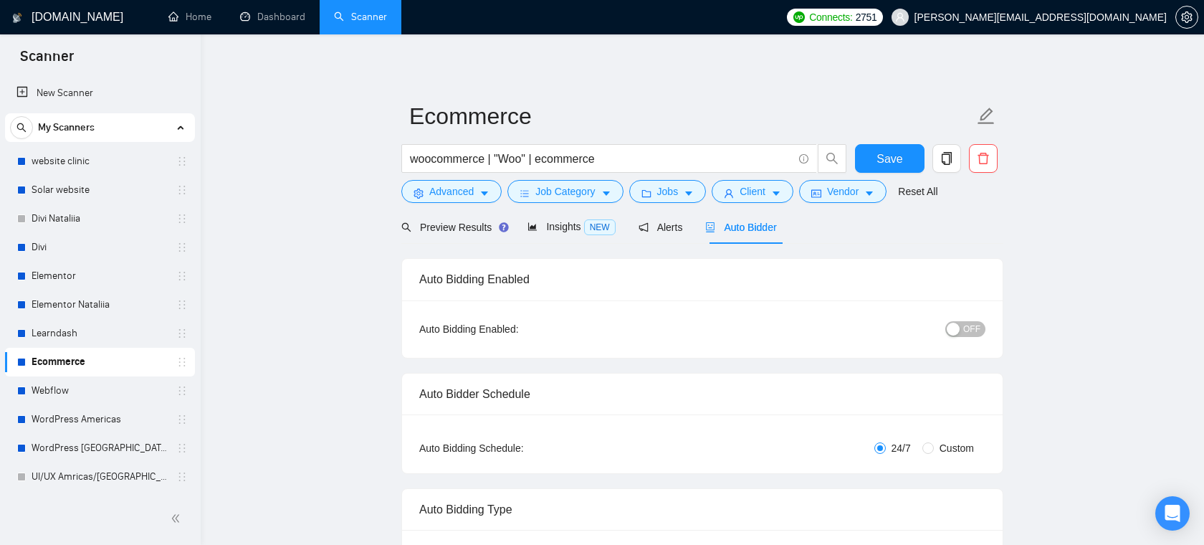
radio input "false"
radio input "true"
checkbox input "true"
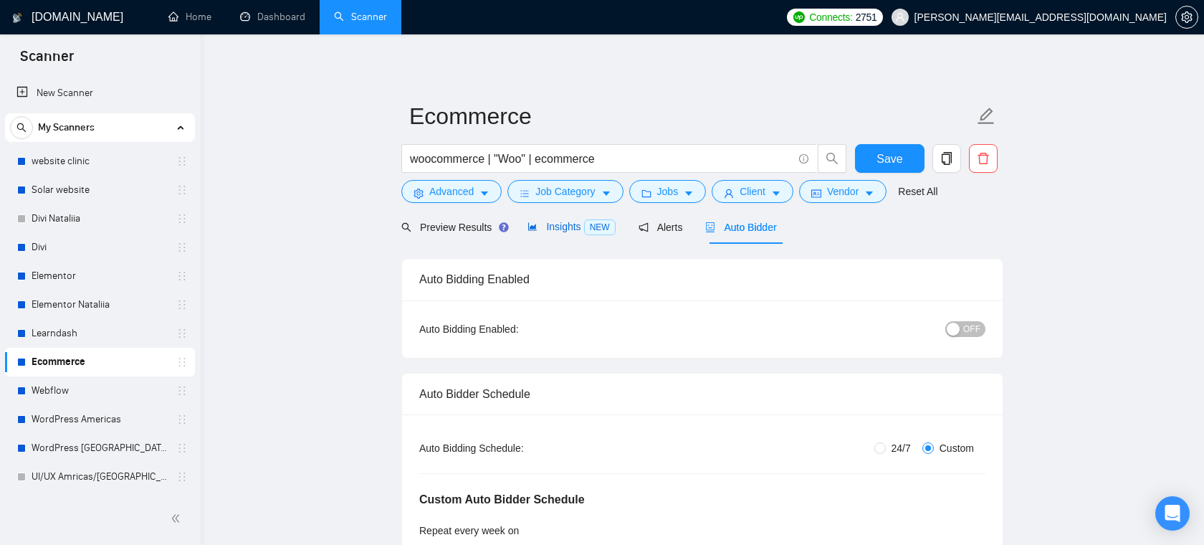
click at [586, 222] on span "Insights NEW" at bounding box center [571, 226] width 87 height 11
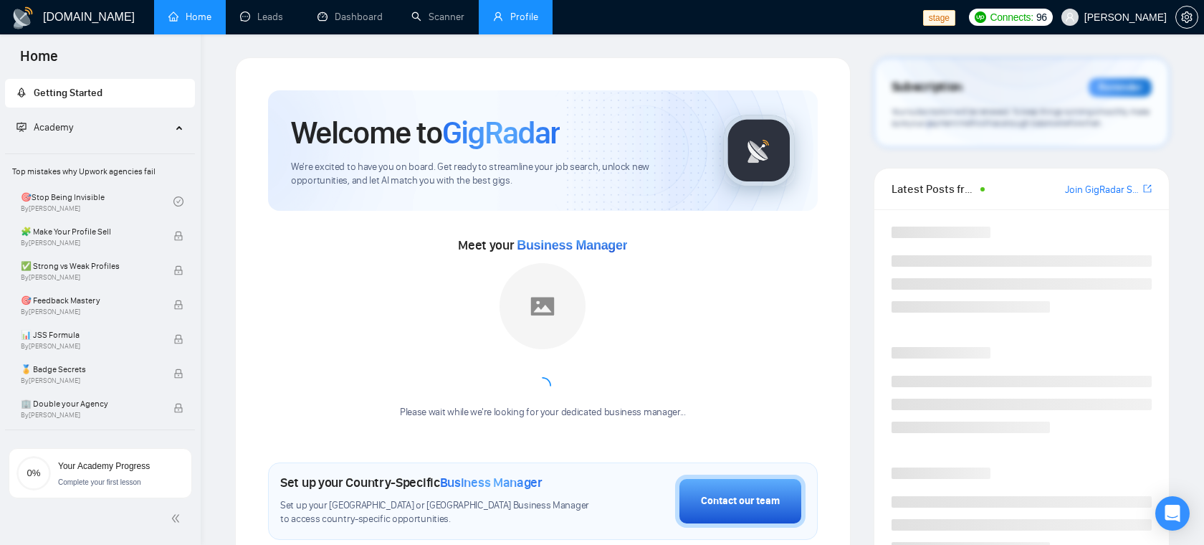
click at [528, 23] on link "Profile" at bounding box center [515, 17] width 45 height 12
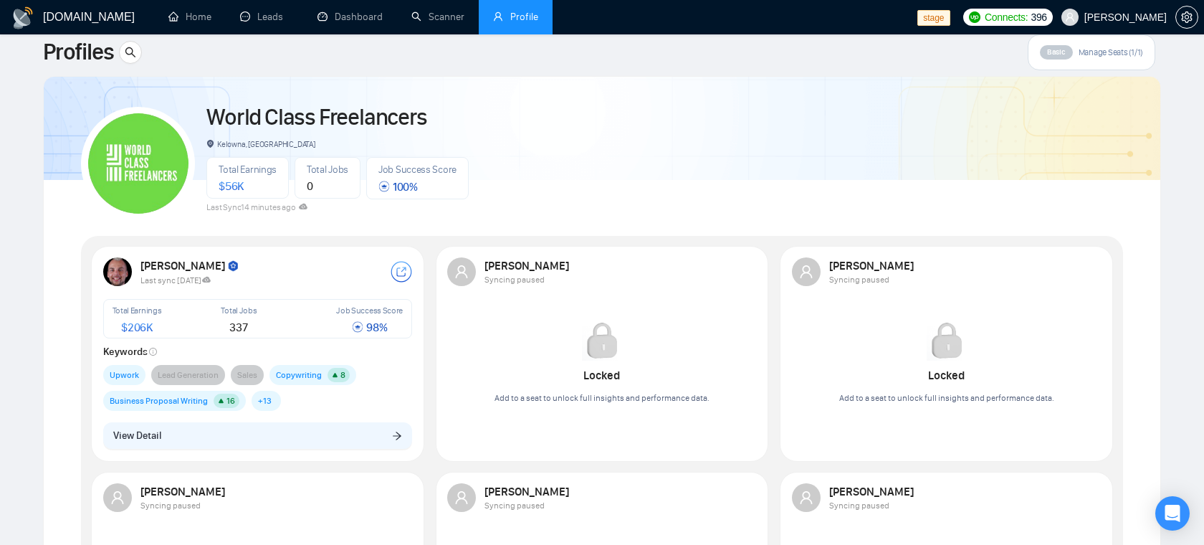
scroll to position [27, 0]
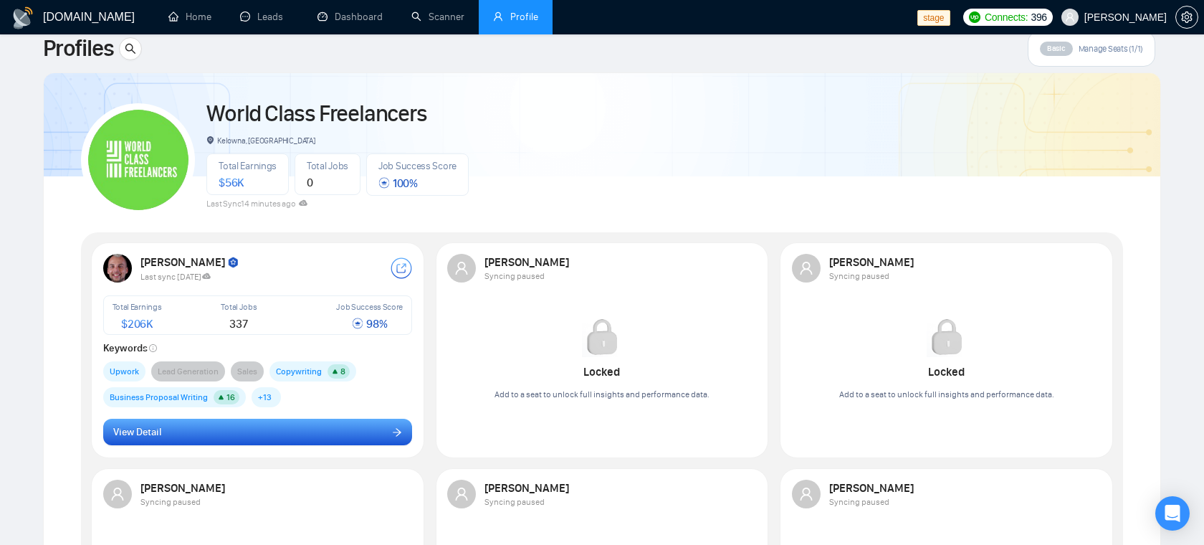
click at [274, 439] on button "View Detail" at bounding box center [258, 432] width 310 height 27
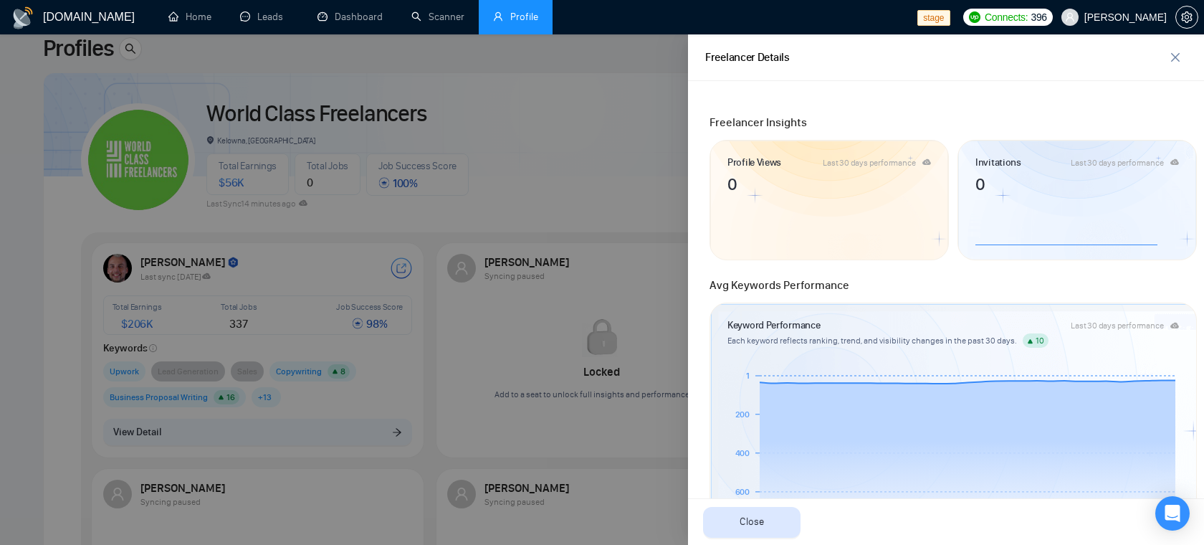
scroll to position [108, 0]
click at [519, 211] on div at bounding box center [602, 289] width 1204 height 510
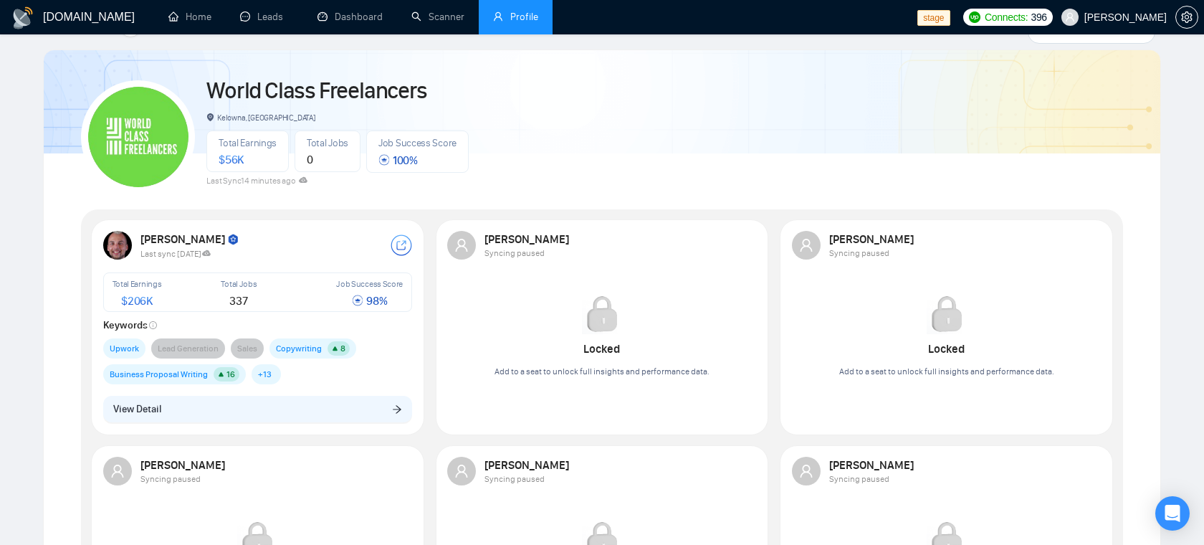
scroll to position [50, 0]
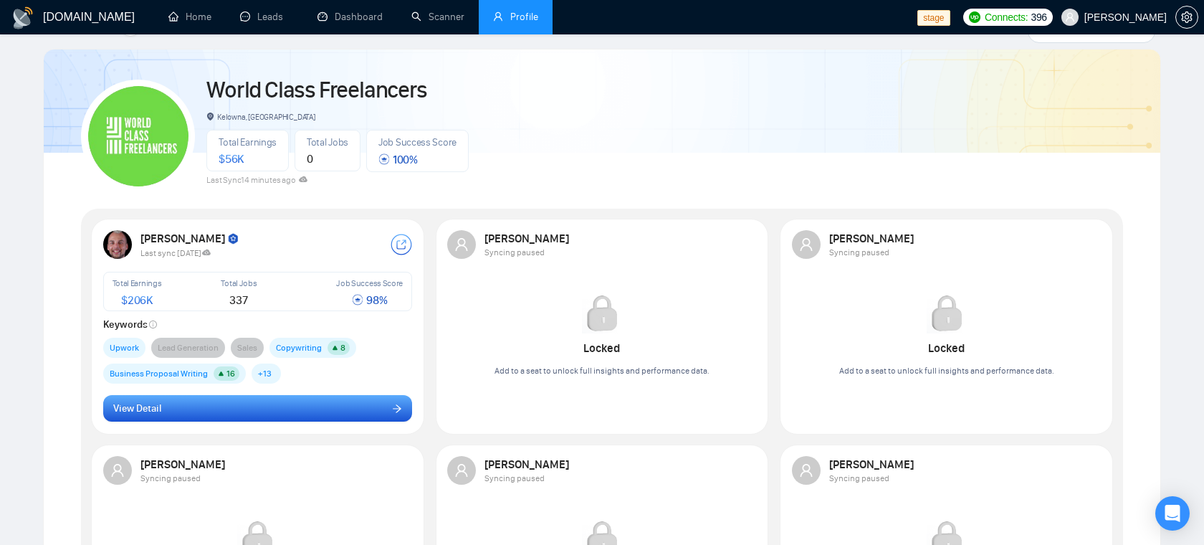
click at [295, 409] on button "View Detail" at bounding box center [258, 408] width 310 height 27
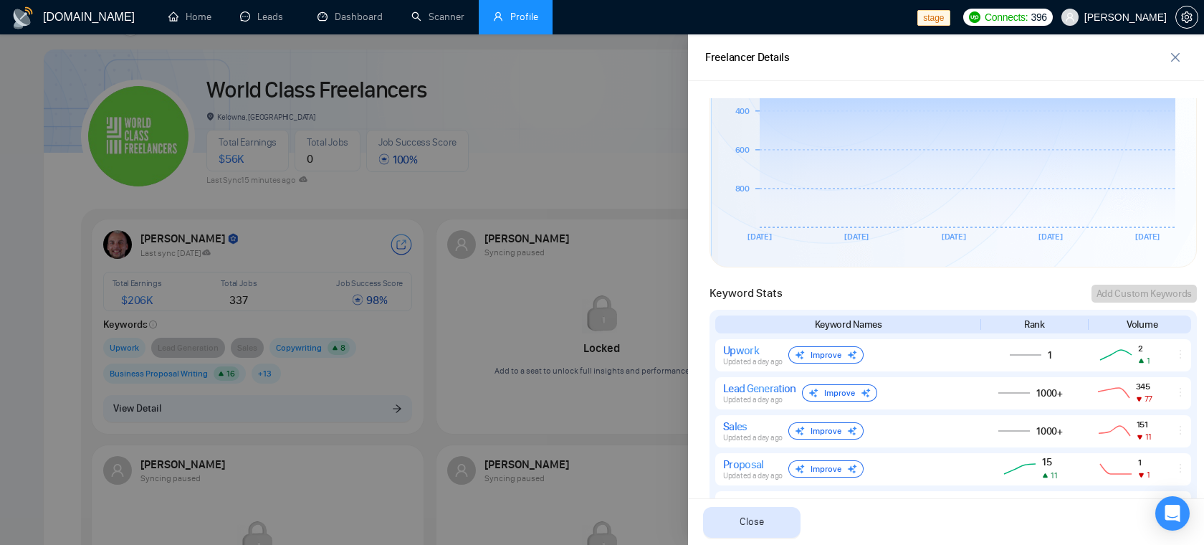
scroll to position [267, 0]
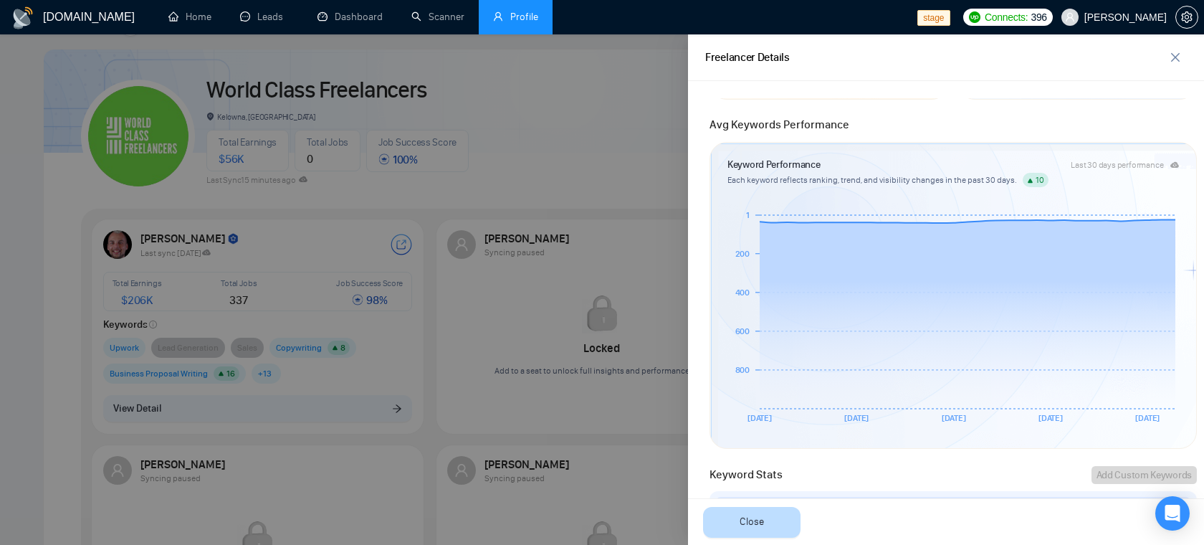
click at [758, 520] on span "Close" at bounding box center [752, 522] width 24 height 16
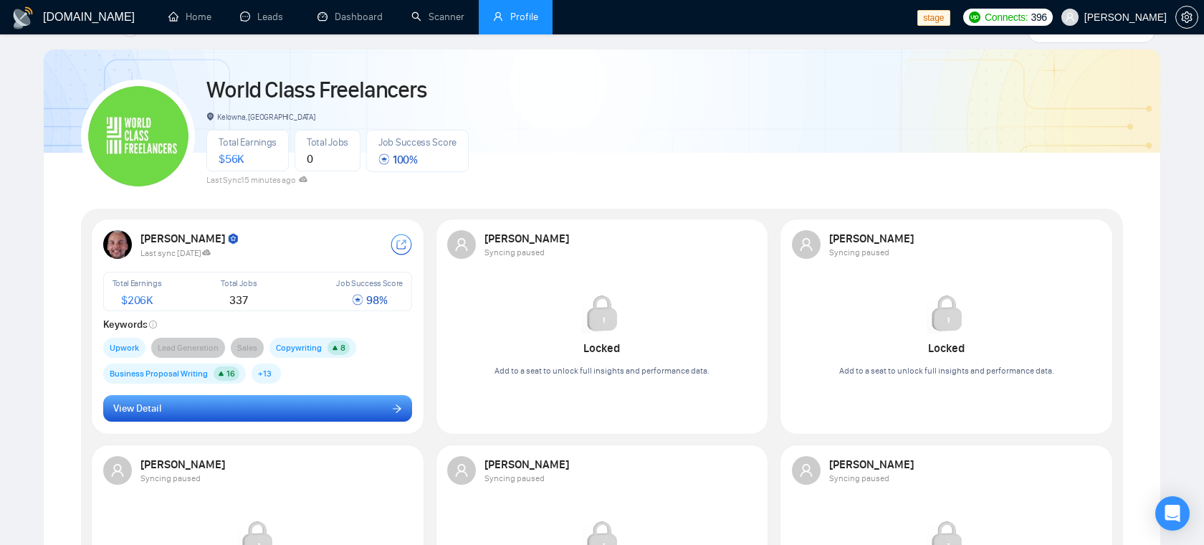
click at [330, 404] on button "View Detail" at bounding box center [258, 408] width 310 height 27
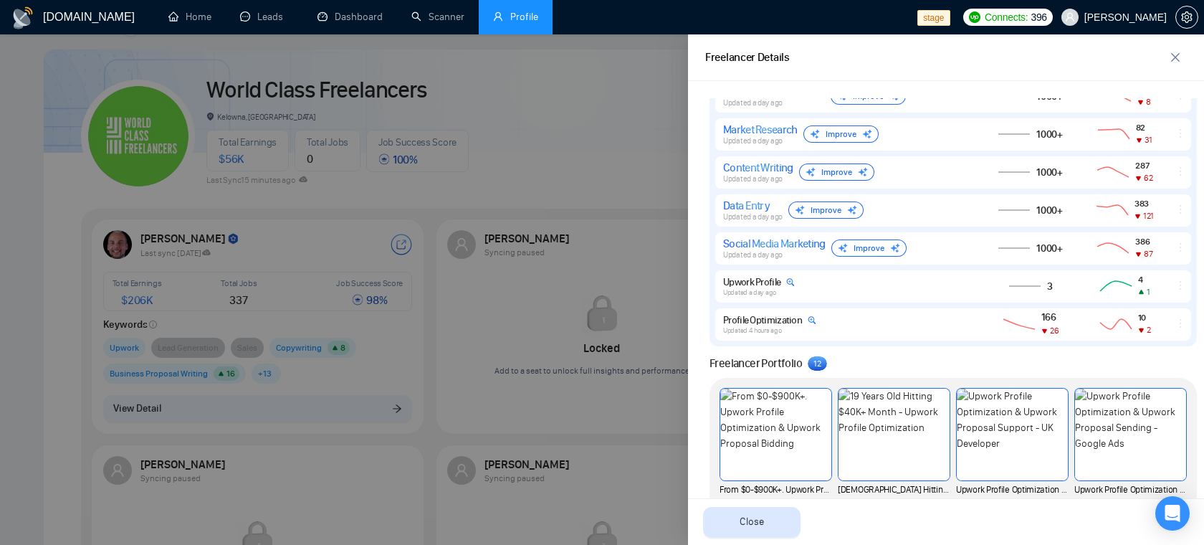
scroll to position [1027, 0]
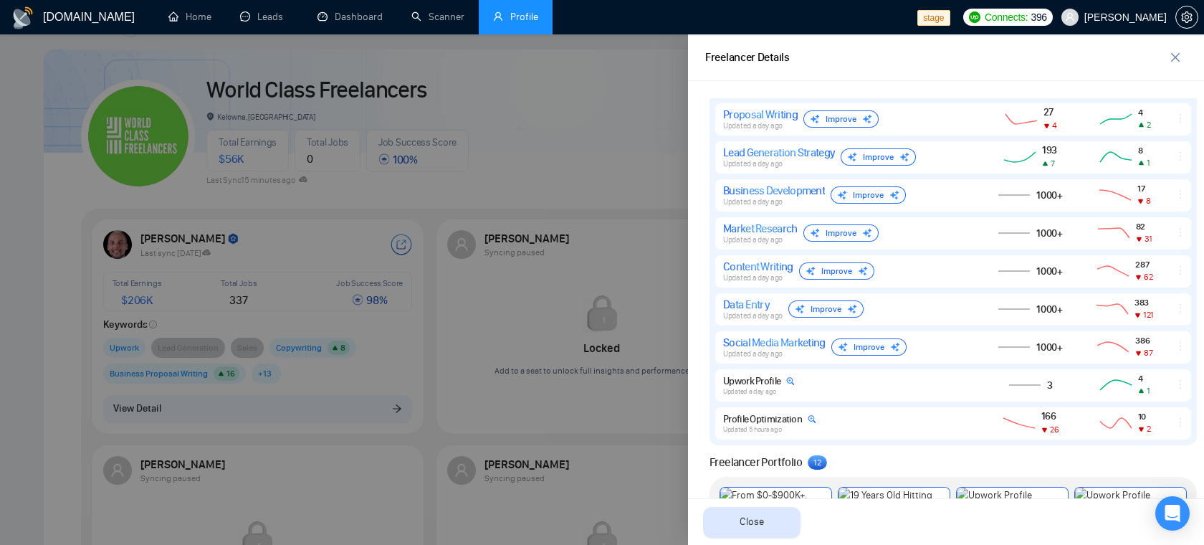
click at [616, 169] on div at bounding box center [602, 289] width 1204 height 510
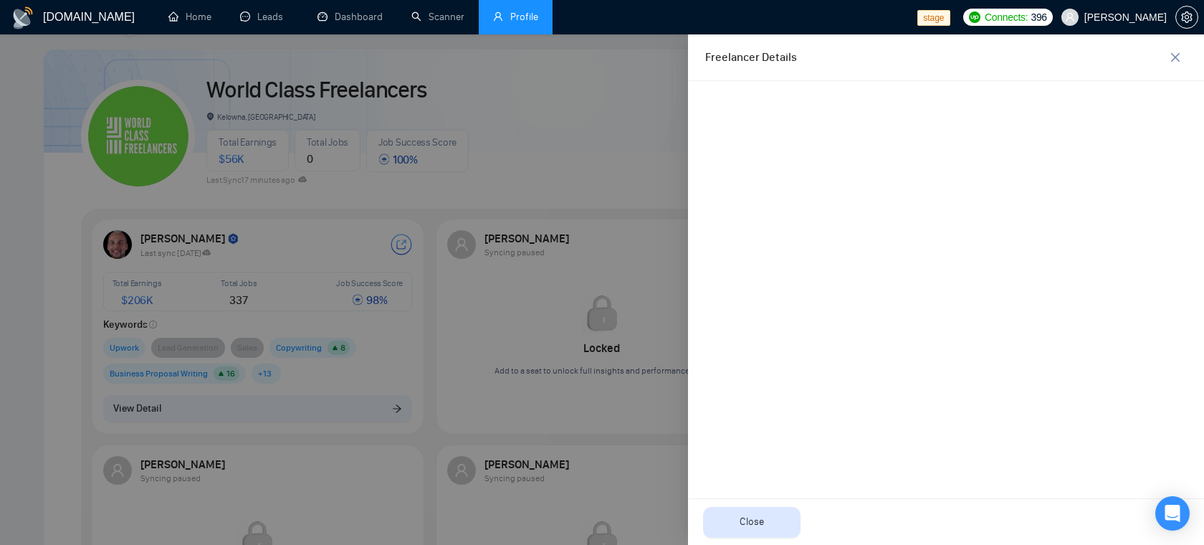
scroll to position [0, 0]
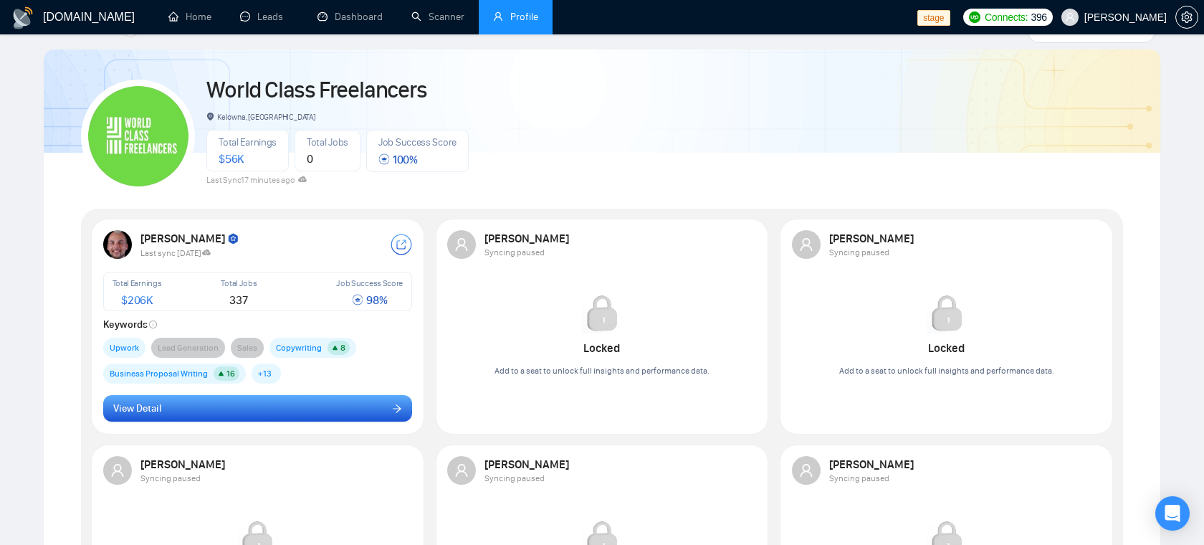
click at [254, 408] on button "View Detail" at bounding box center [258, 408] width 310 height 27
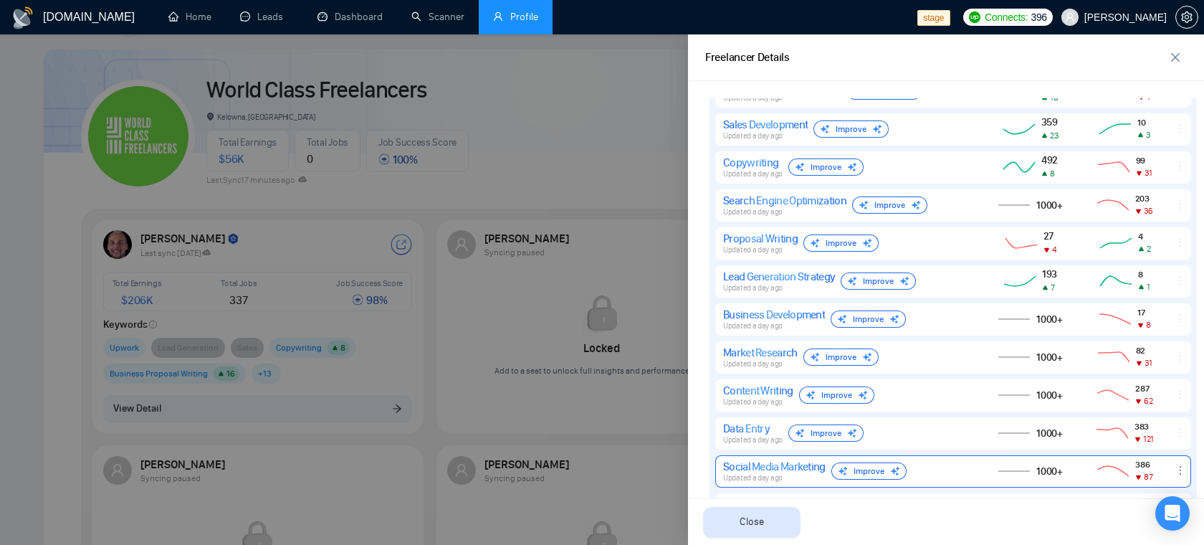
scroll to position [883, 0]
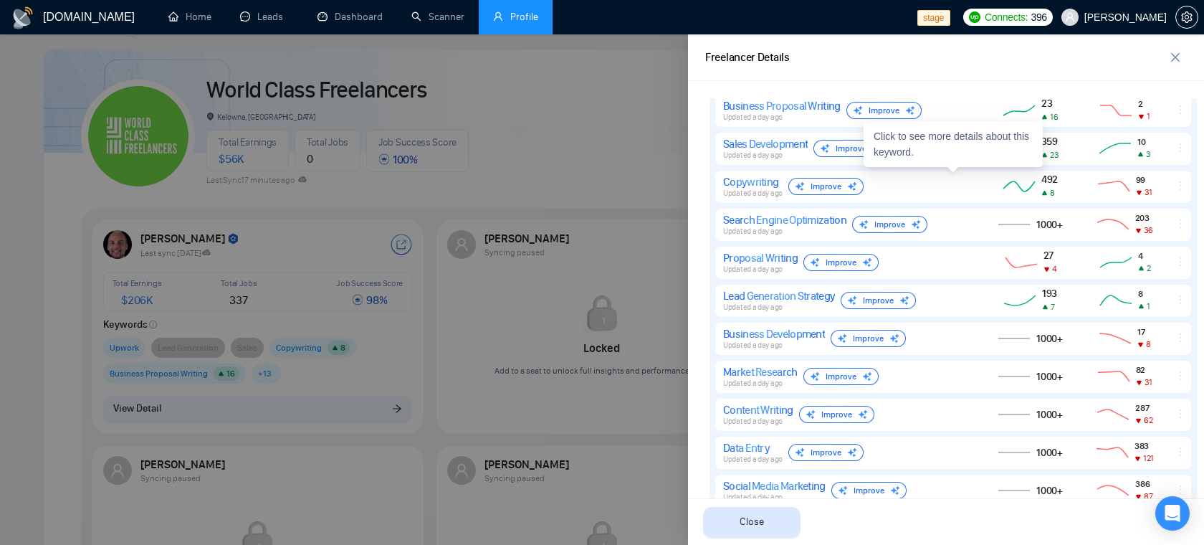
click at [638, 163] on div at bounding box center [602, 289] width 1204 height 510
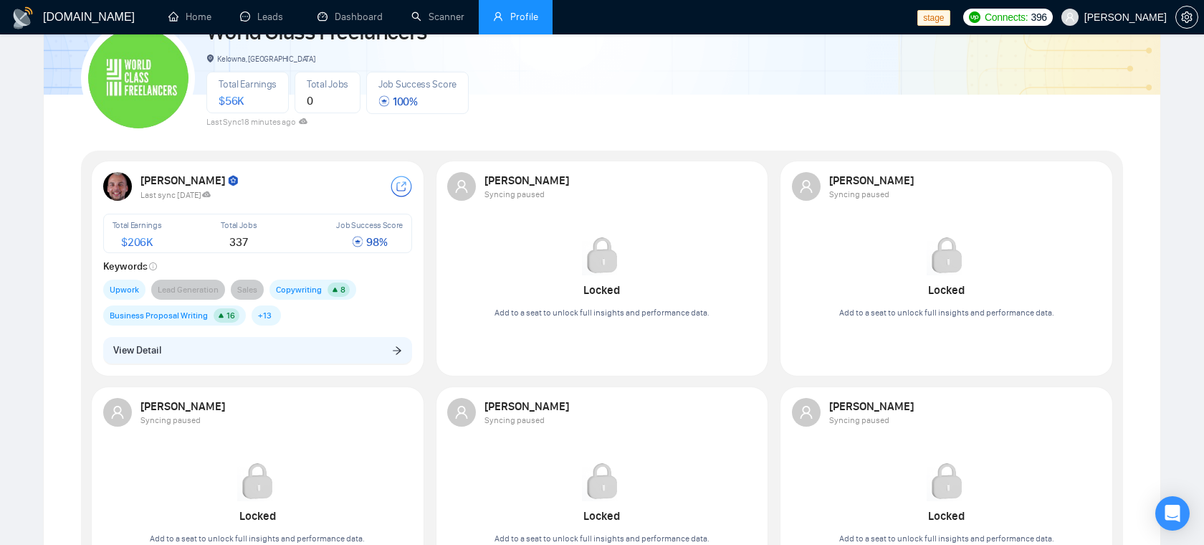
scroll to position [90, 0]
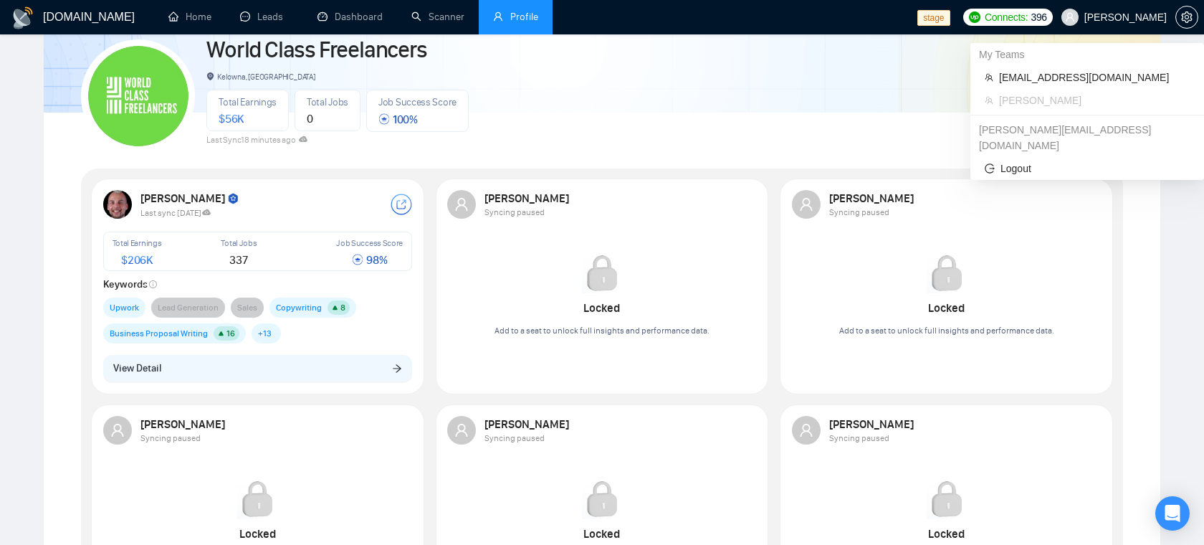
click at [1130, 17] on span "Robert O'Kruk" at bounding box center [1126, 17] width 82 height 0
click at [1087, 74] on span "workwiseupworkgency@gmail.com" at bounding box center [1094, 78] width 191 height 16
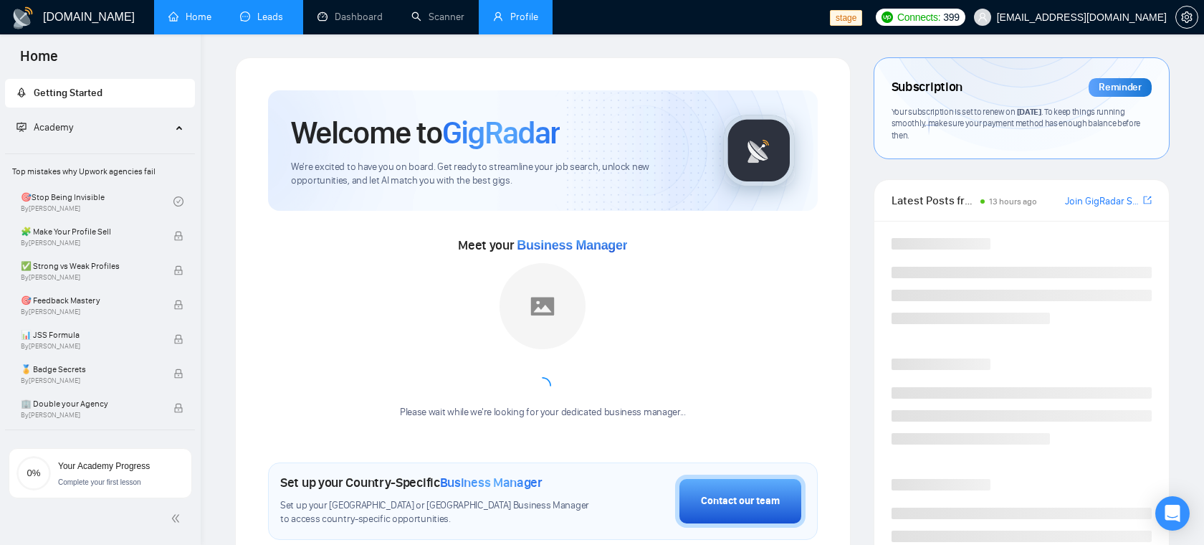
click at [269, 18] on link "Leads" at bounding box center [264, 17] width 49 height 12
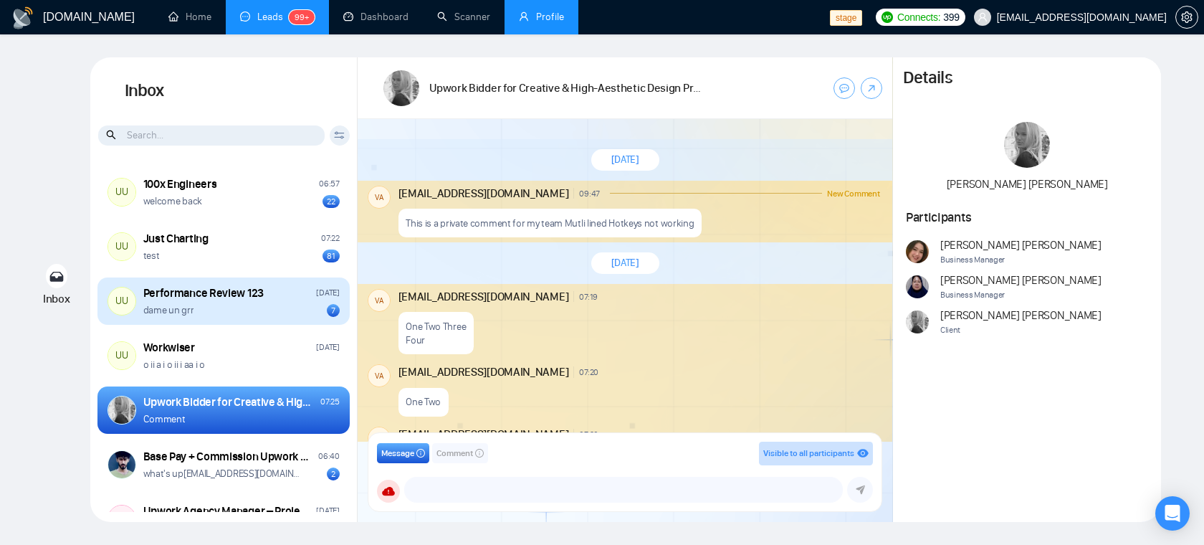
click at [235, 320] on div "UU Performance Review 123 Sep 16 dame un grr 7" at bounding box center [223, 300] width 252 height 47
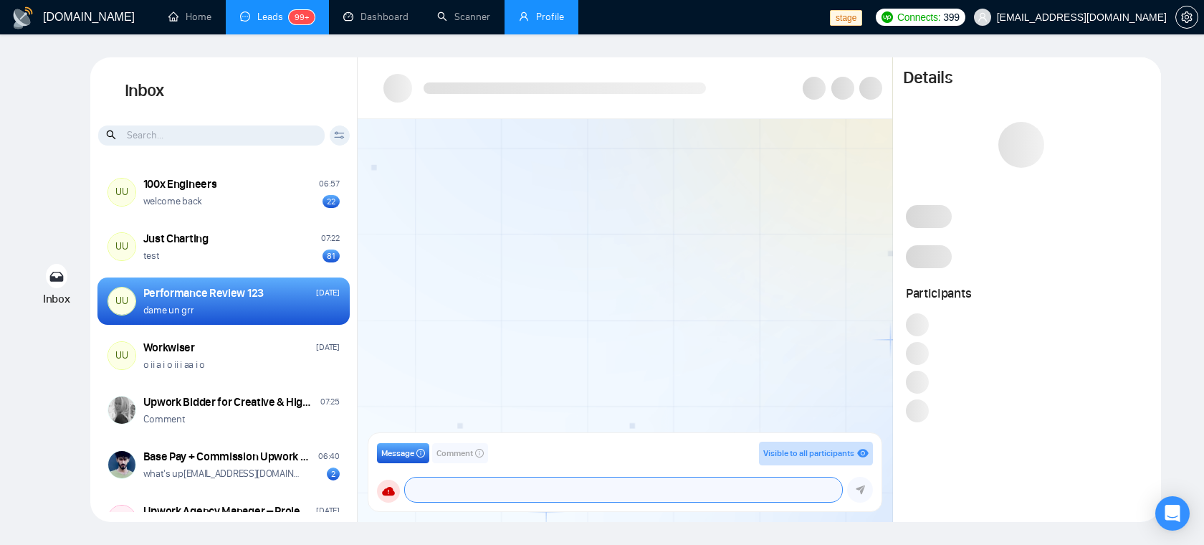
click at [454, 492] on textarea at bounding box center [623, 489] width 437 height 24
click at [464, 457] on span "Comment" at bounding box center [455, 454] width 37 height 14
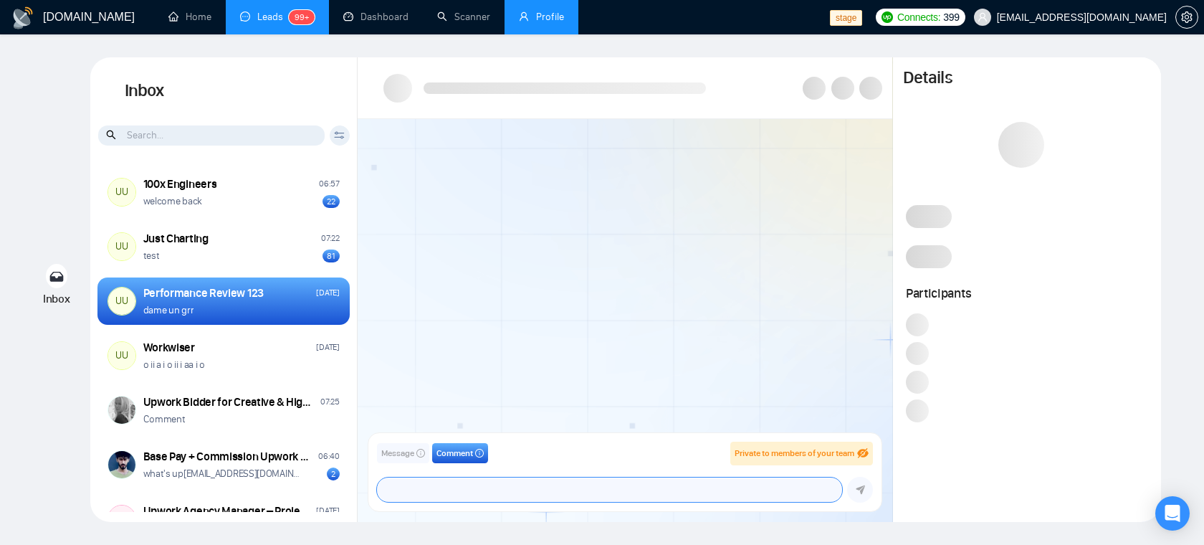
click at [465, 490] on textarea at bounding box center [609, 489] width 465 height 24
type textarea "@"
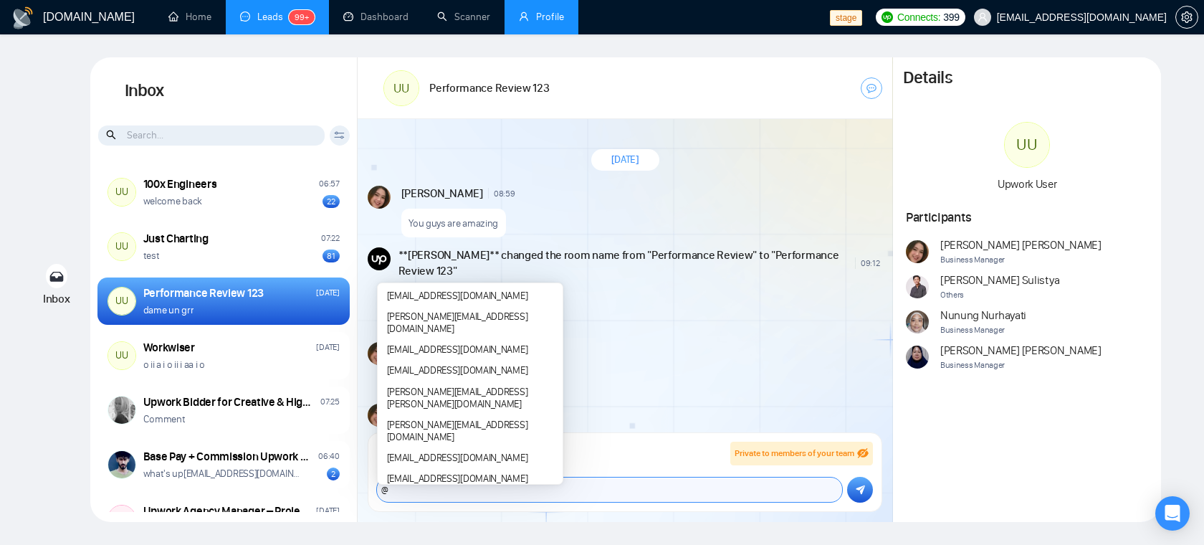
scroll to position [1286, 0]
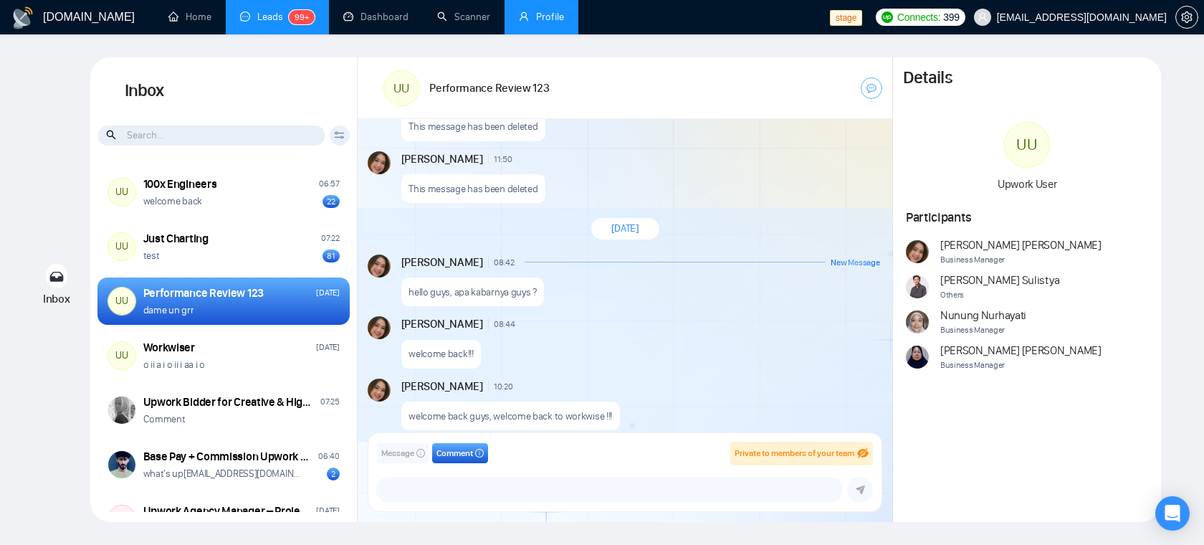
click at [404, 452] on span "Message" at bounding box center [397, 454] width 33 height 14
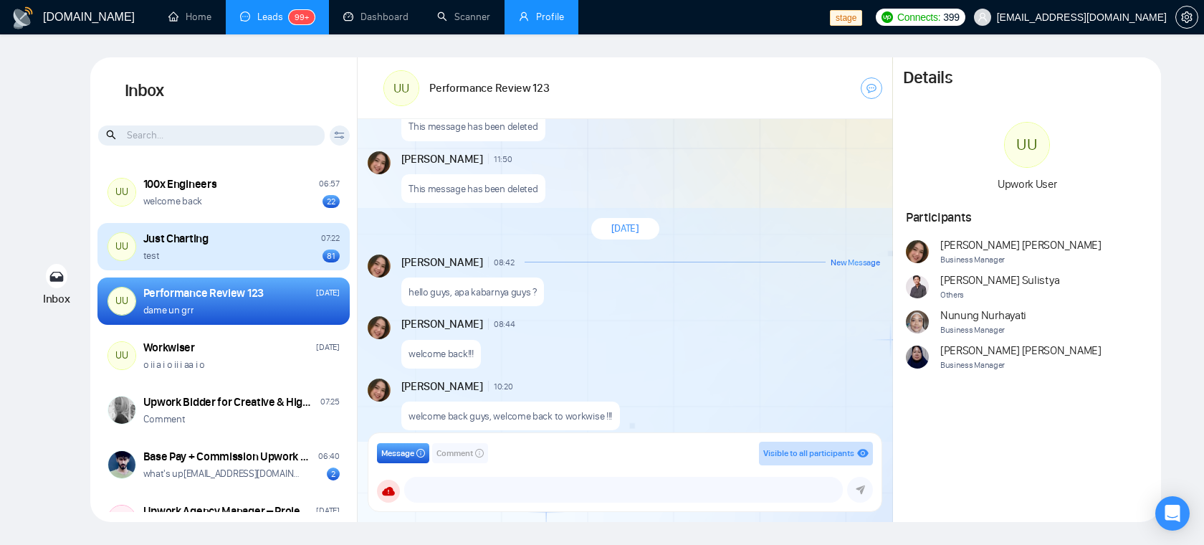
click at [215, 229] on div "UU Just Charting 07:22 test 81" at bounding box center [223, 246] width 252 height 47
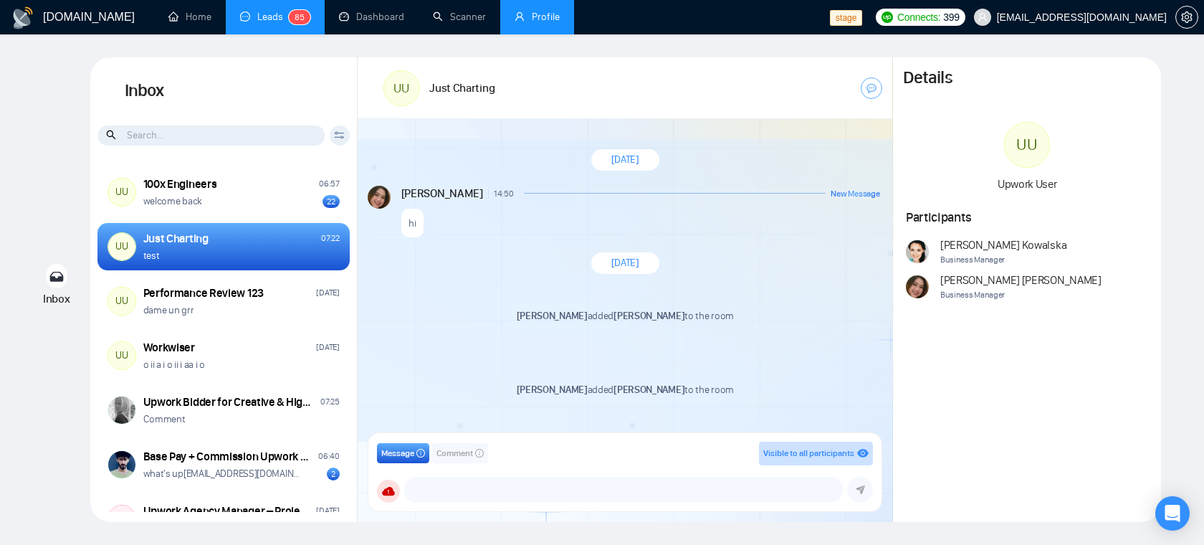
scroll to position [44, 0]
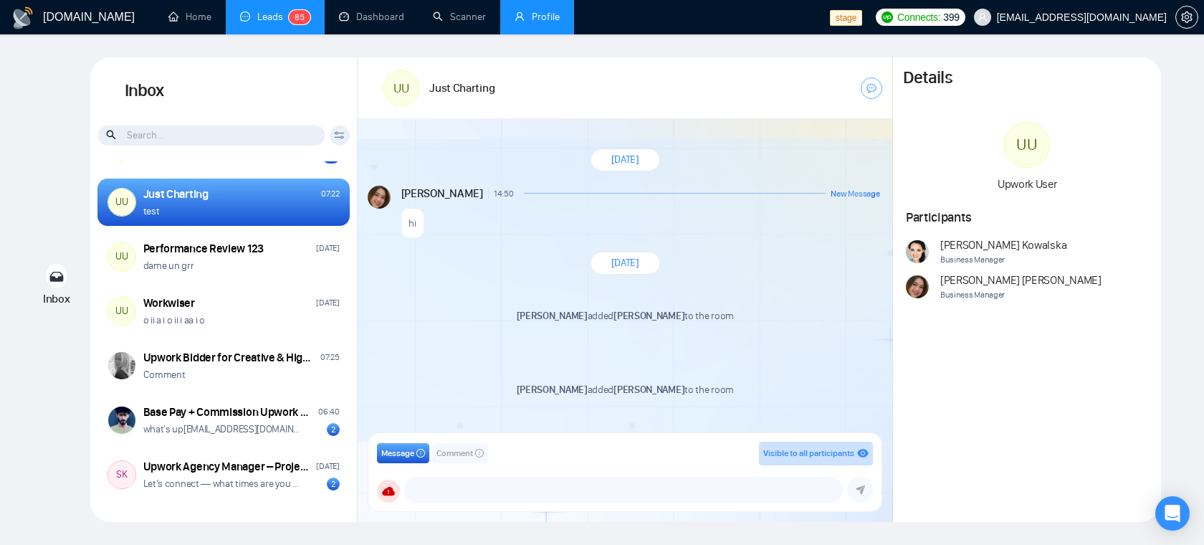
click at [202, 340] on div "UU 100x Engineers 06:57 welcome back 22 UU Just Charting 07:22 test UU Performa…" at bounding box center [223, 336] width 267 height 351
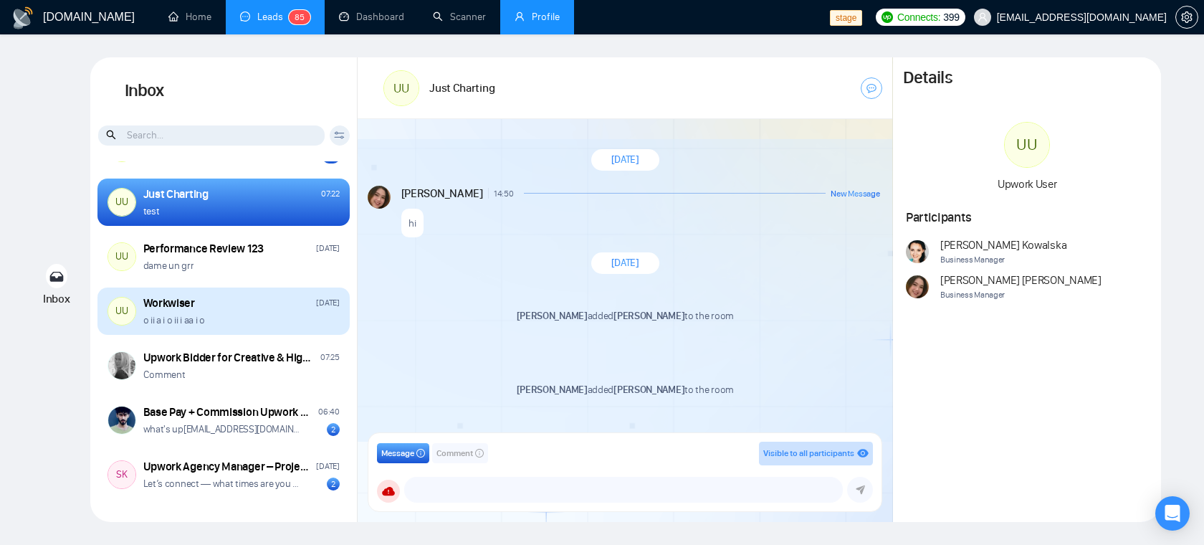
click at [213, 320] on div "o ii a i o ii i aa i o" at bounding box center [241, 320] width 196 height 14
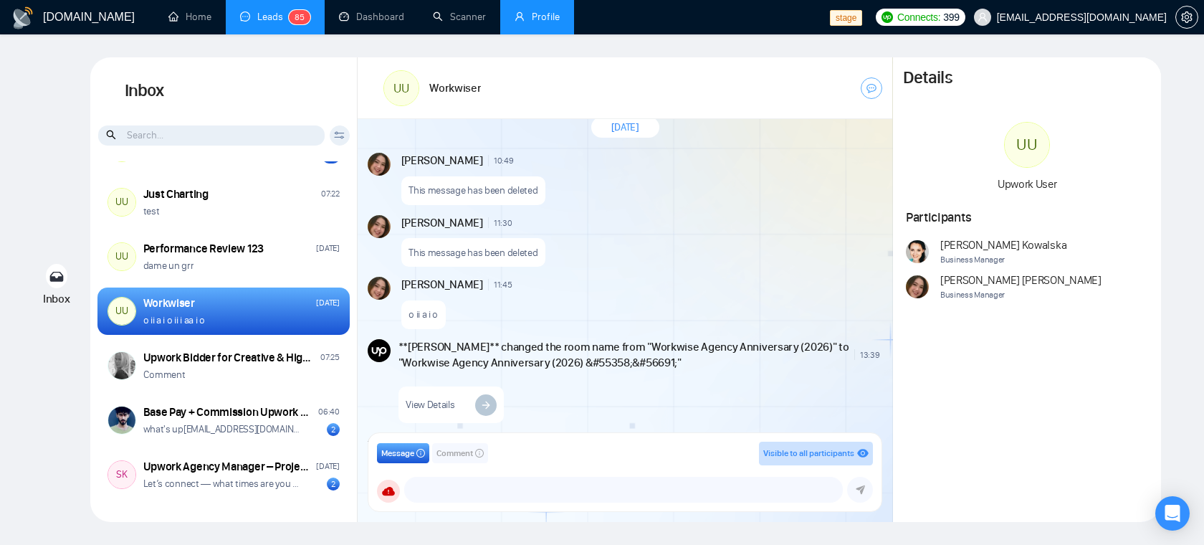
scroll to position [1146, 0]
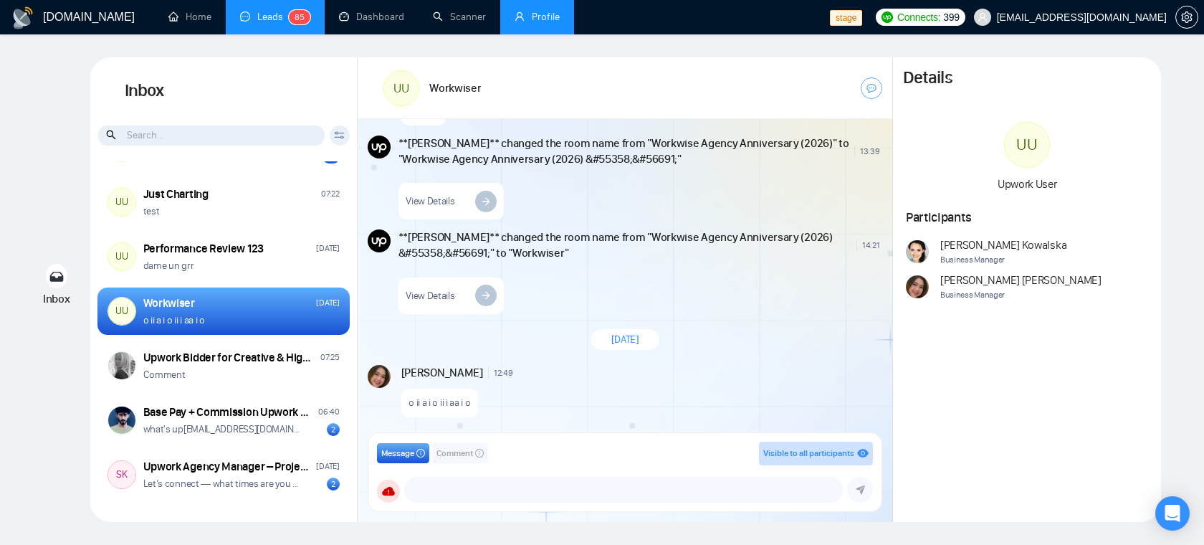
click at [515, 23] on link "Profile" at bounding box center [537, 17] width 45 height 12
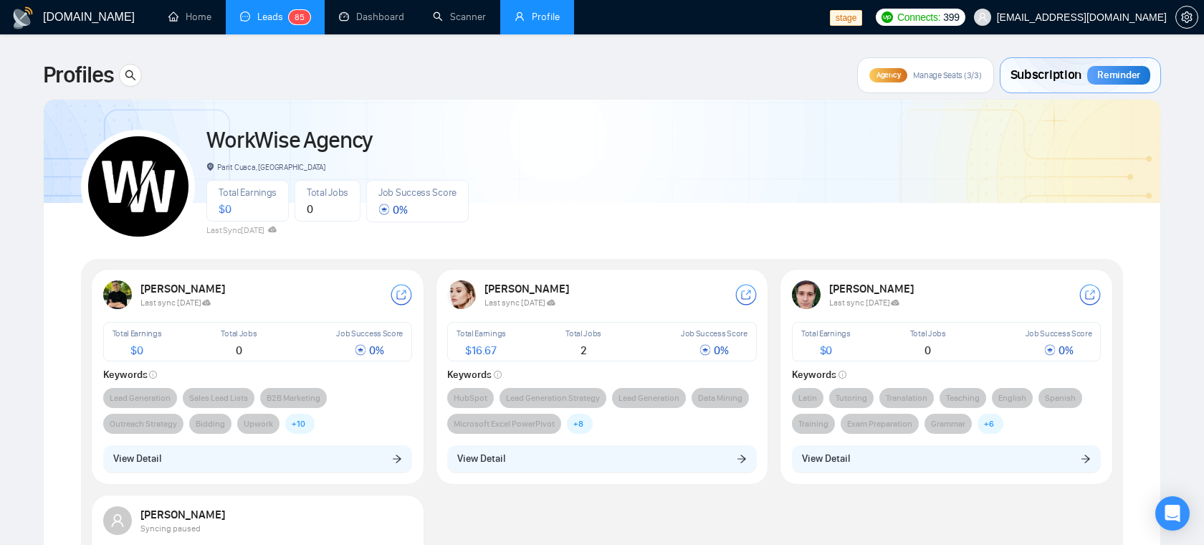
click at [277, 14] on link "Leads 8 5" at bounding box center [275, 17] width 70 height 12
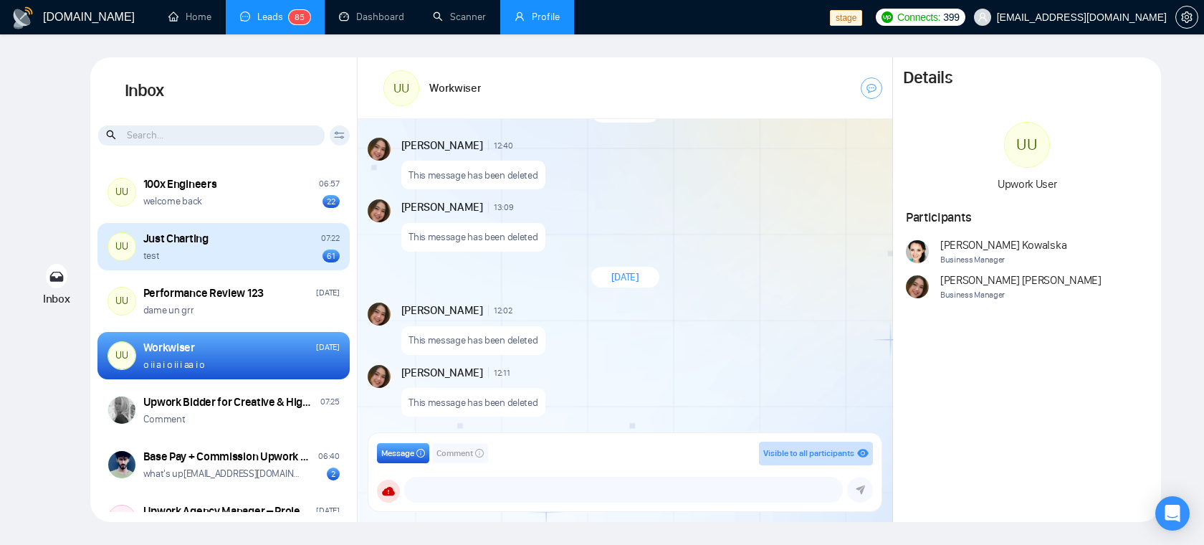
scroll to position [1795, 0]
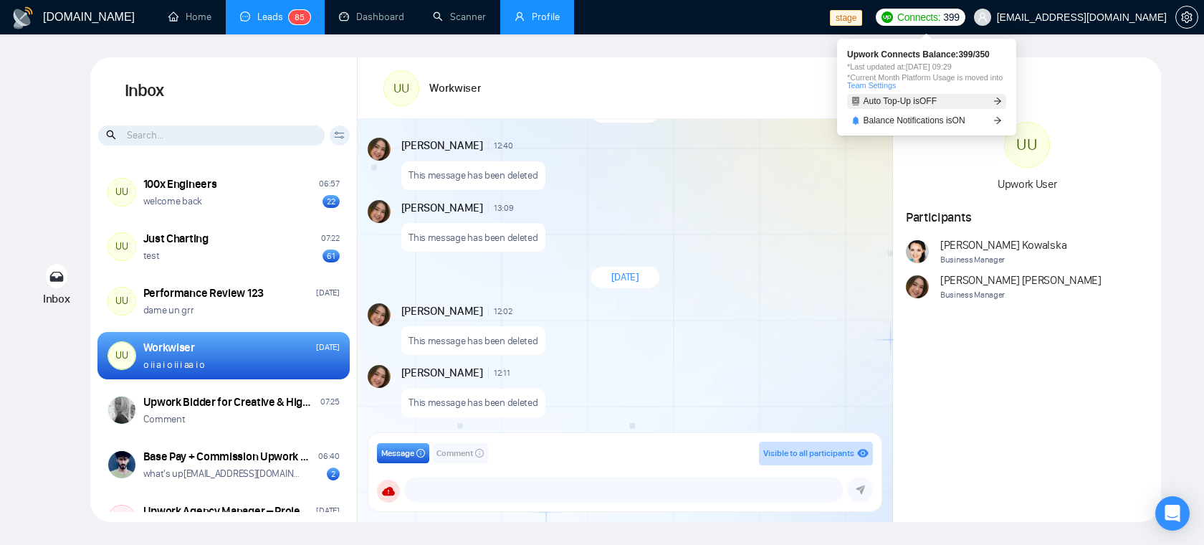
click at [935, 99] on span "Auto Top-Up is OFF" at bounding box center [901, 101] width 74 height 9
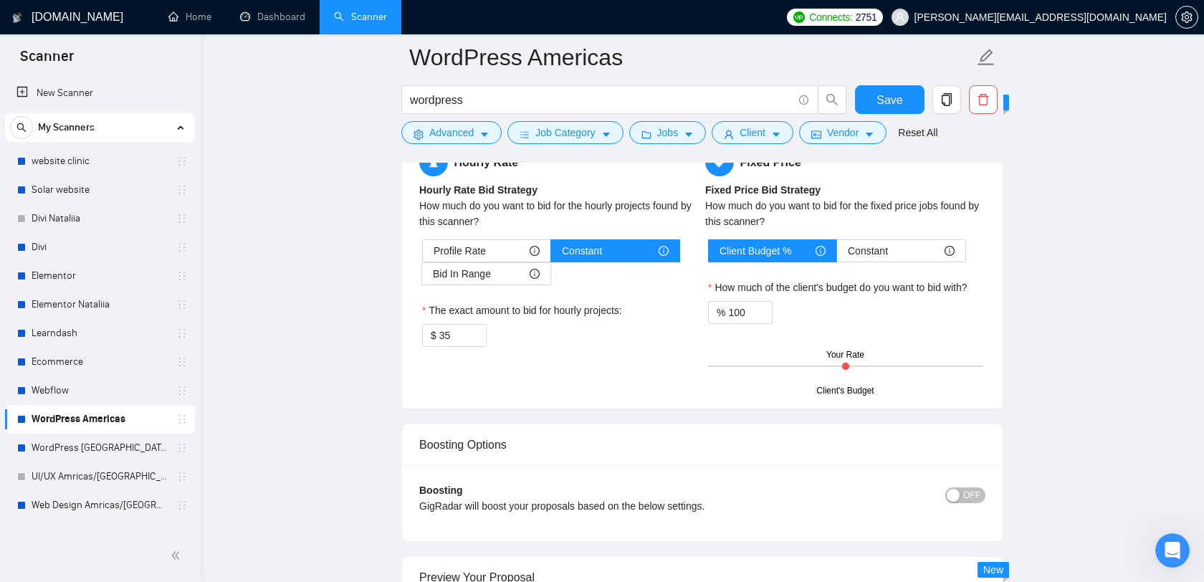
scroll to position [67, 0]
